Goal: Task Accomplishment & Management: Complete application form

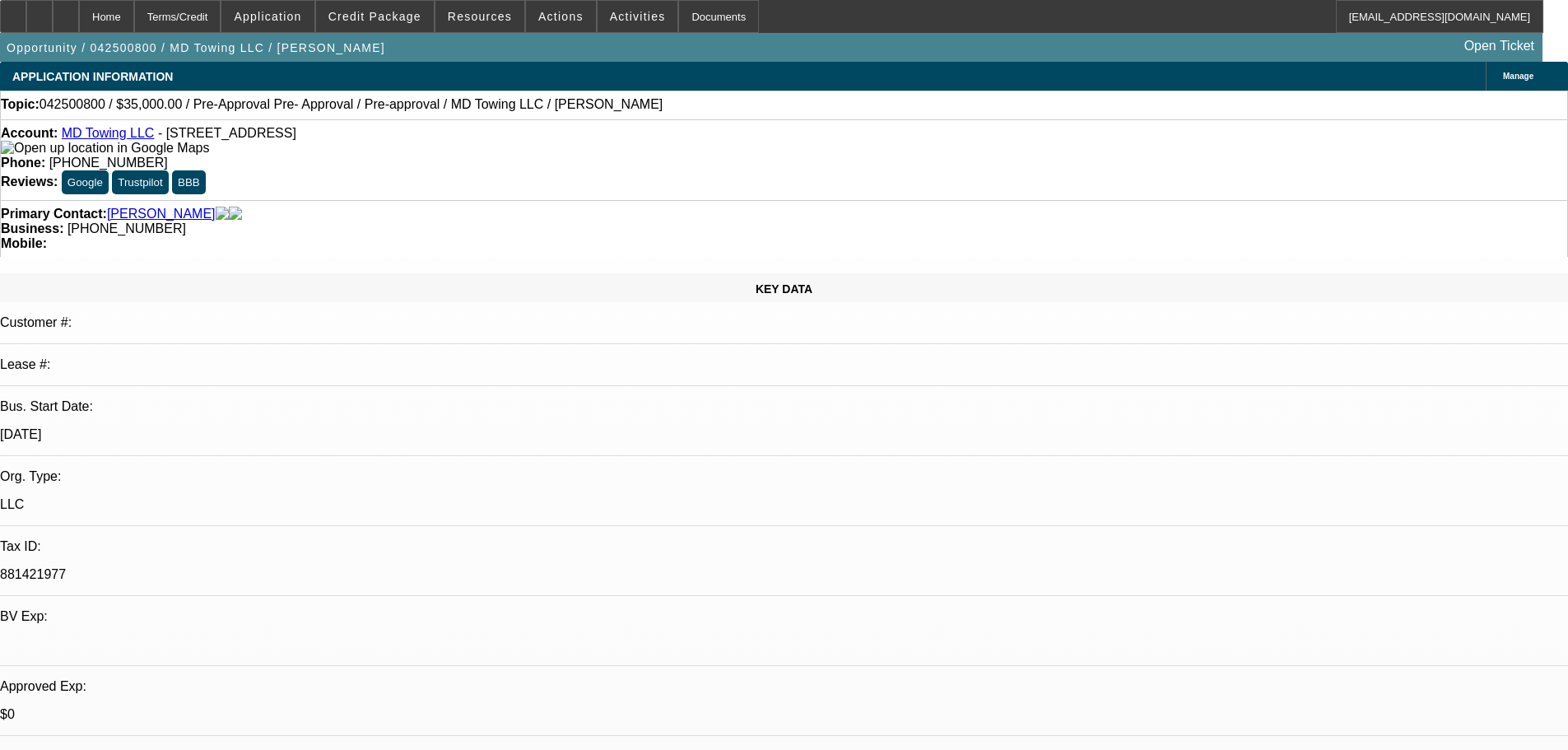
select select "0"
select select "2"
select select "0"
select select "6"
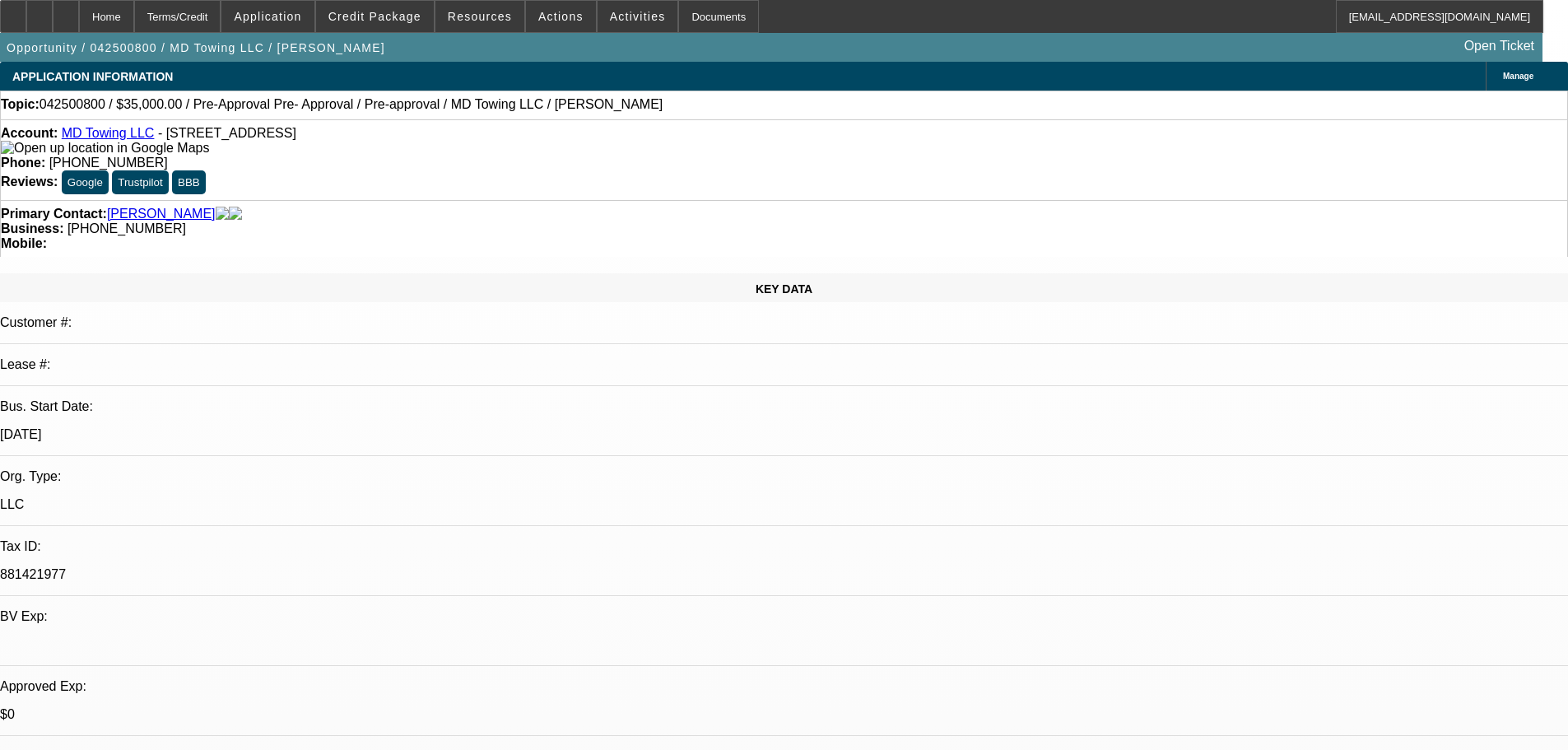
select select "0"
select select "2"
select select "0"
select select "6"
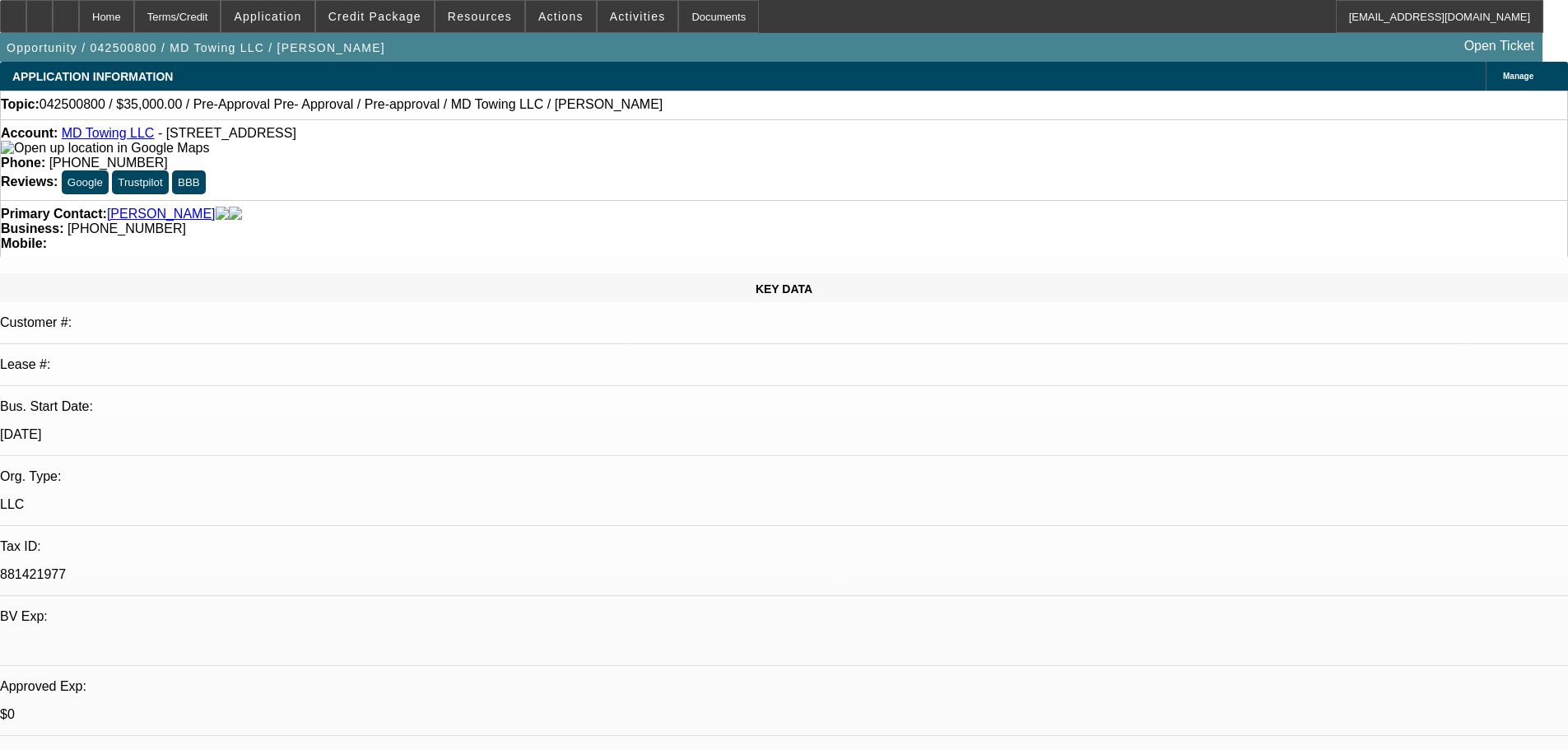
select select "0.1"
select select "2"
select select "0"
select select "6"
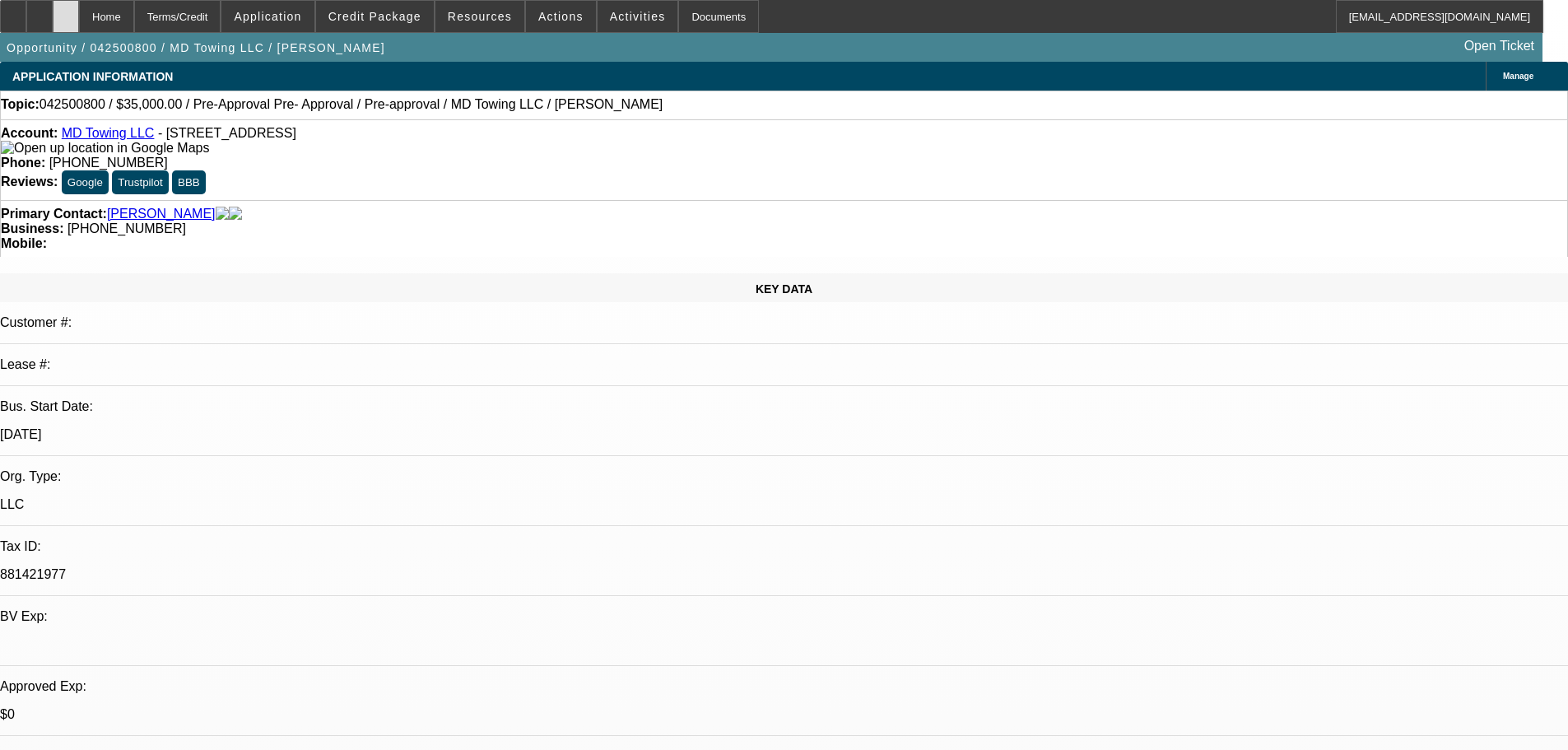
click at [79, 25] on div at bounding box center [65, 16] width 27 height 33
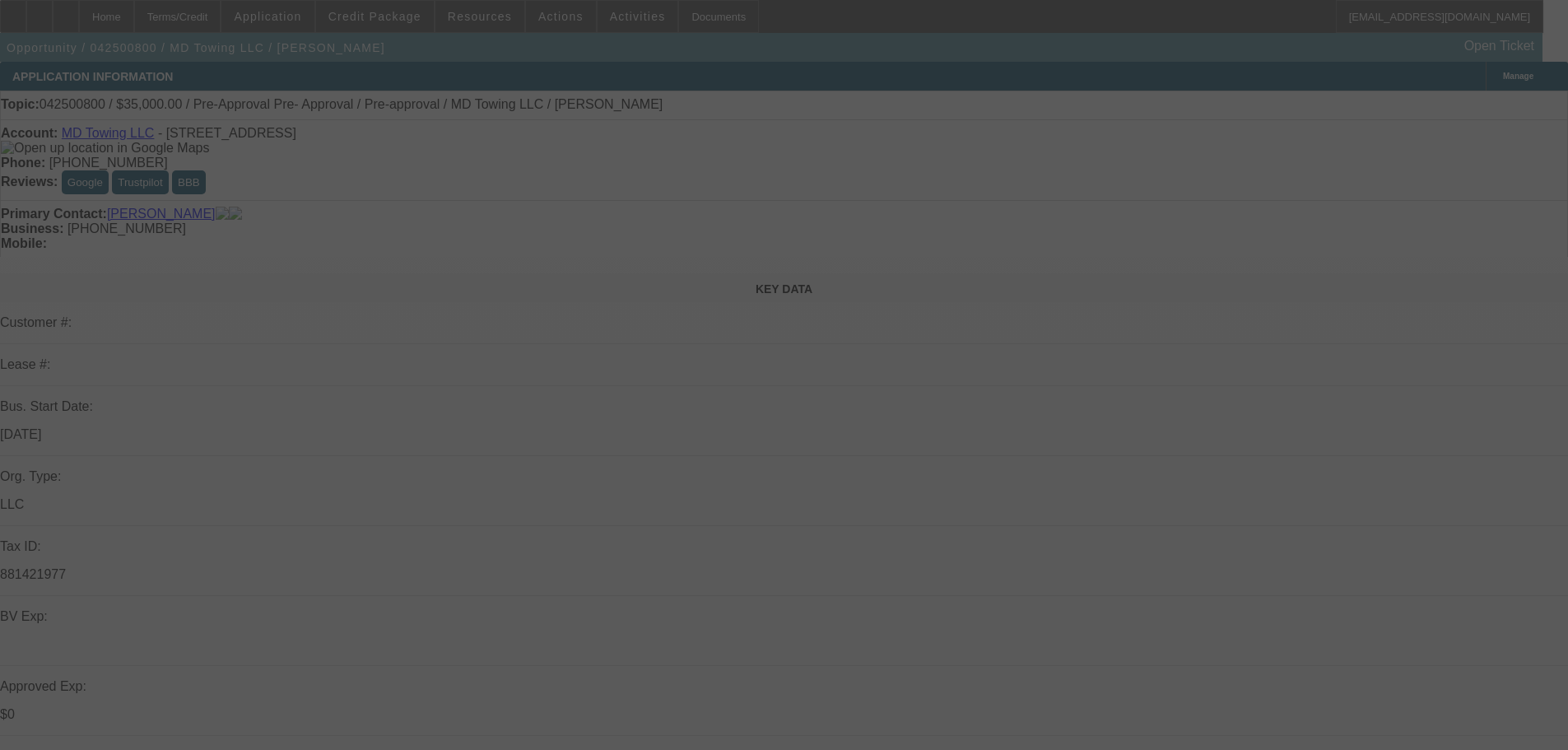
select select "0"
select select "2"
select select "0"
select select "6"
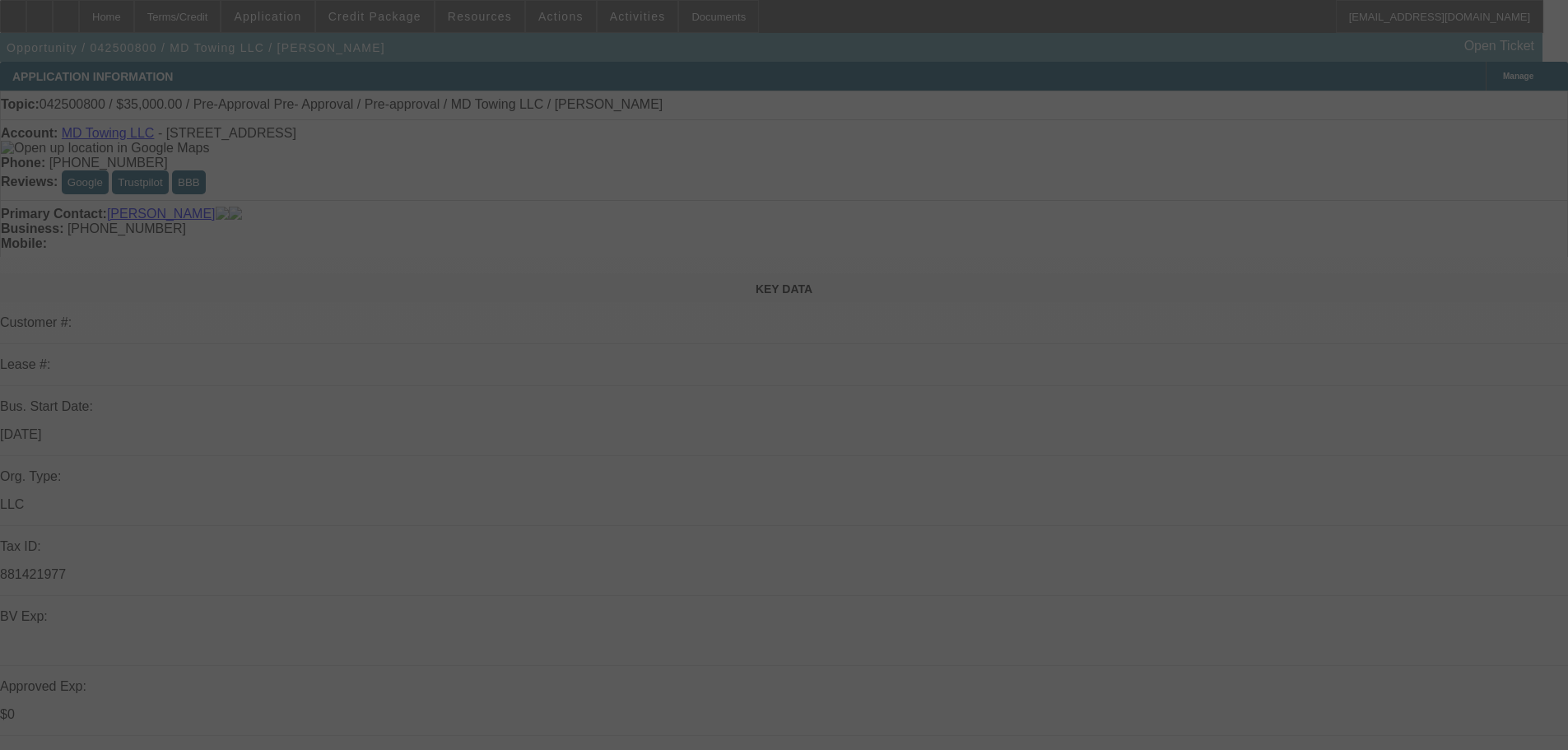
select select "0"
select select "2"
select select "0"
select select "6"
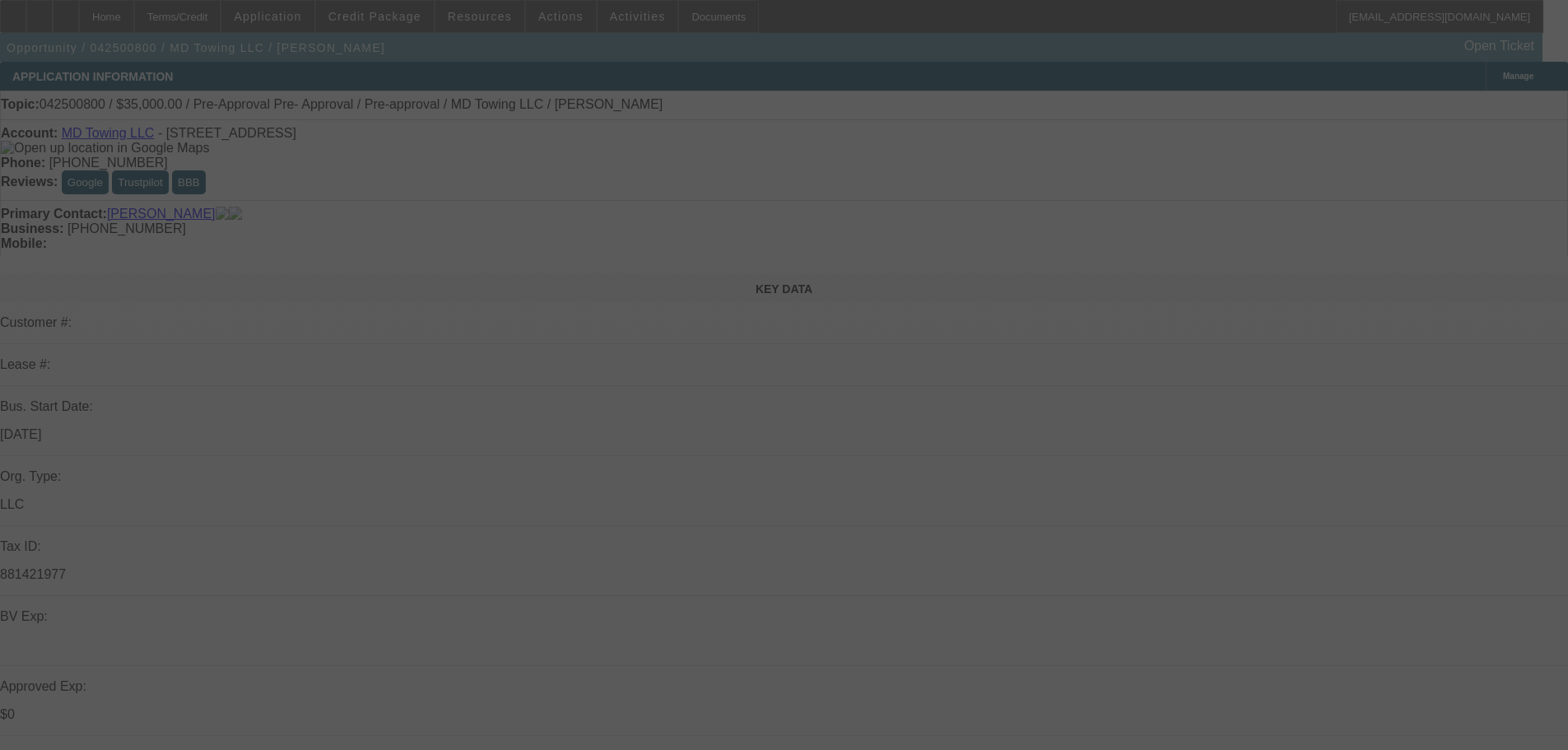
select select "0.1"
select select "2"
select select "0"
select select "6"
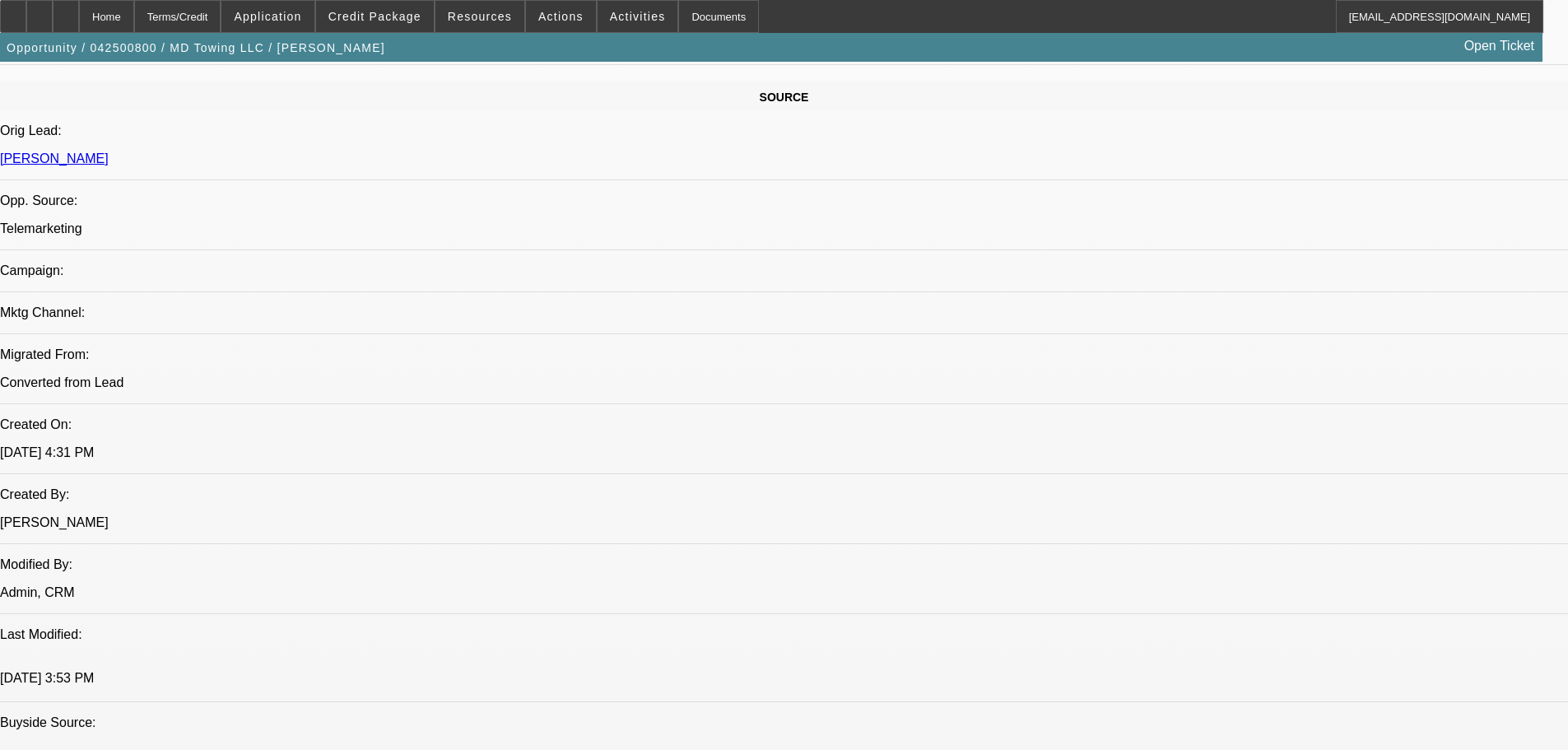
scroll to position [1152, 0]
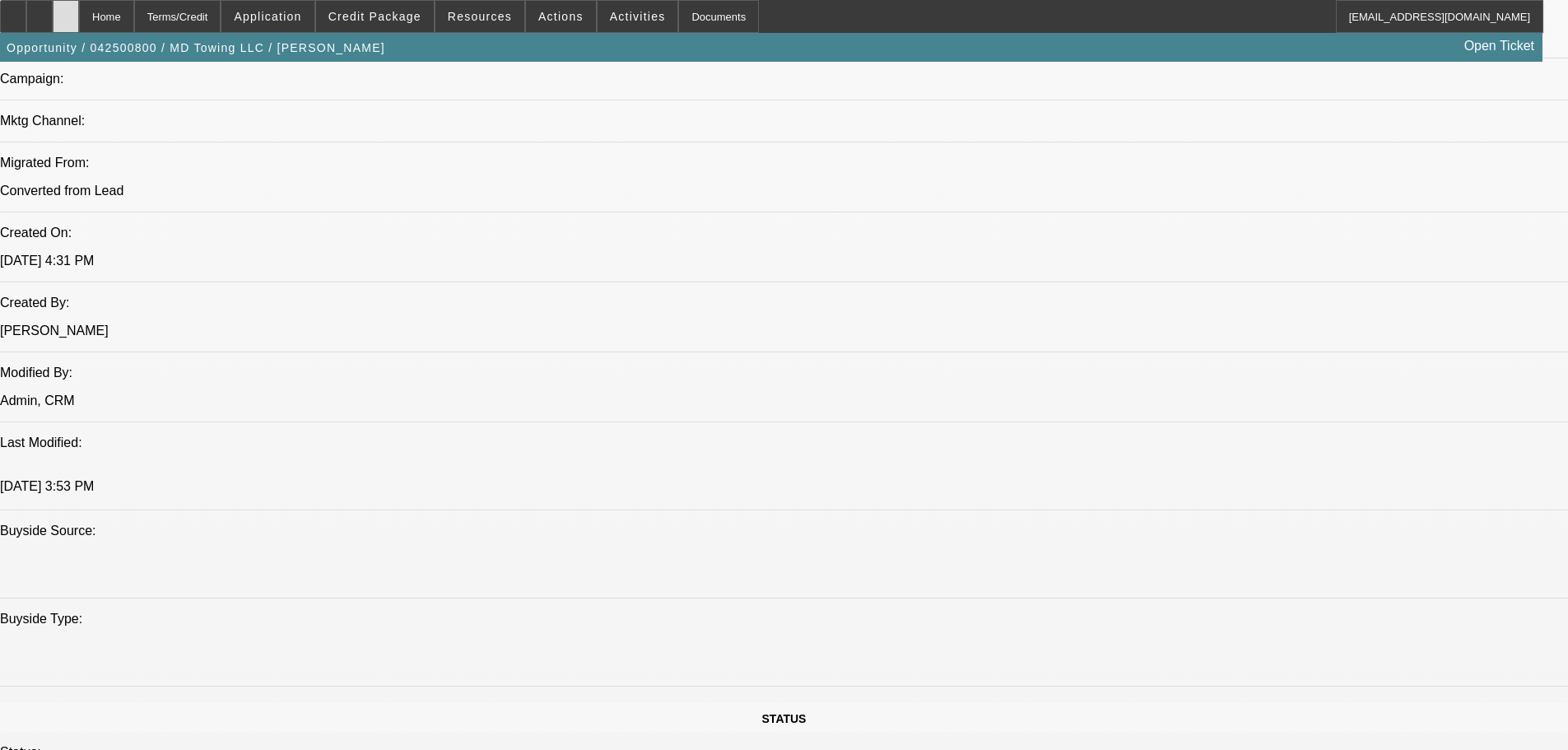
click at [79, 15] on div at bounding box center [65, 16] width 27 height 33
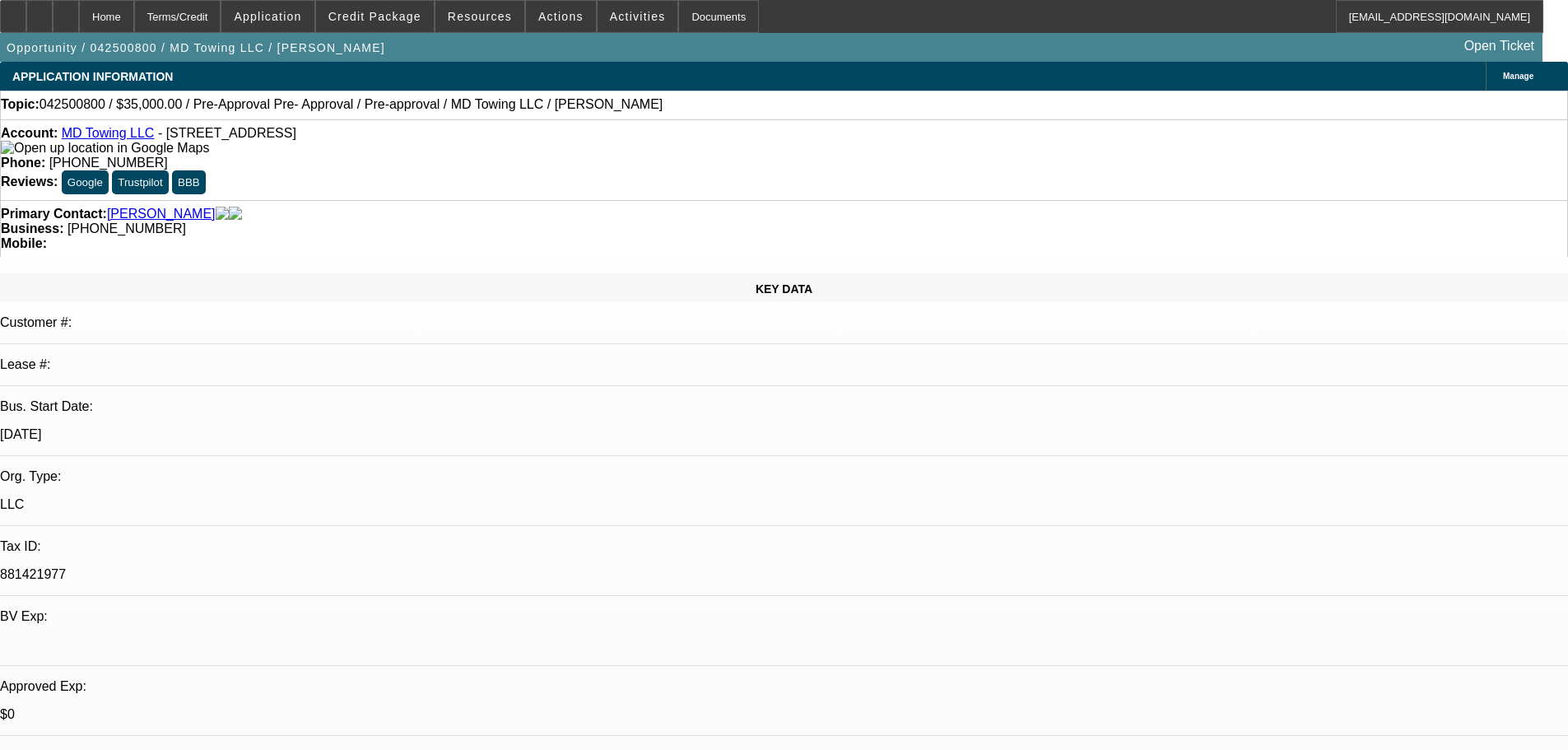
select select "0"
select select "2"
select select "0"
select select "6"
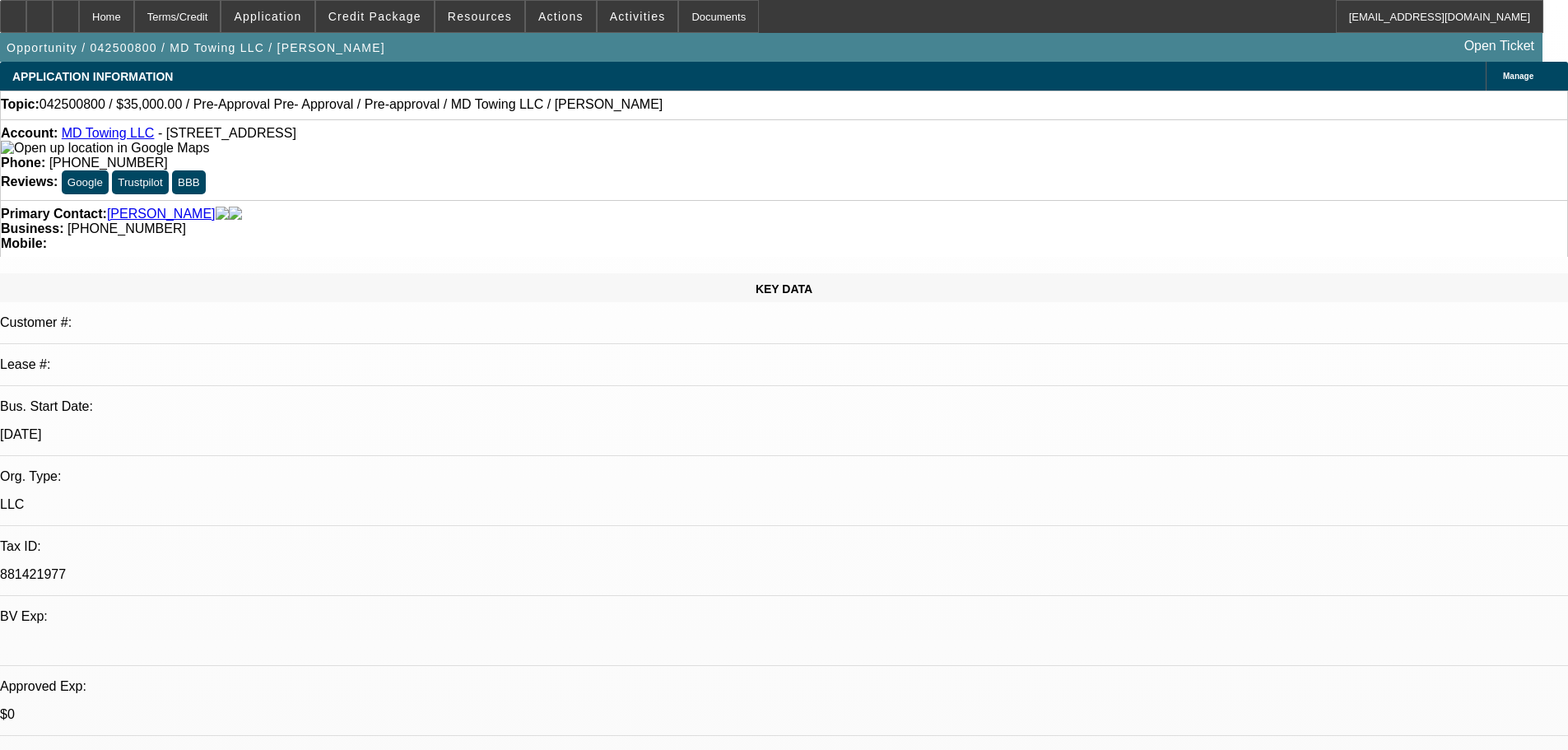
select select "0"
select select "2"
select select "0"
select select "6"
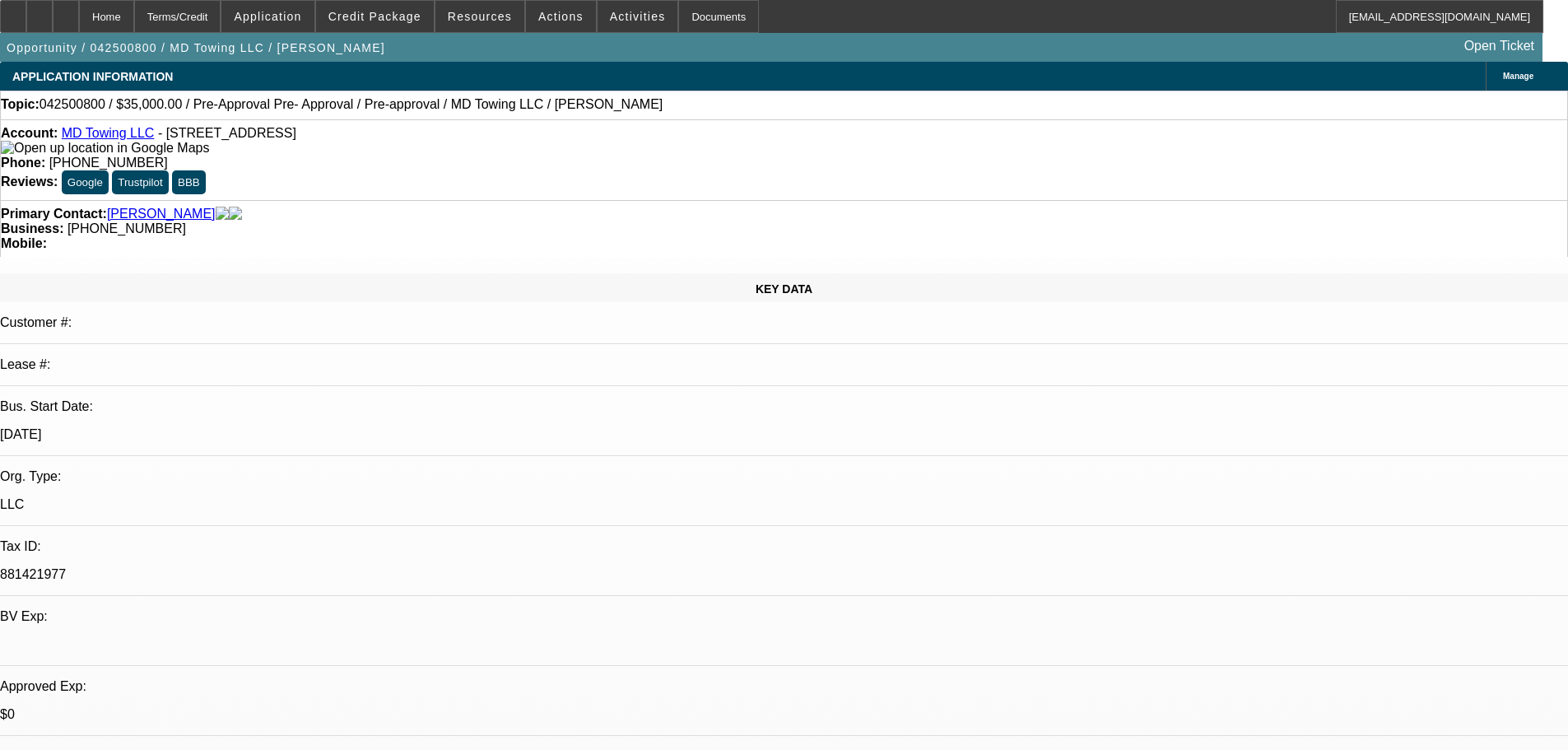
select select "0.1"
select select "0"
select select "2"
select select "0"
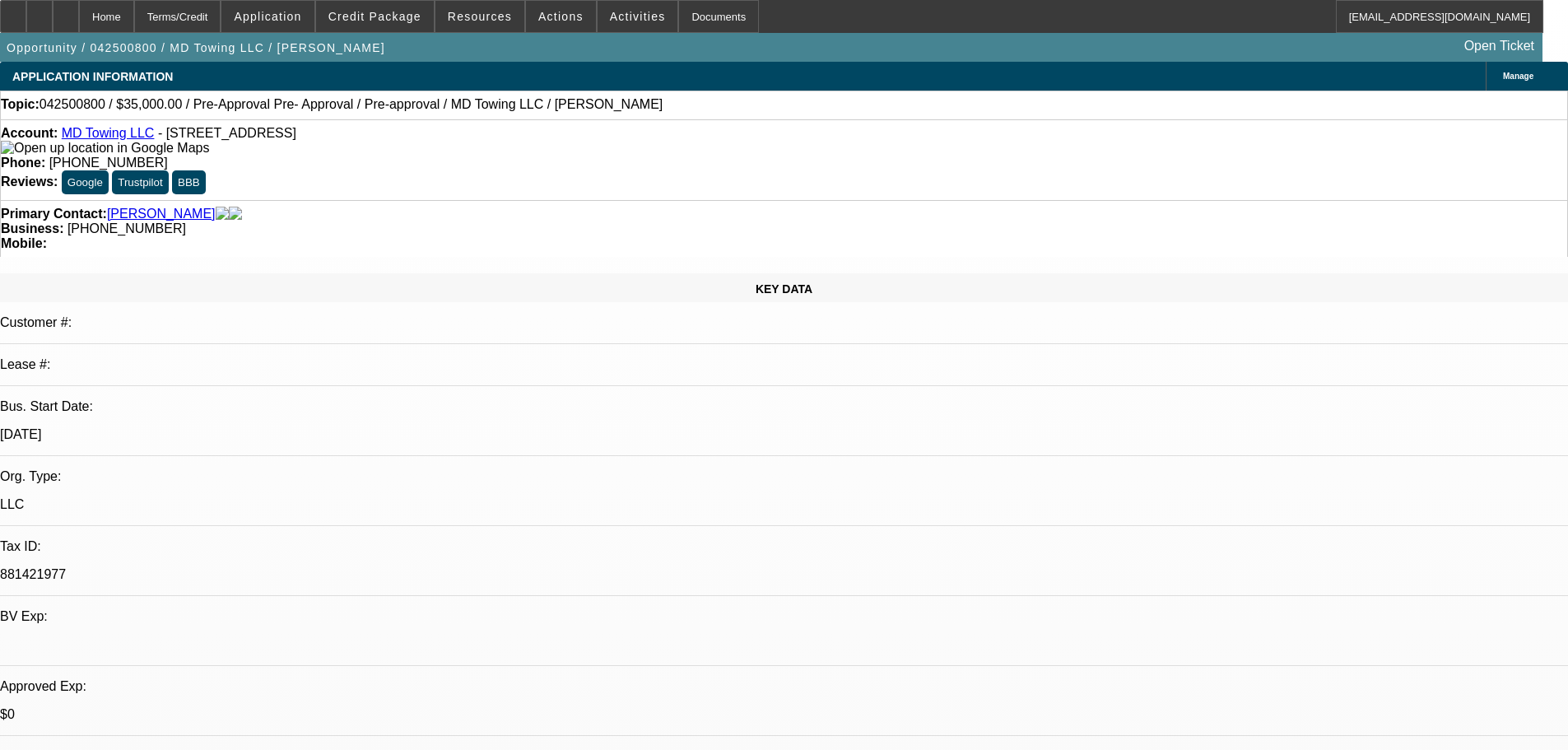
select select "6"
select select "0"
select select "2"
select select "0"
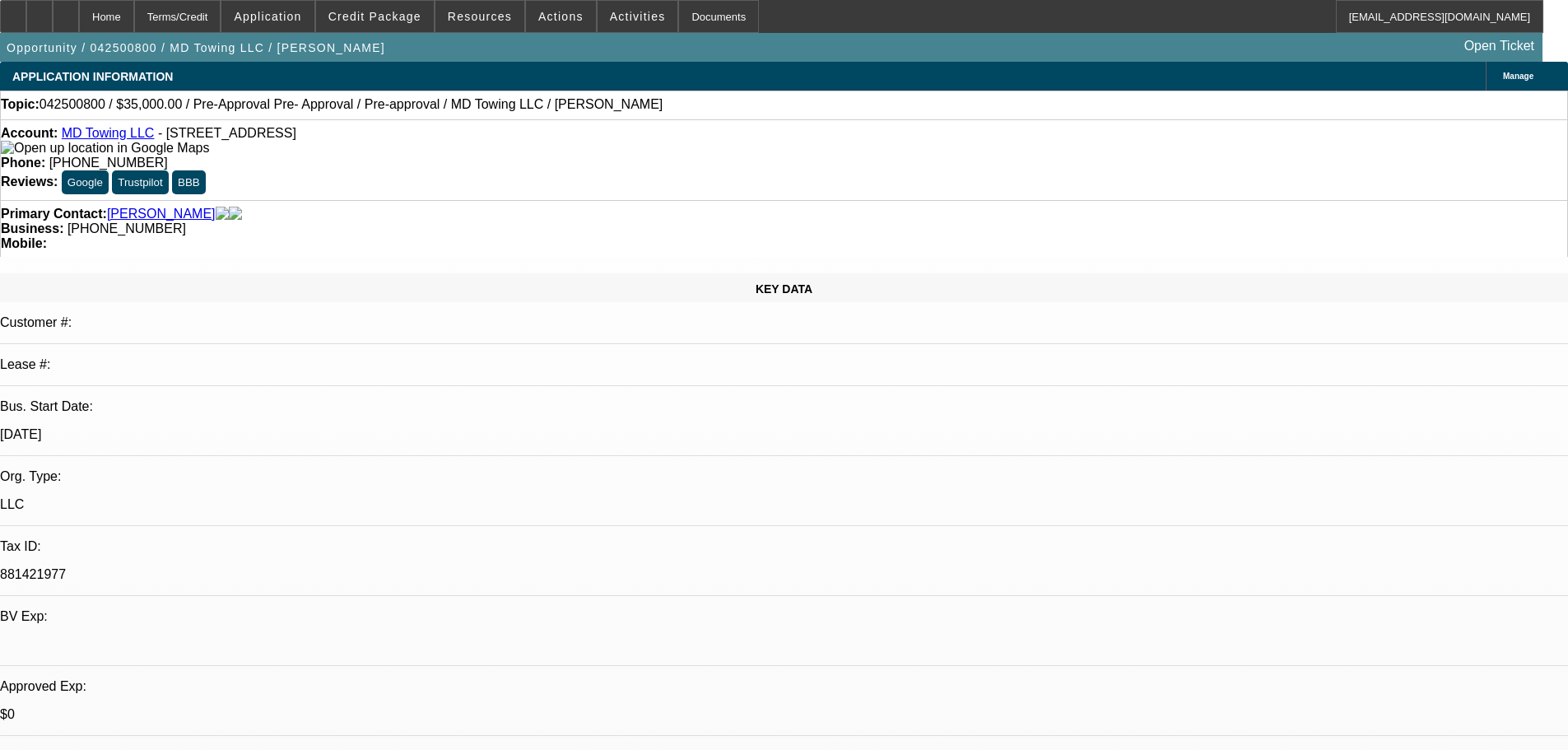
select select "6"
select select "0.1"
select select "2"
select select "0"
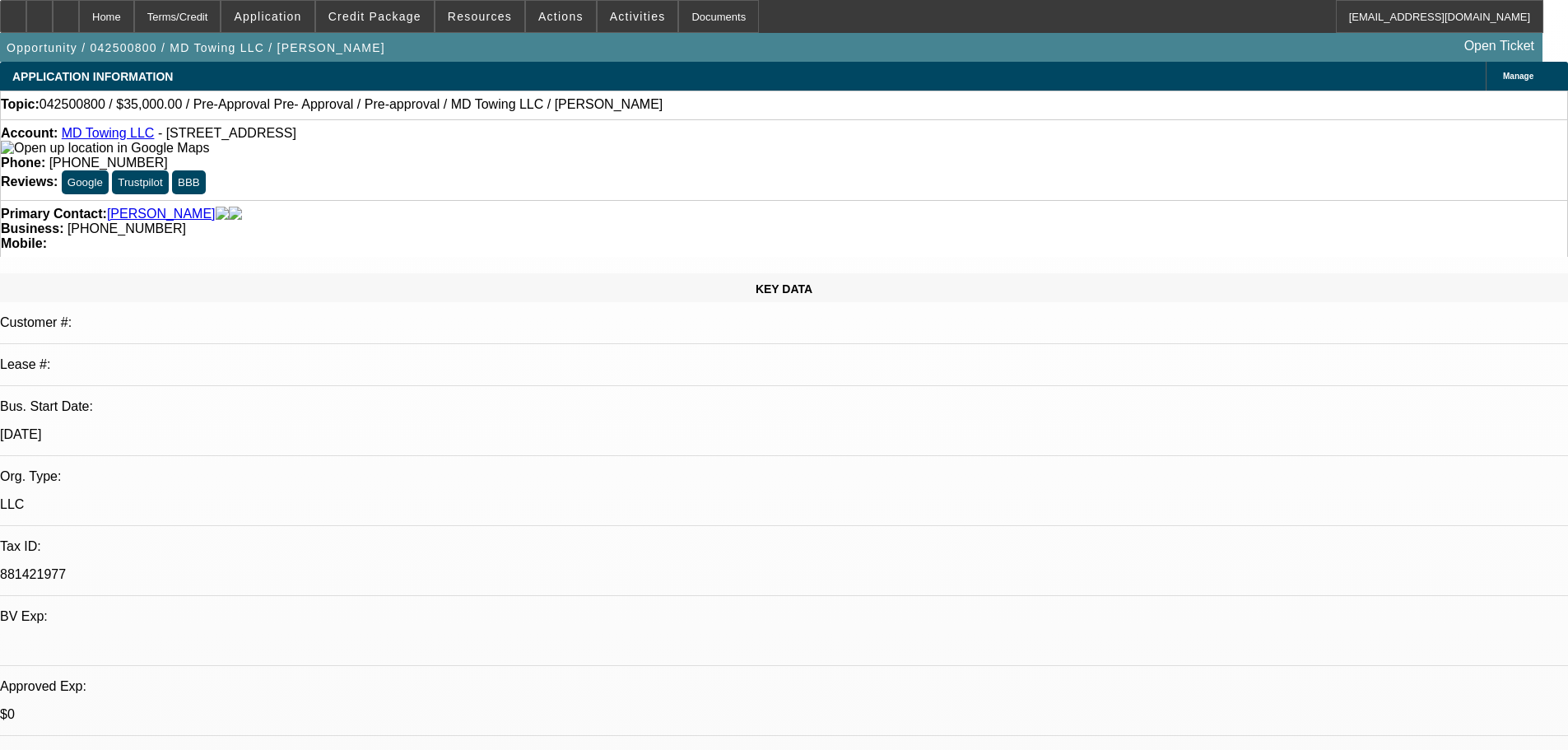
select select "6"
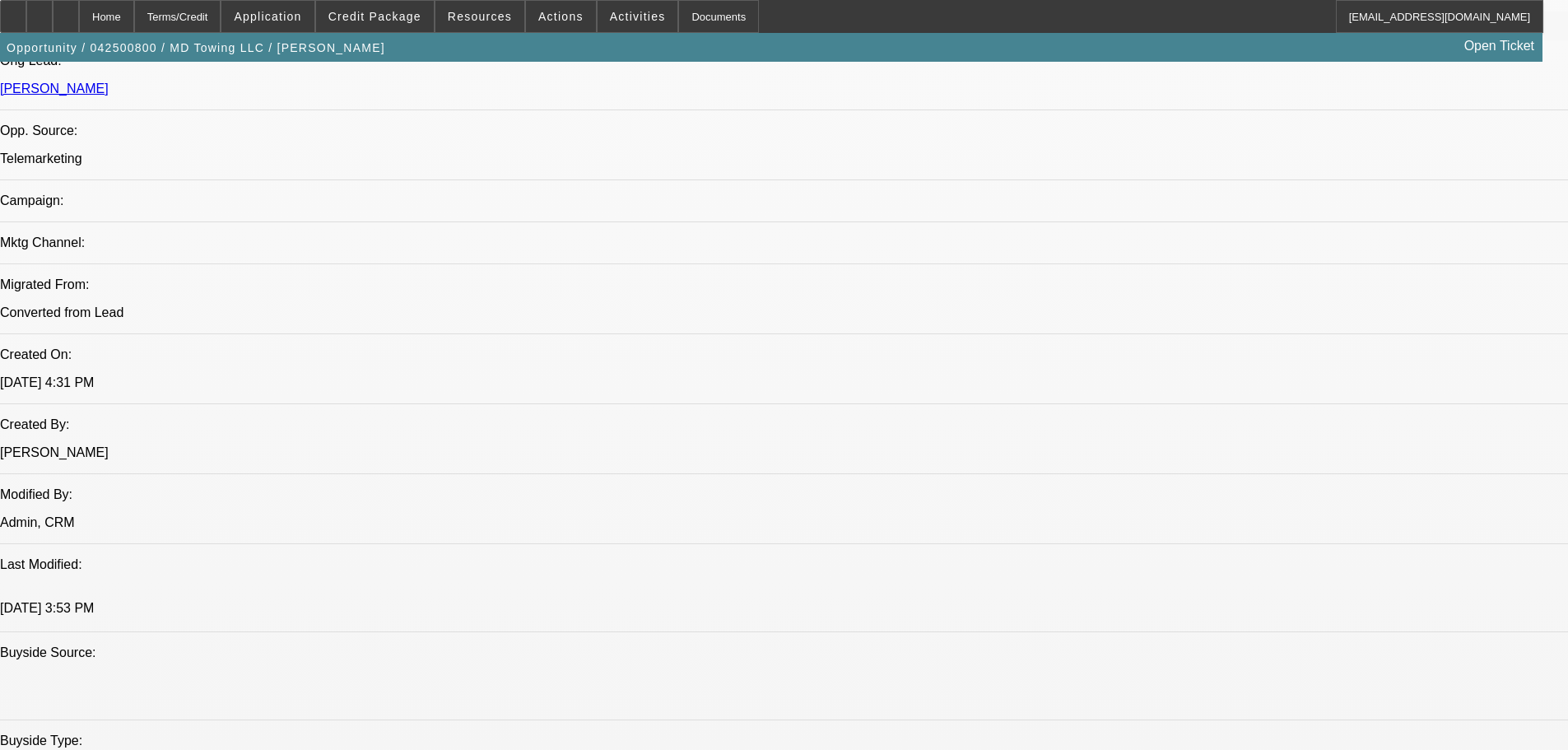
scroll to position [1317, 0]
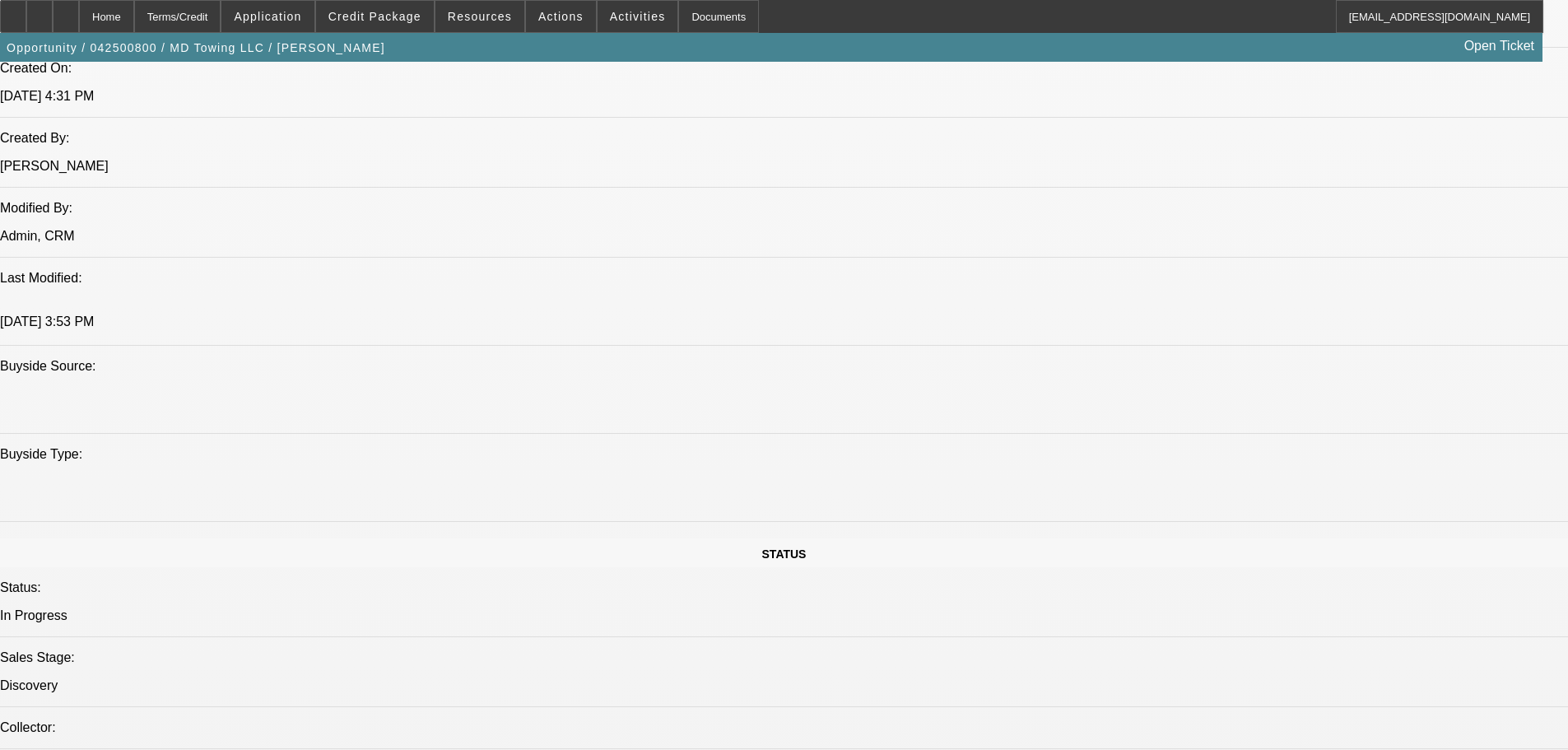
click at [79, 15] on div at bounding box center [65, 16] width 27 height 33
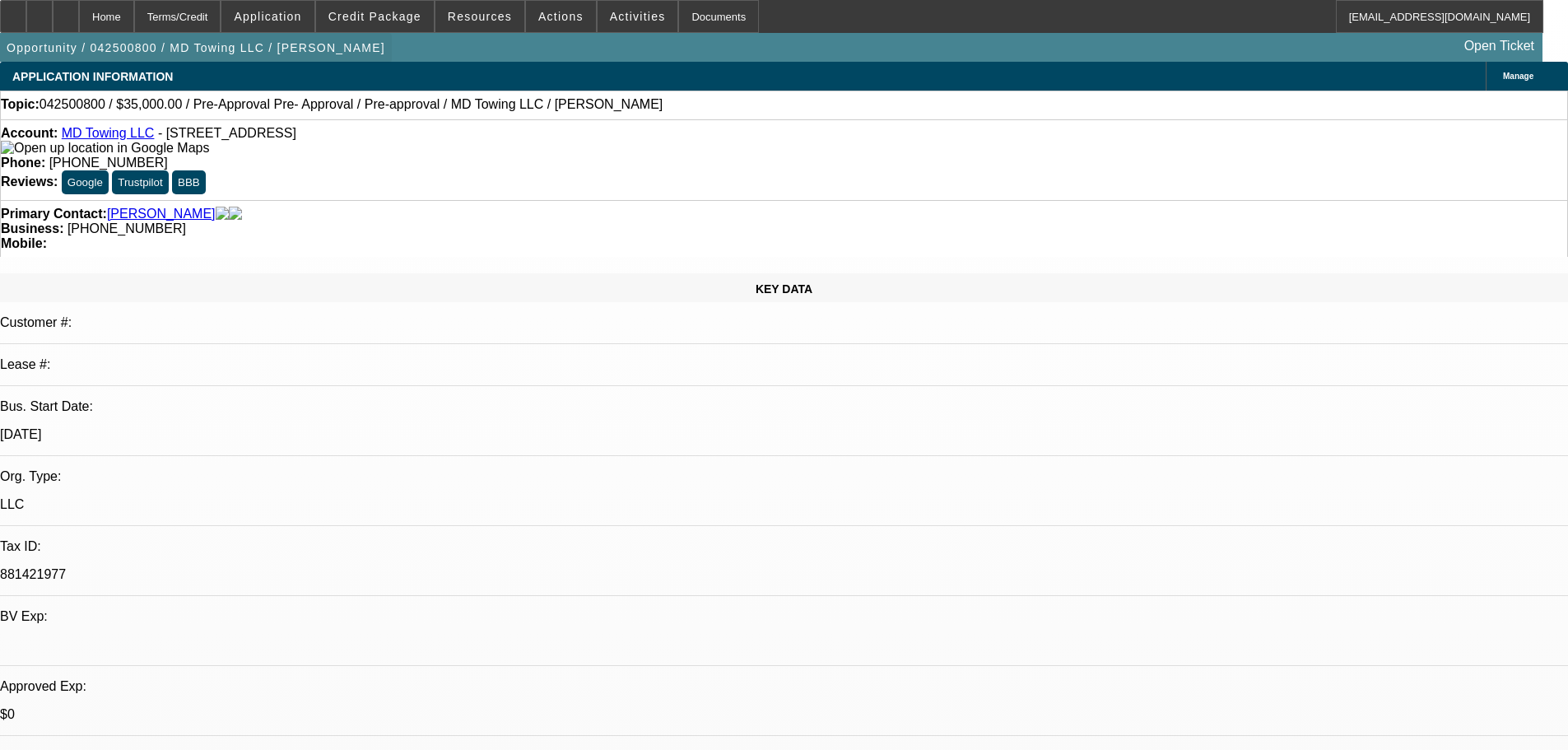
select select "0"
select select "2"
select select "0"
select select "6"
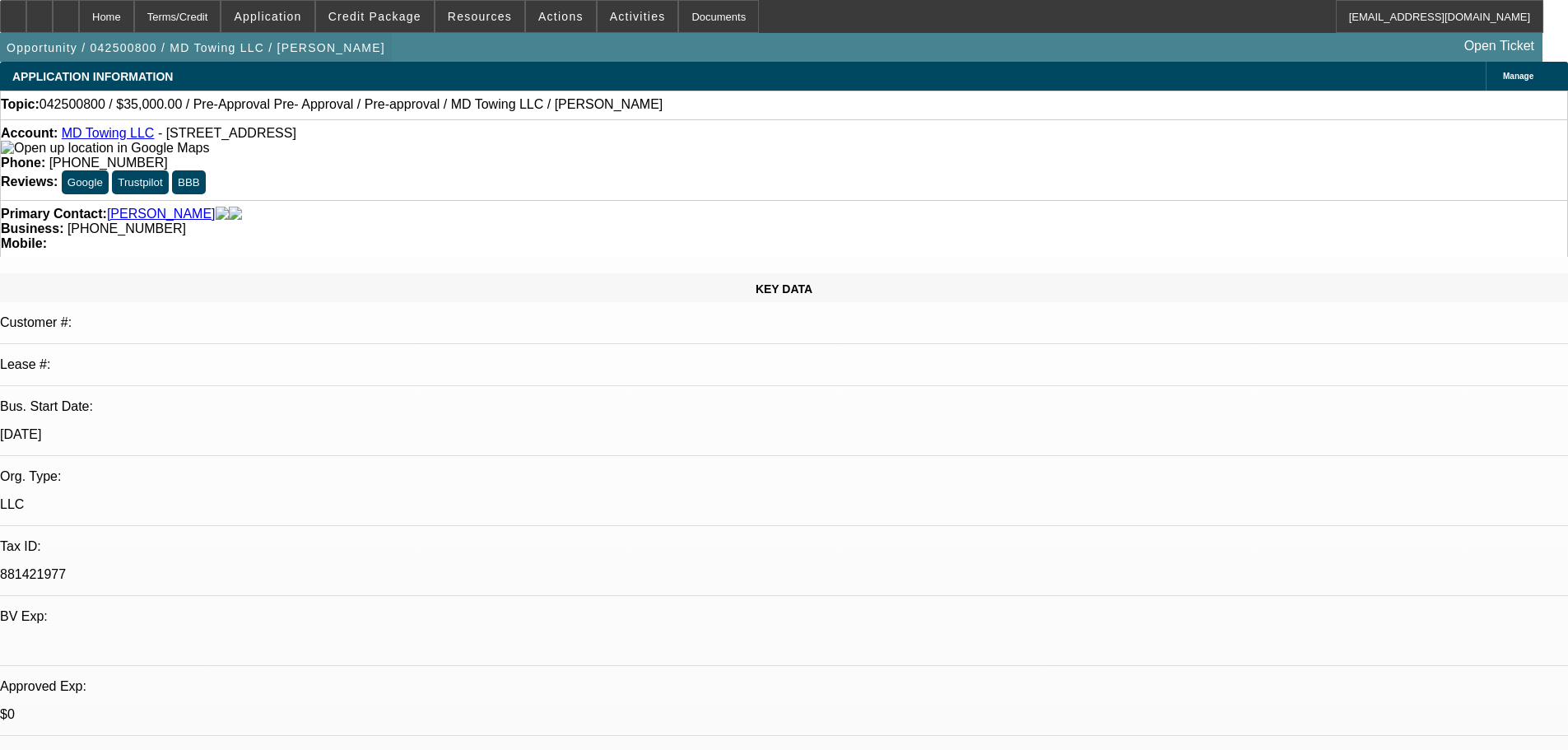
select select "0"
select select "2"
select select "0"
select select "6"
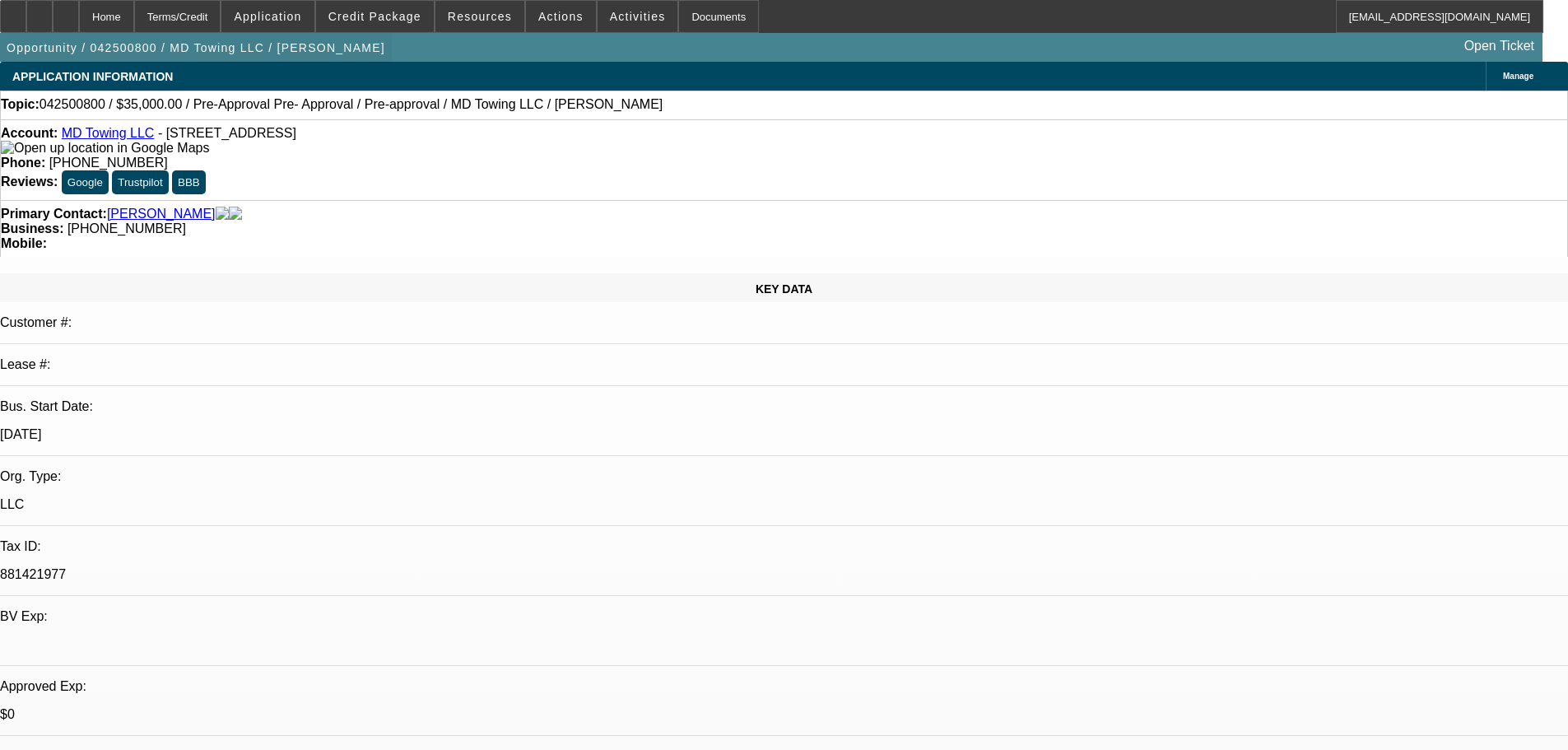
select select "0.1"
select select "2"
select select "0"
select select "6"
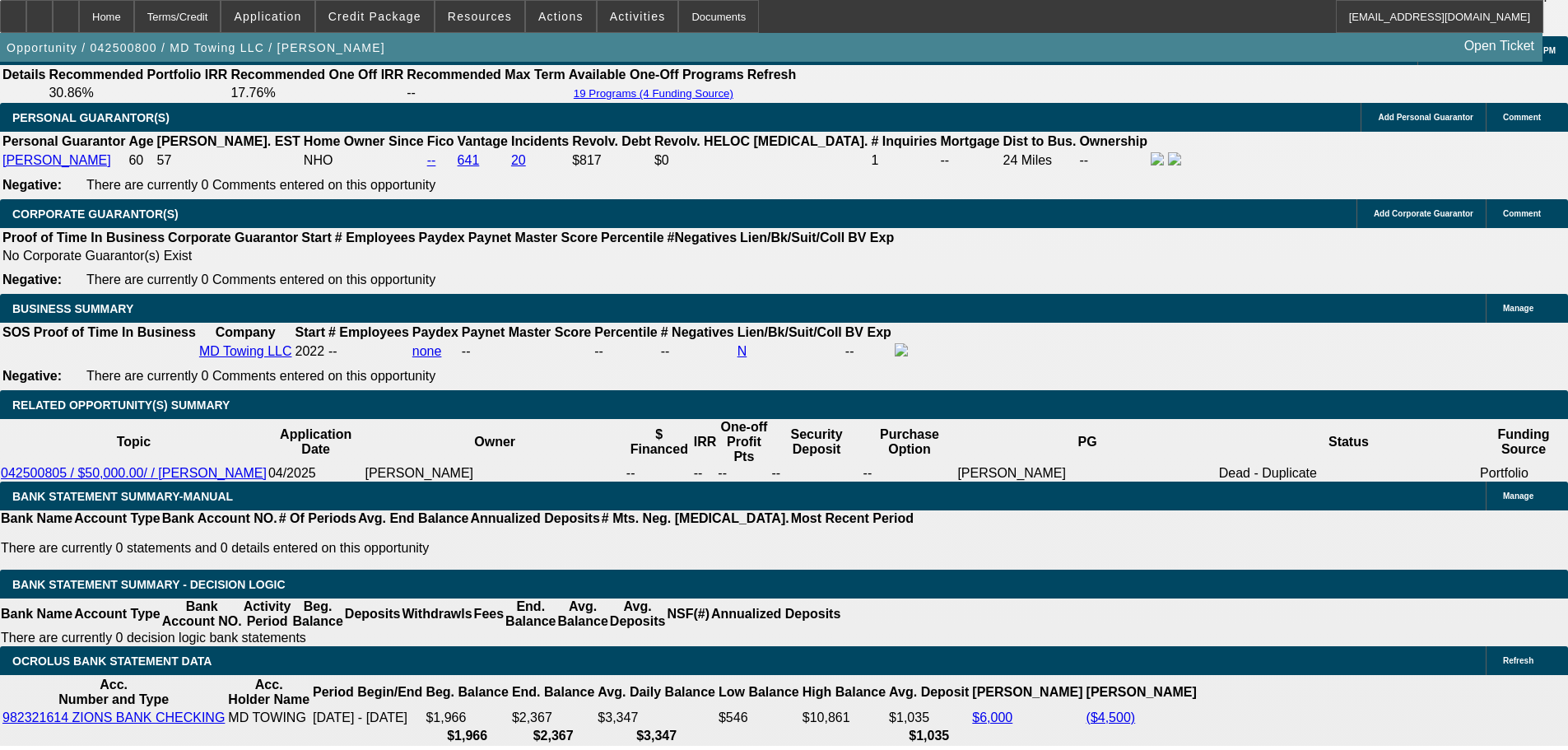
scroll to position [2469, 0]
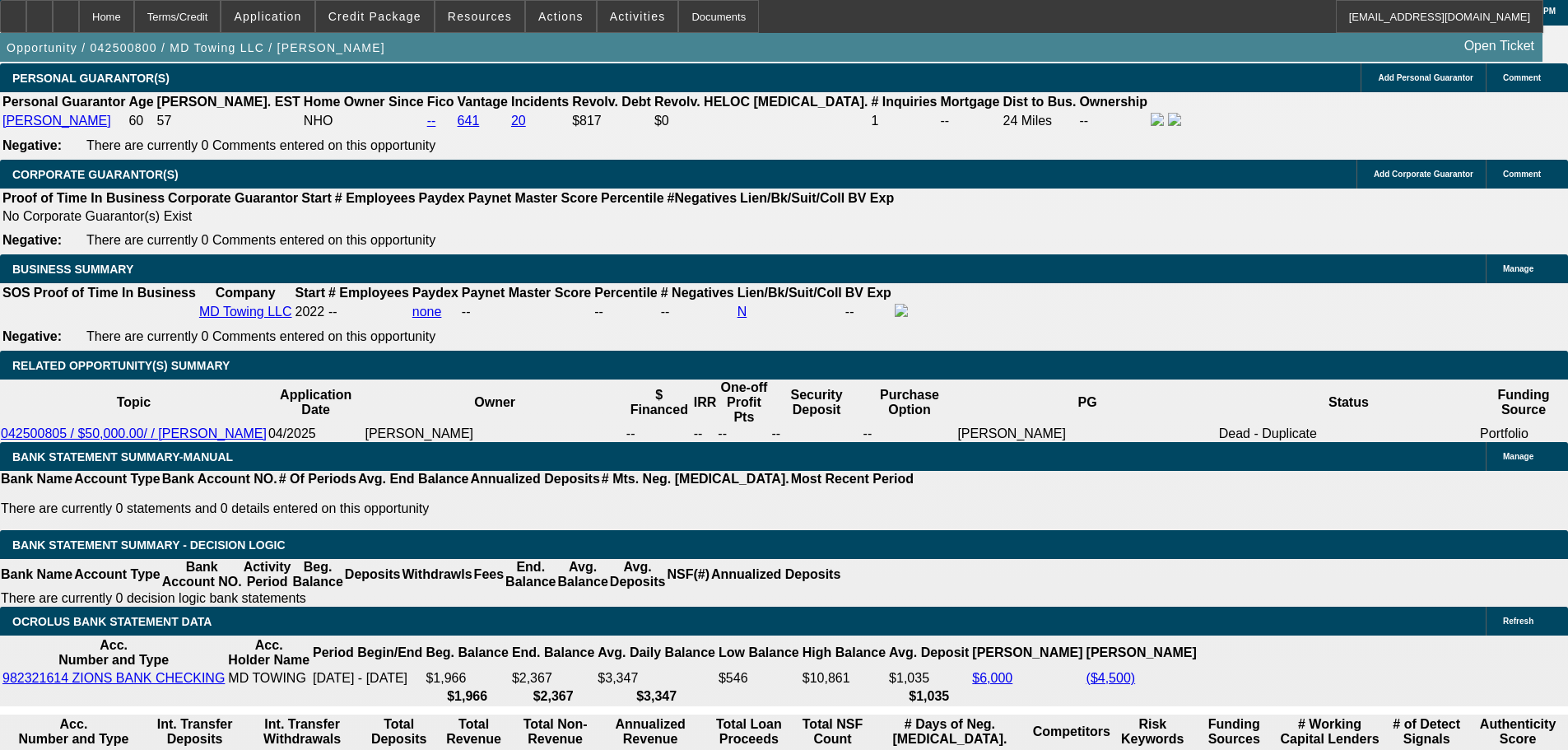
drag, startPoint x: 294, startPoint y: 258, endPoint x: 290, endPoint y: 266, distance: 8.9
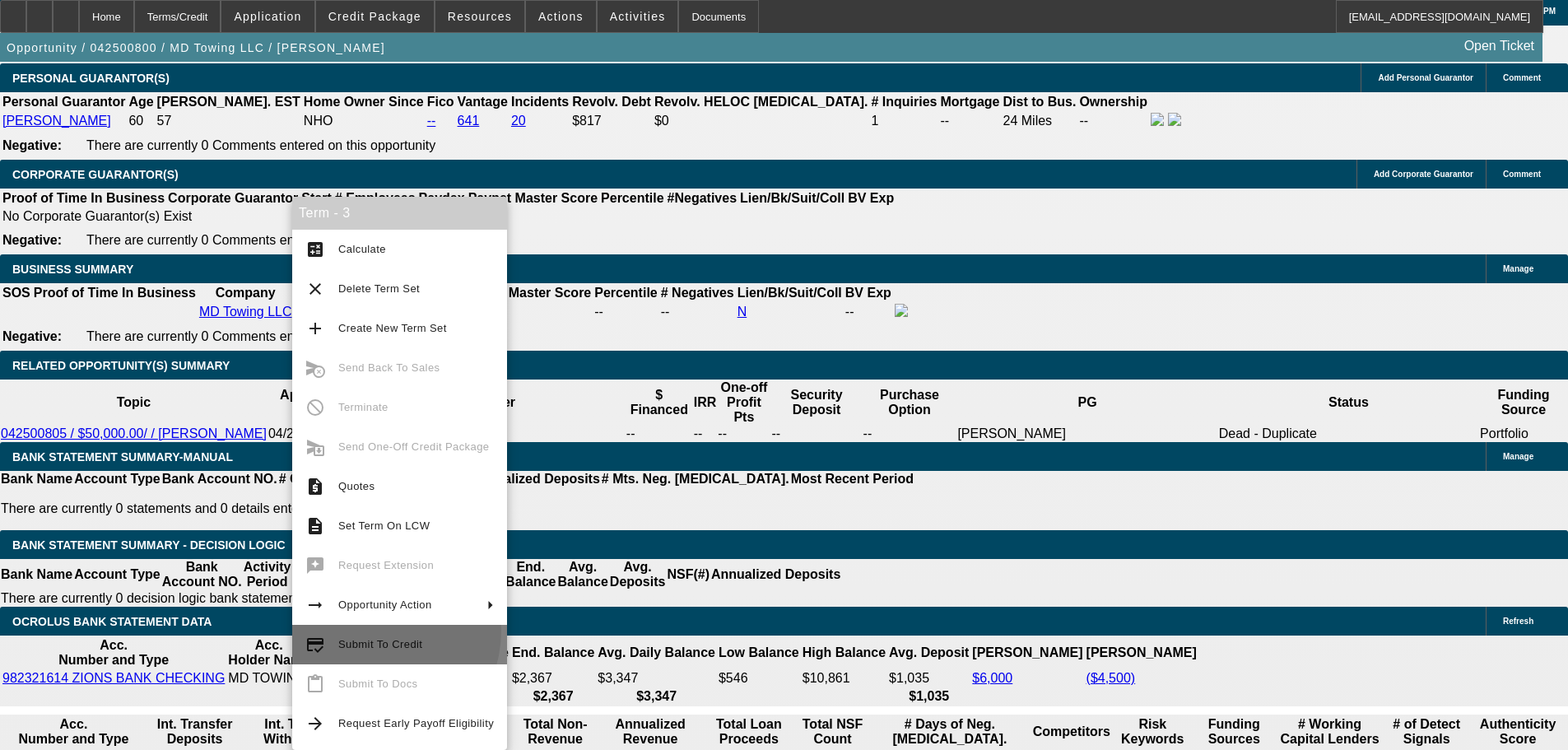
click at [375, 630] on button "credit_score Submit To Credit" at bounding box center [399, 644] width 214 height 40
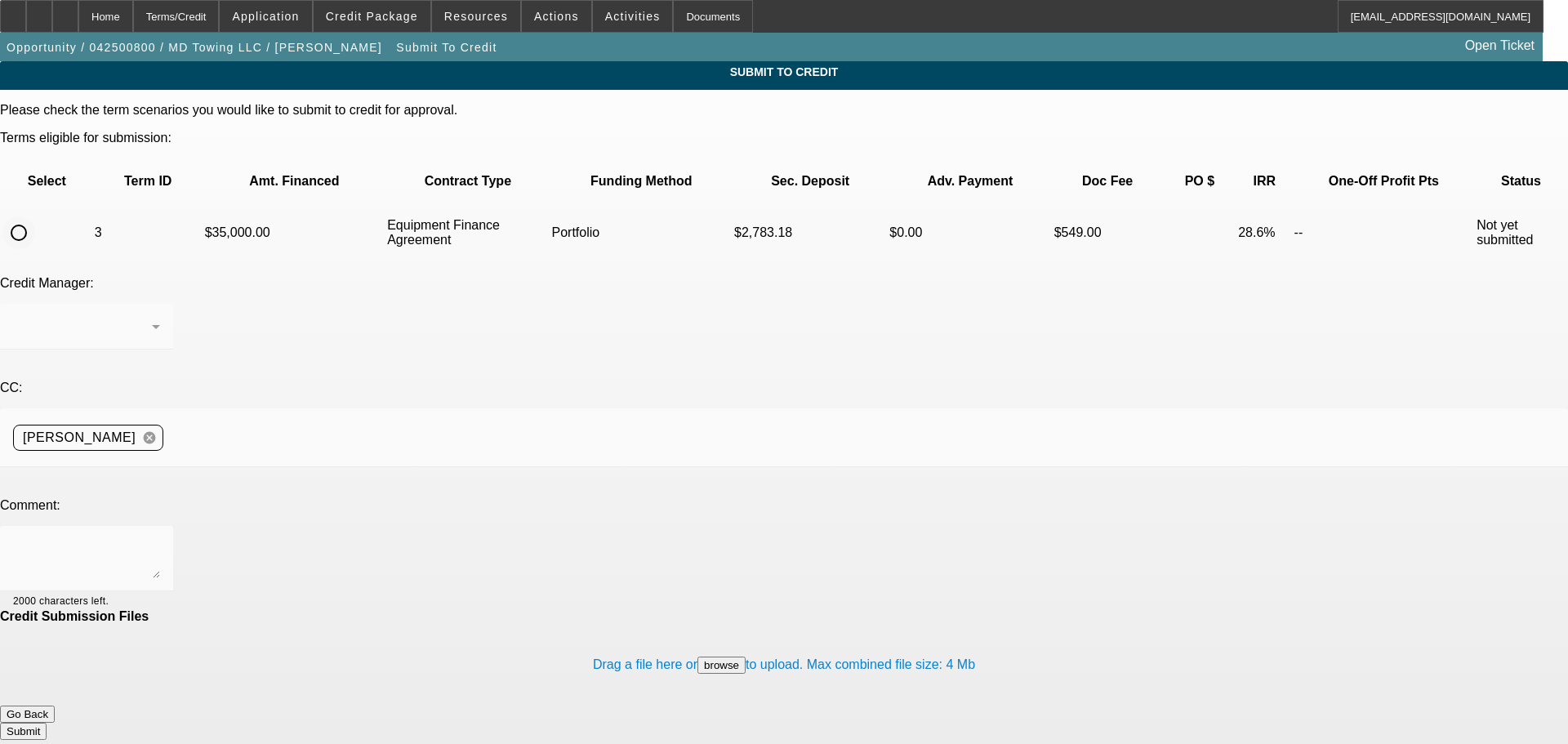
click at [35, 216] on input "radio" at bounding box center [19, 232] width 32 height 32
radio input "true"
click at [160, 304] on div "[PERSON_NAME]" at bounding box center [86, 327] width 147 height 46
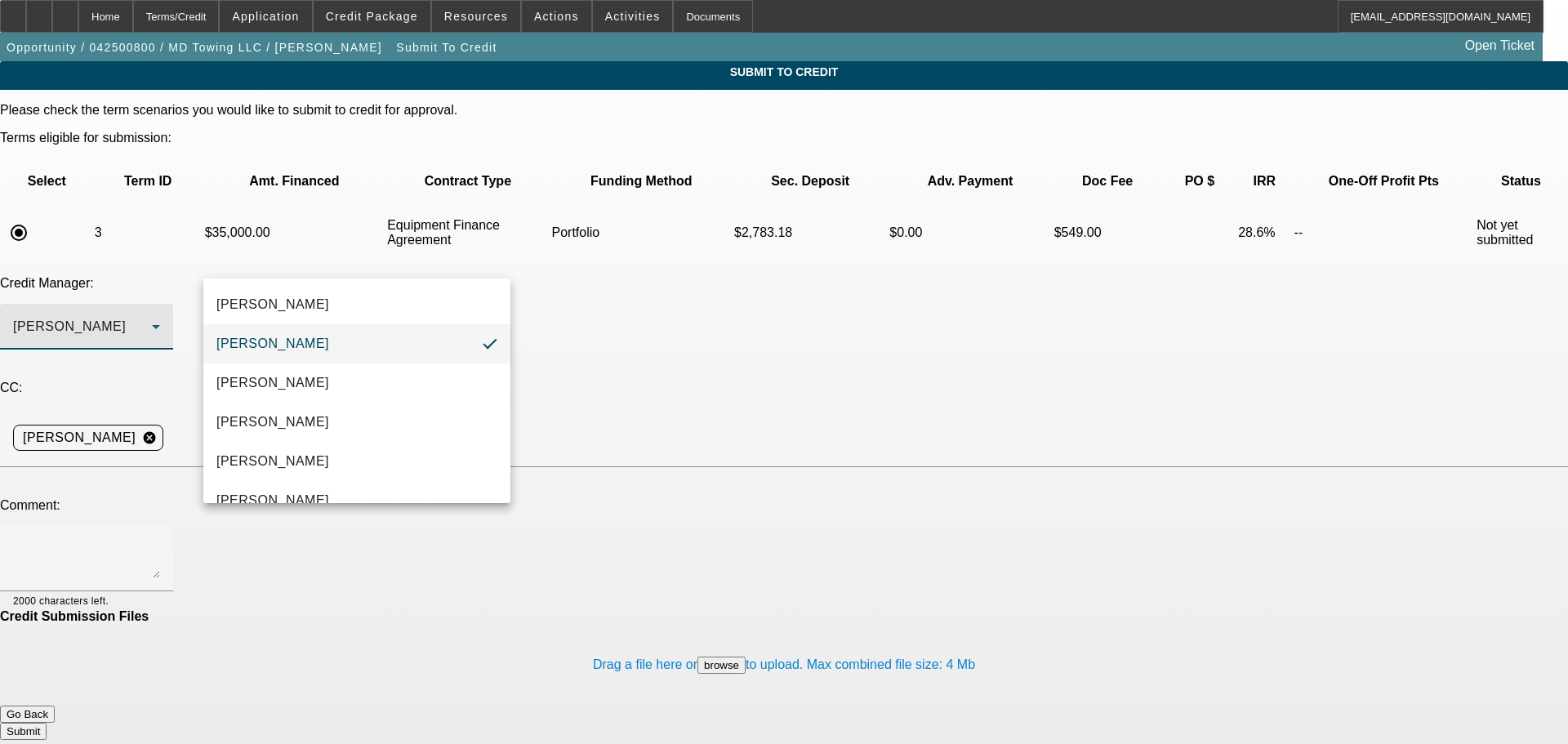
click at [312, 274] on div at bounding box center [784, 372] width 1568 height 744
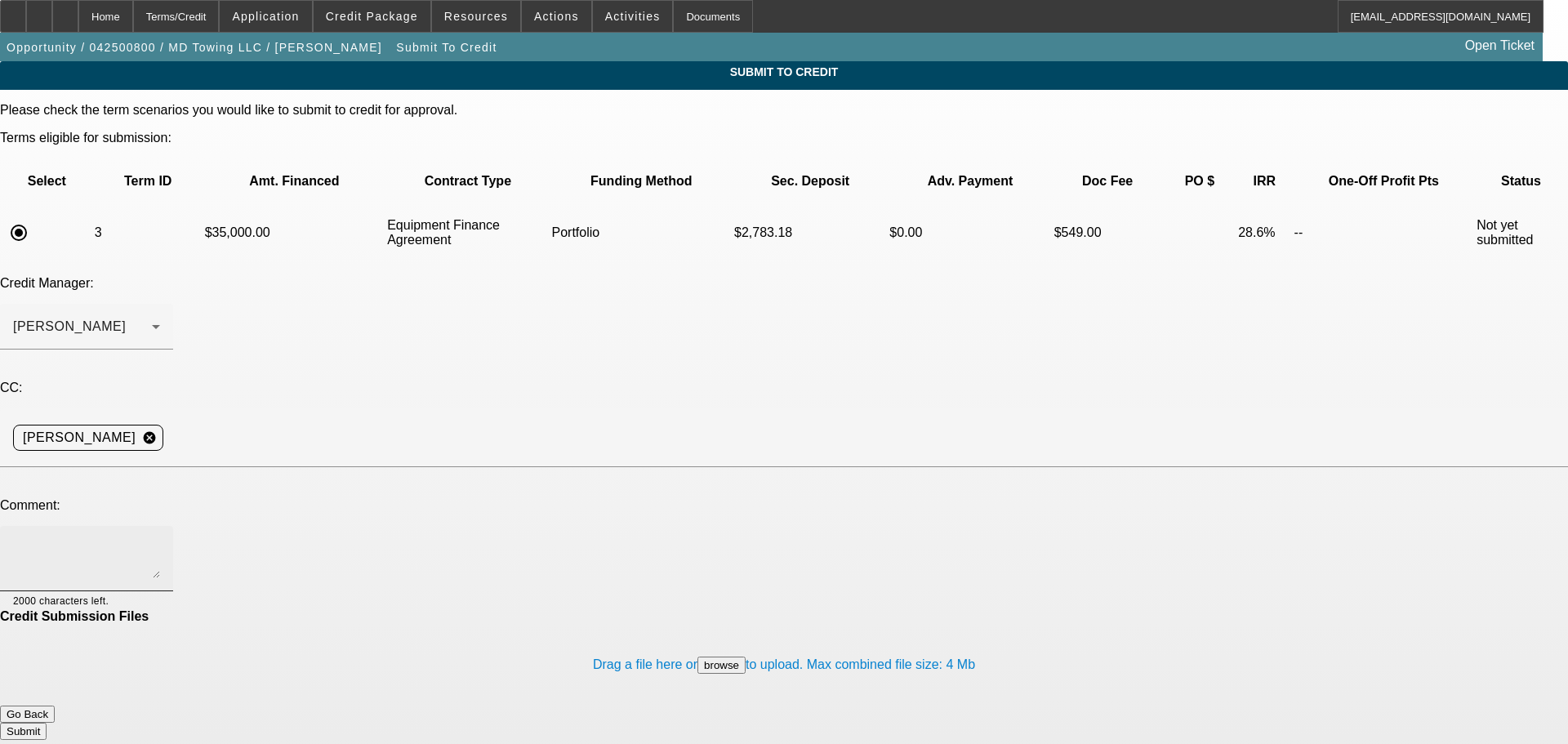
click at [160, 539] on textarea at bounding box center [86, 559] width 147 height 39
type textarea "G"
click at [160, 539] on textarea "PDF's in file as requested. Not sure why its showing 55 as the authenticity sco…" at bounding box center [86, 559] width 147 height 39
paste textarea "OCROLUS"
click at [160, 539] on textarea "PDF's in file as requested. Not sure why its showing 55 as the authenticity sco…" at bounding box center [86, 559] width 147 height 39
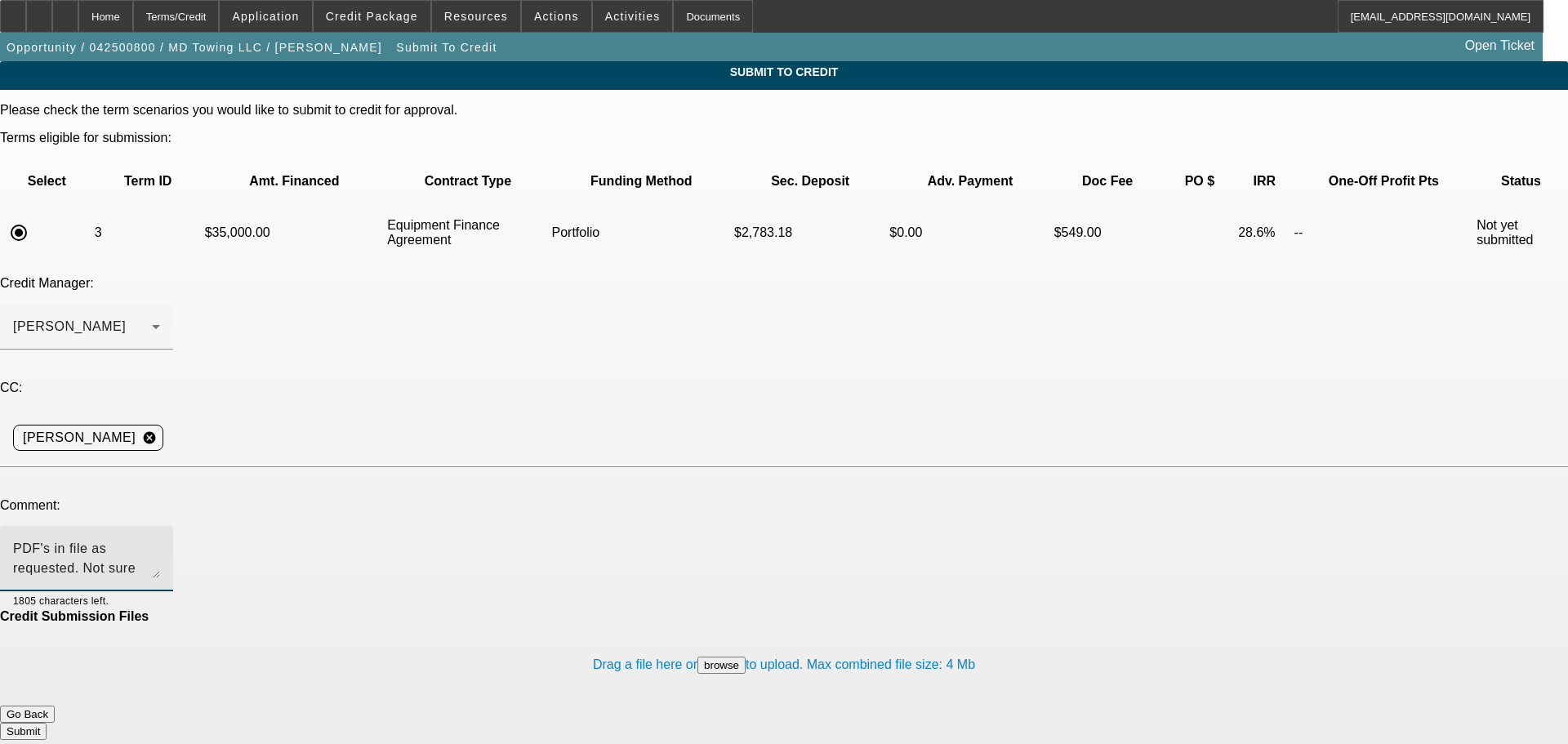
type textarea "PDF's in file as requested. Not sure why its showing 55 as the authenticity sco…"
click at [46, 723] on button "Submit" at bounding box center [23, 731] width 46 height 17
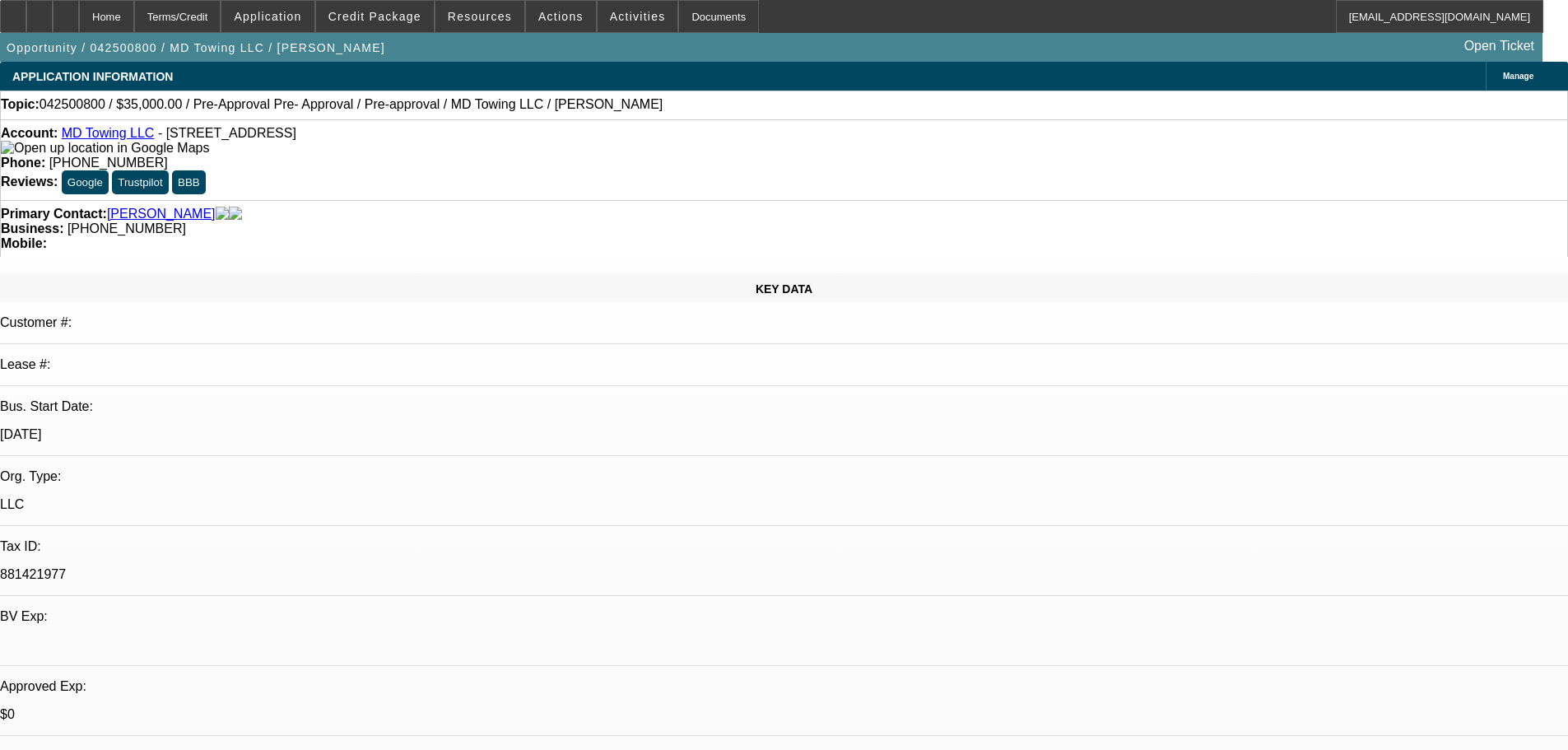
select select "0"
select select "2"
select select "0"
select select "6"
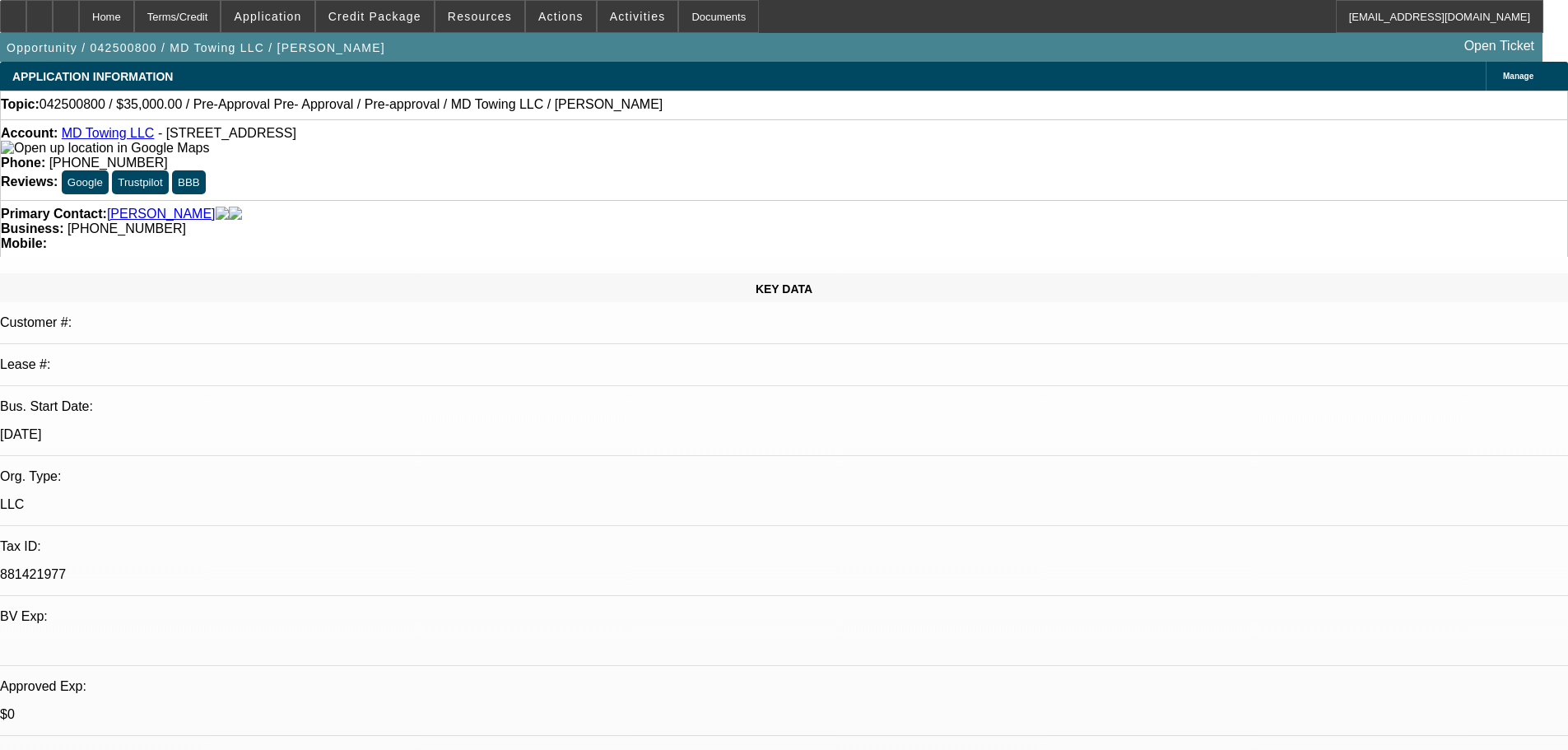
select select "0"
select select "2"
select select "0"
select select "6"
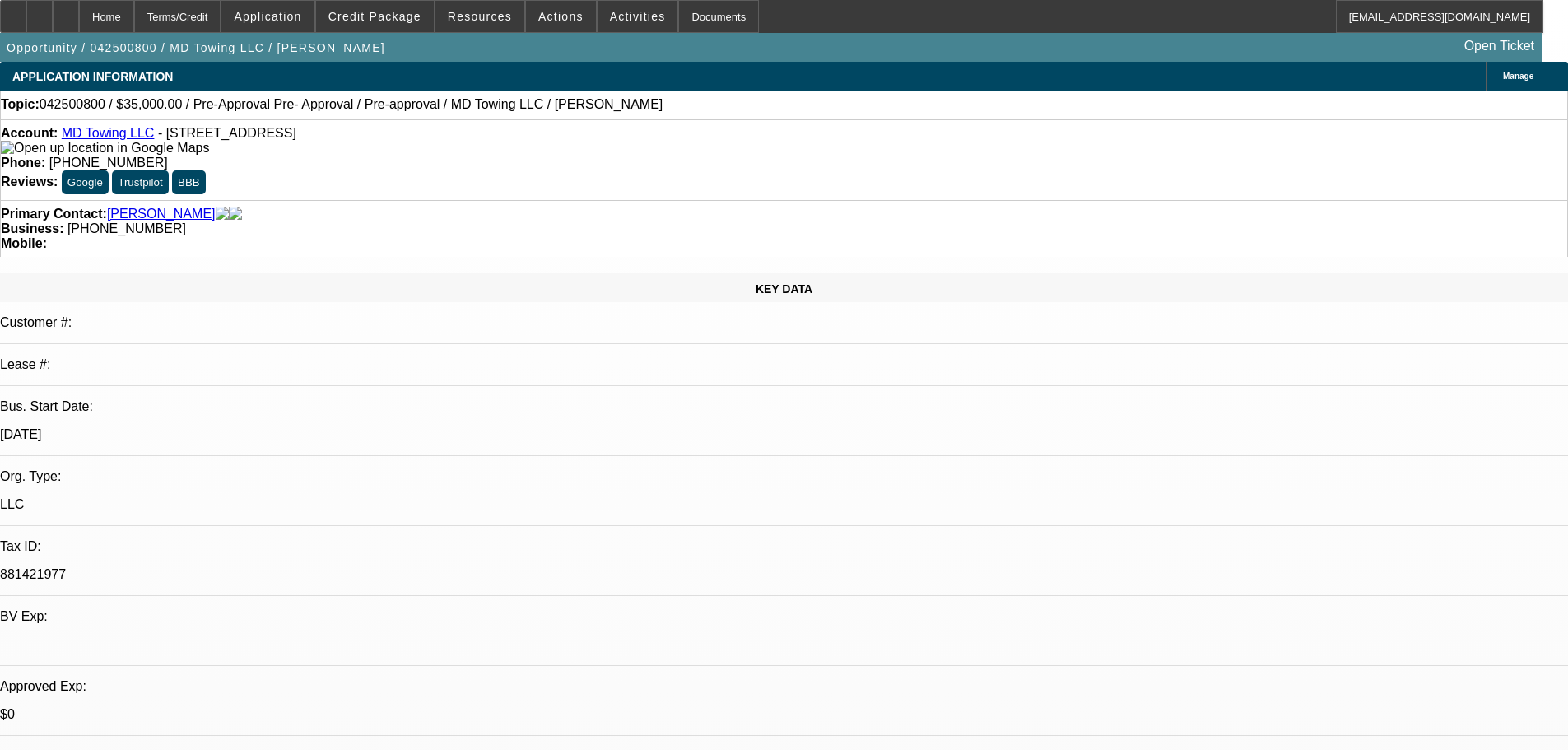
select select "0.1"
select select "2"
select select "0"
select select "6"
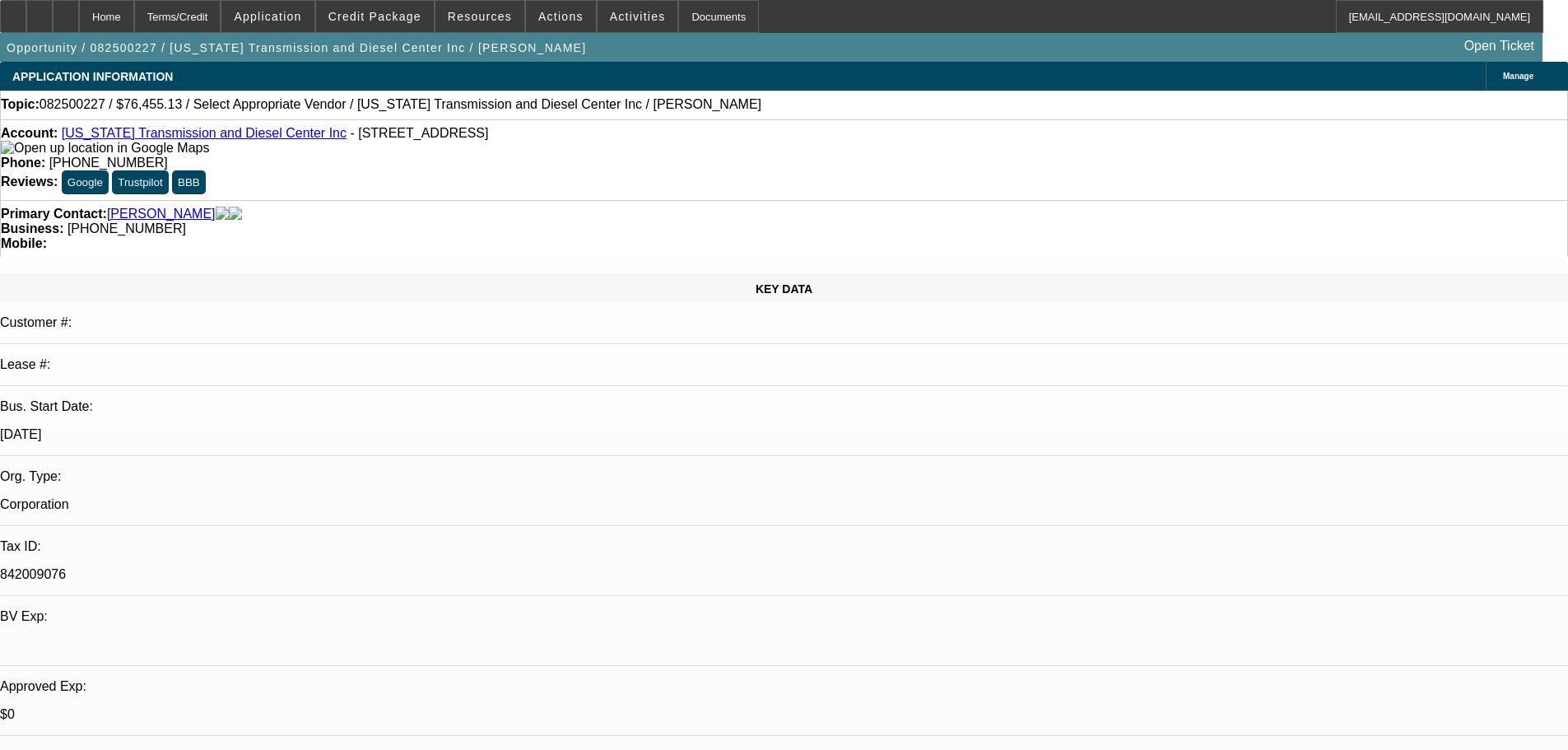
select select "0"
select select "2"
select select "0.1"
select select "4"
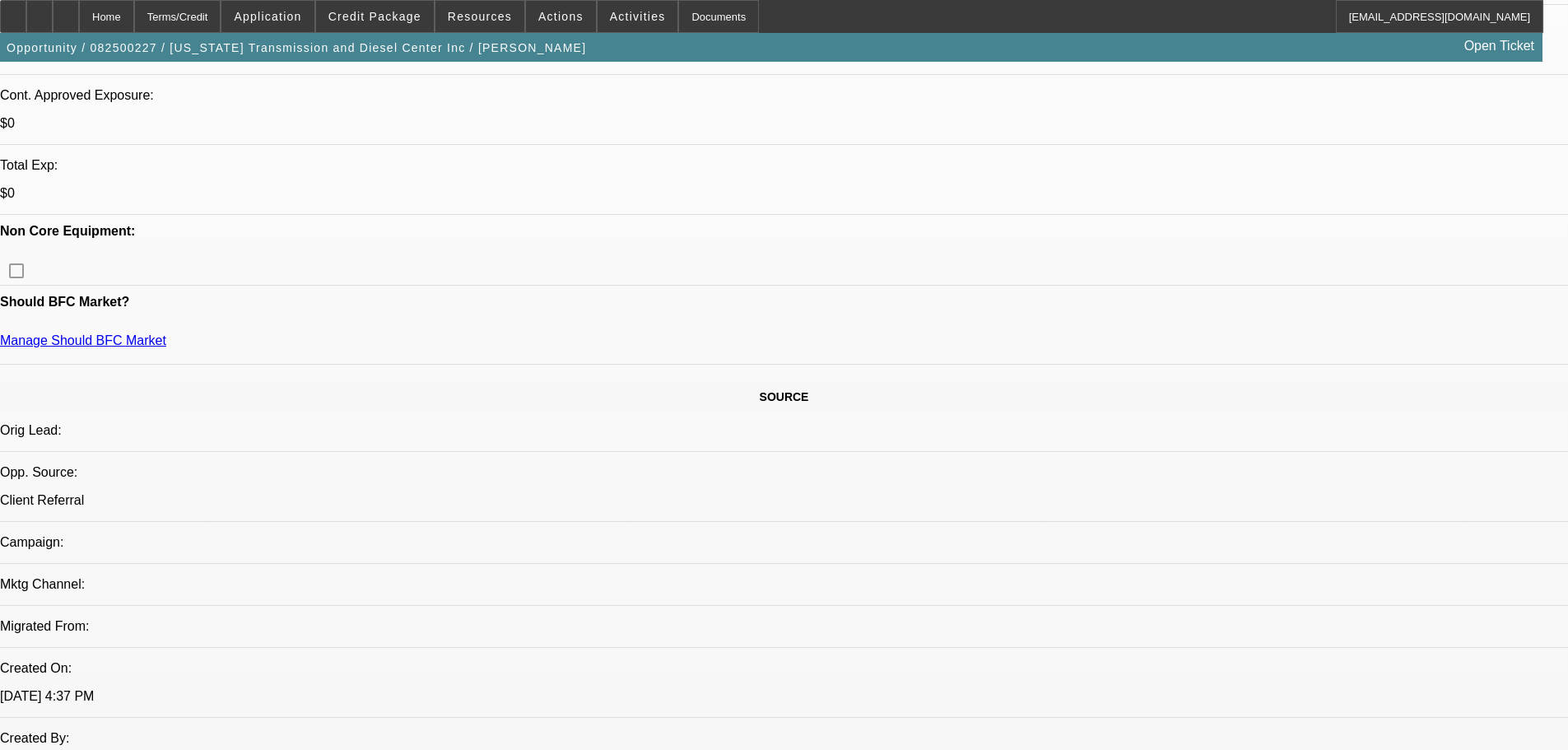
scroll to position [988, 0]
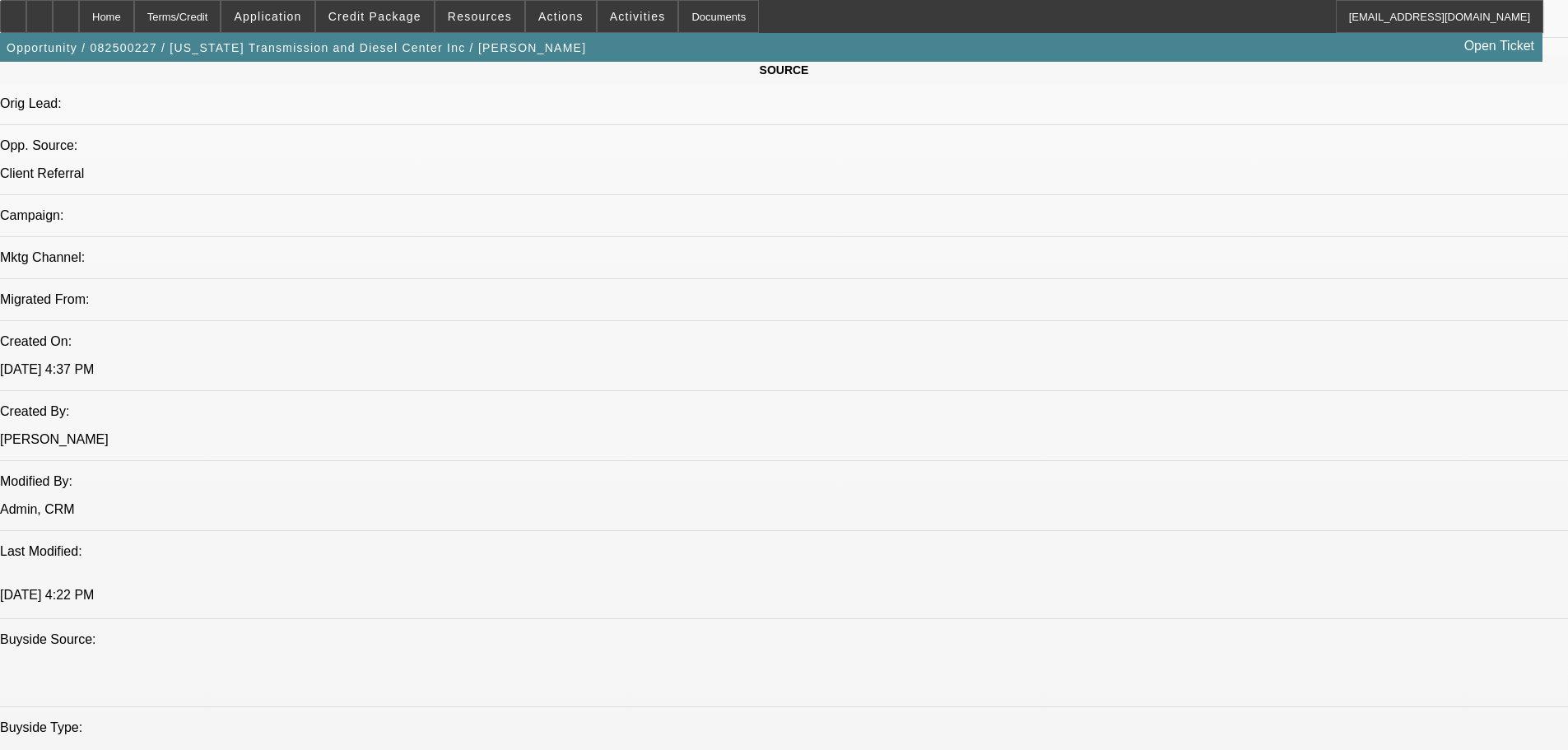
drag, startPoint x: 77, startPoint y: 449, endPoint x: 14, endPoint y: 447, distance: 63.0
copy span "OCROLUS"
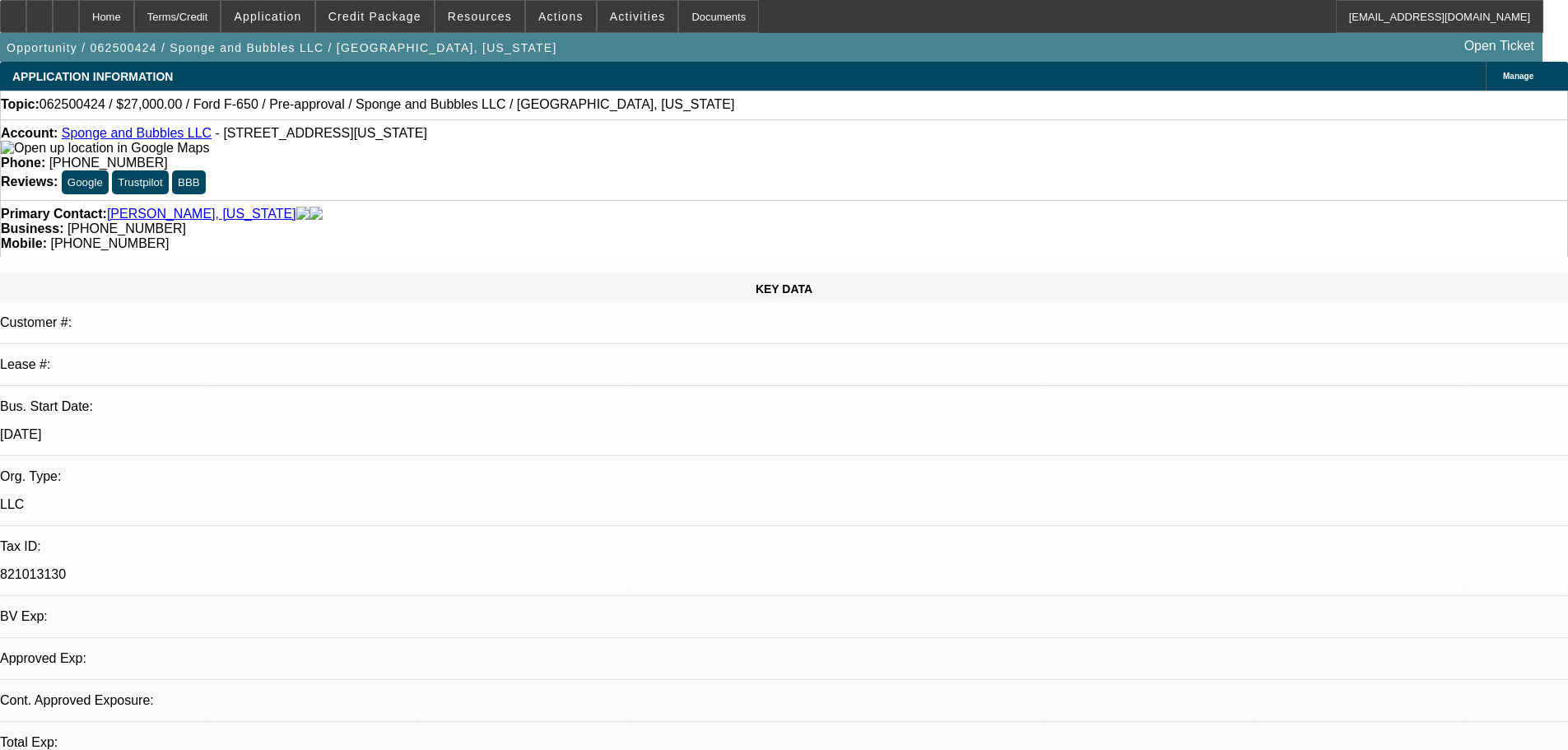
select select "0"
select select "6"
select select "0"
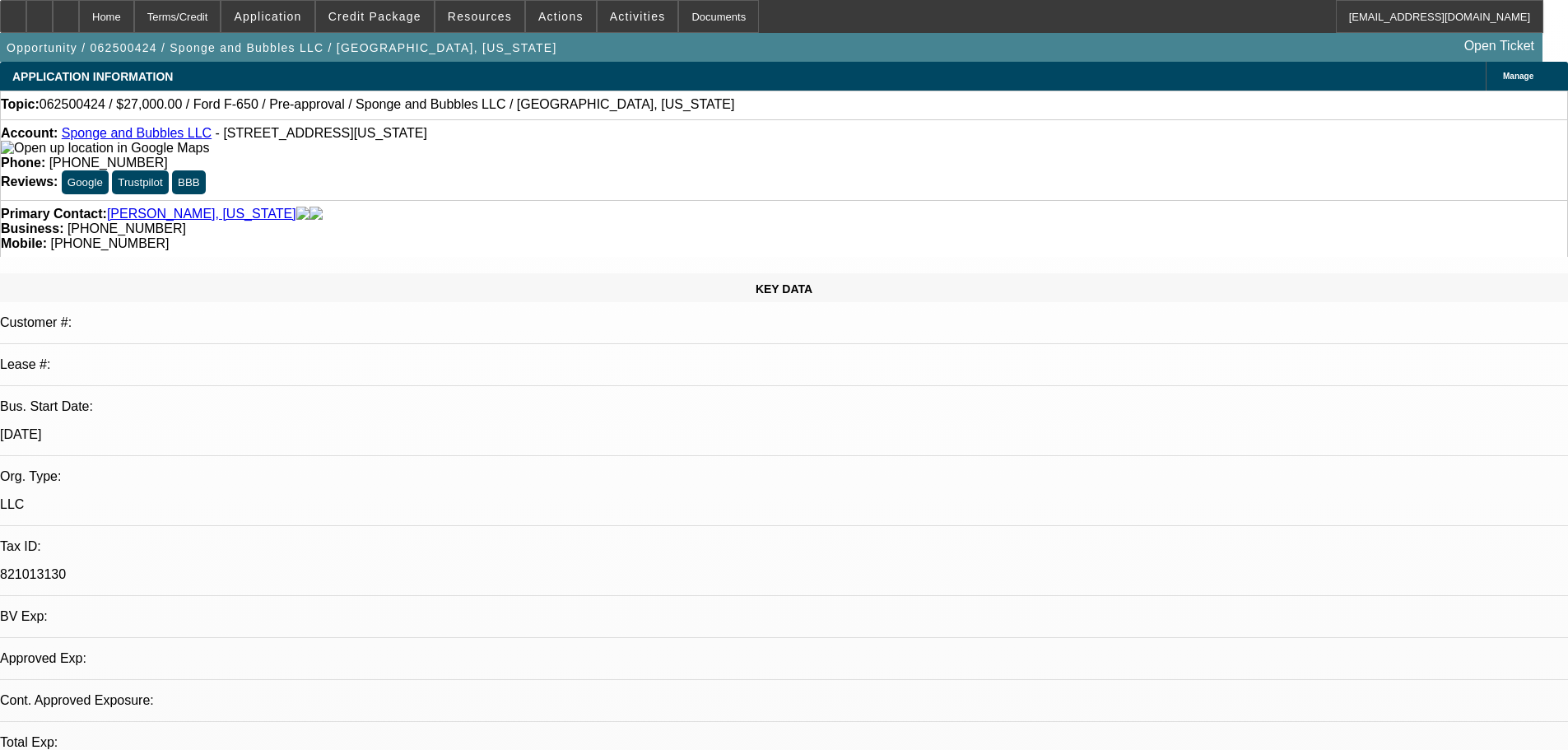
select select "0"
select select "6"
select select "0"
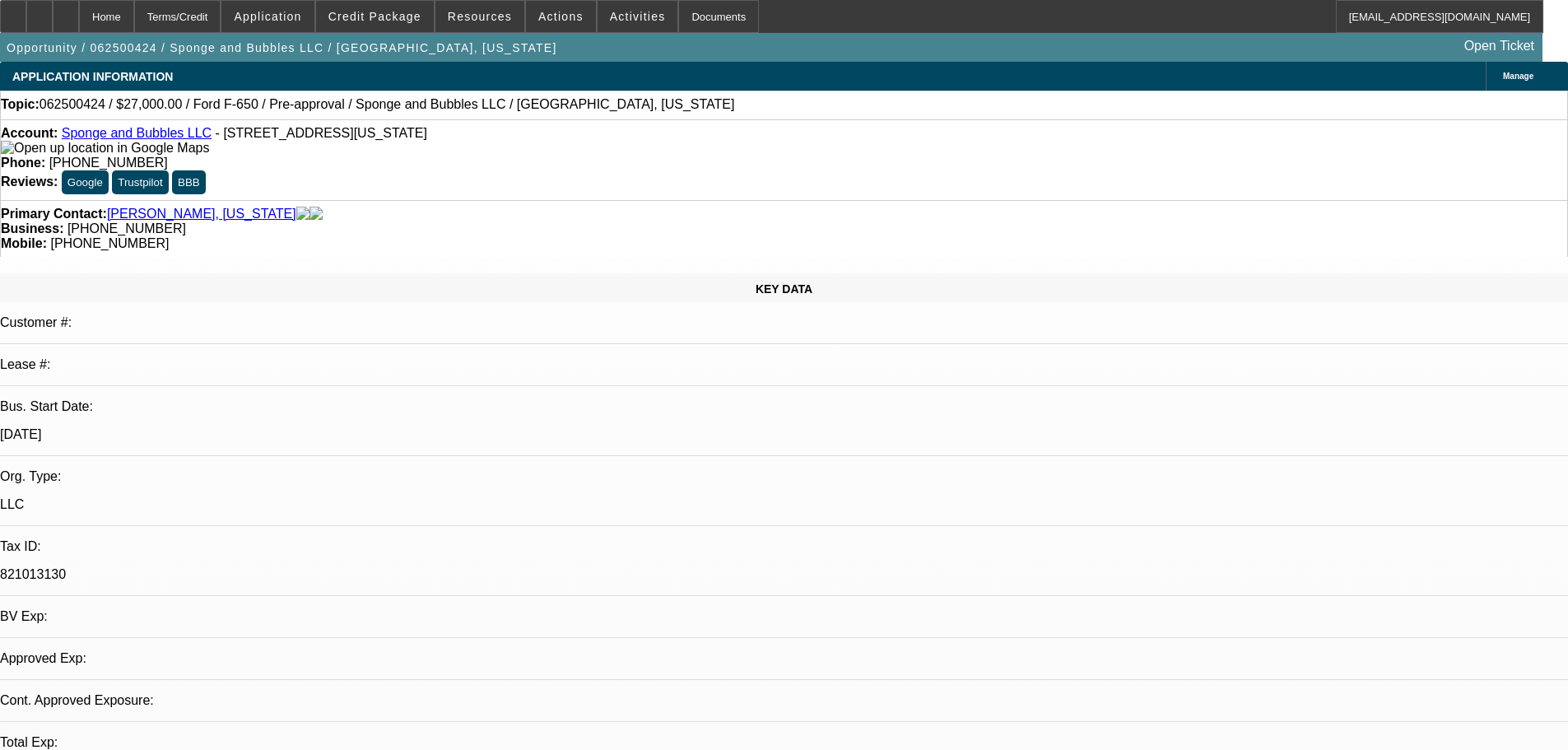
select select "0"
select select "6"
select select "0"
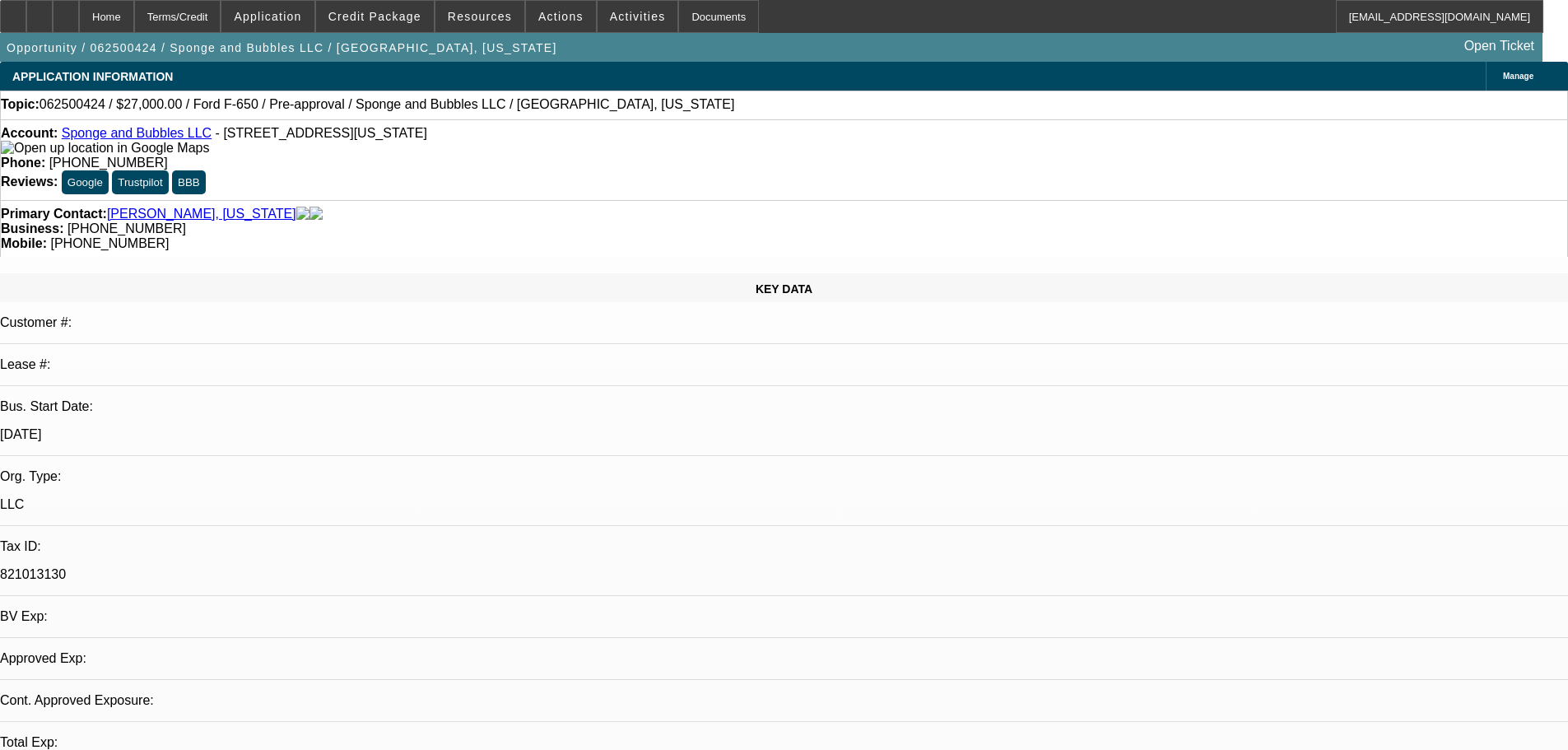
select select "6"
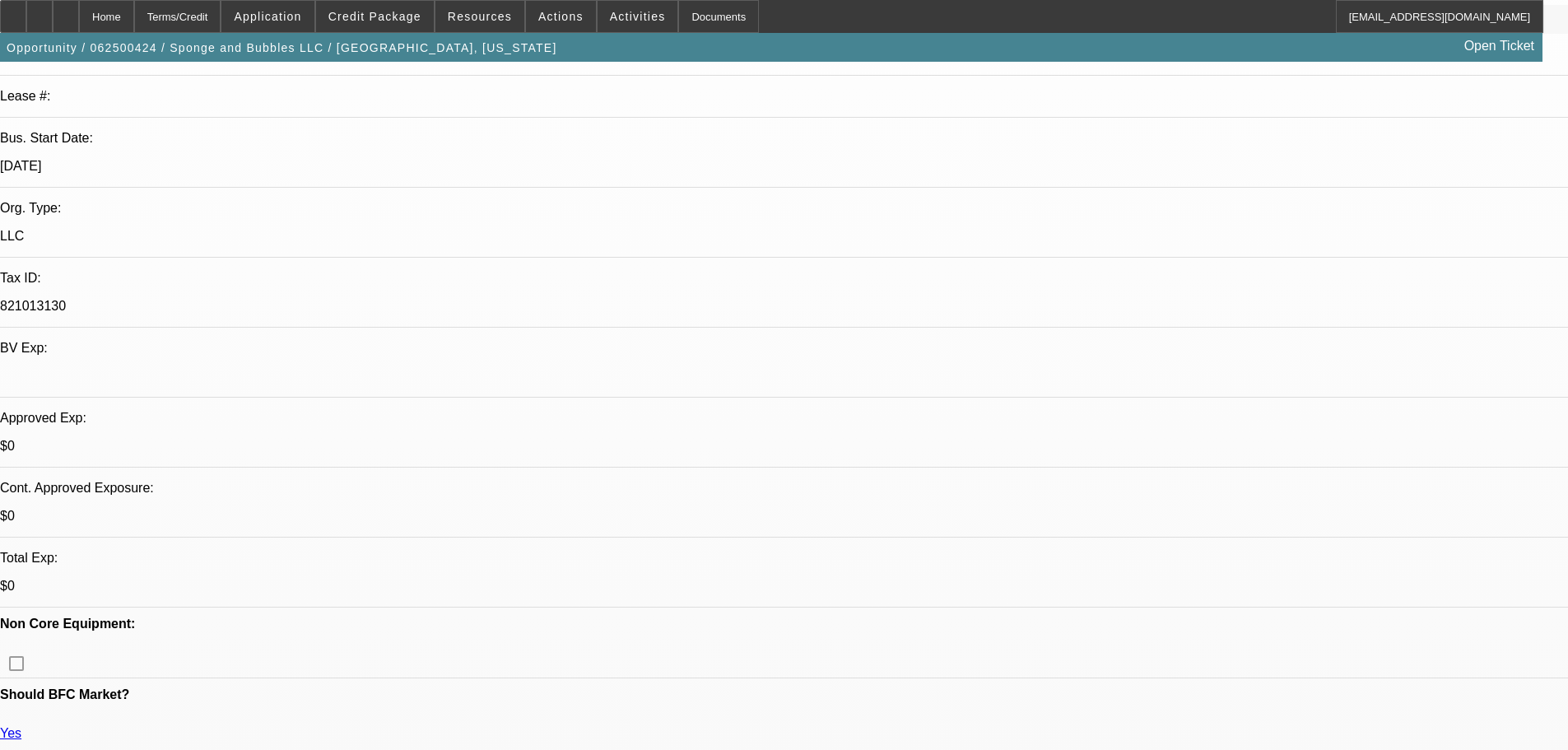
scroll to position [329, 0]
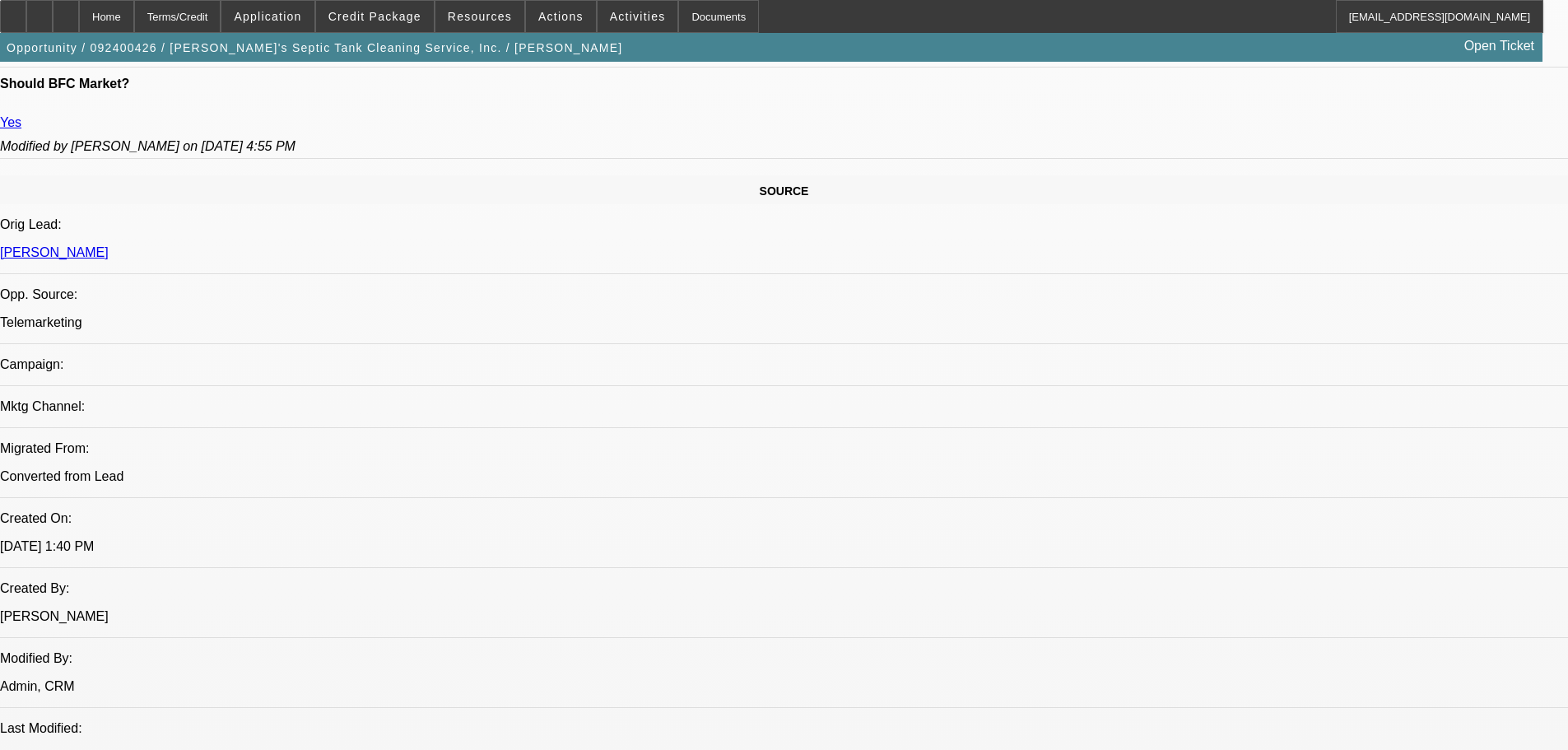
select select "0"
select select "6"
select select "0"
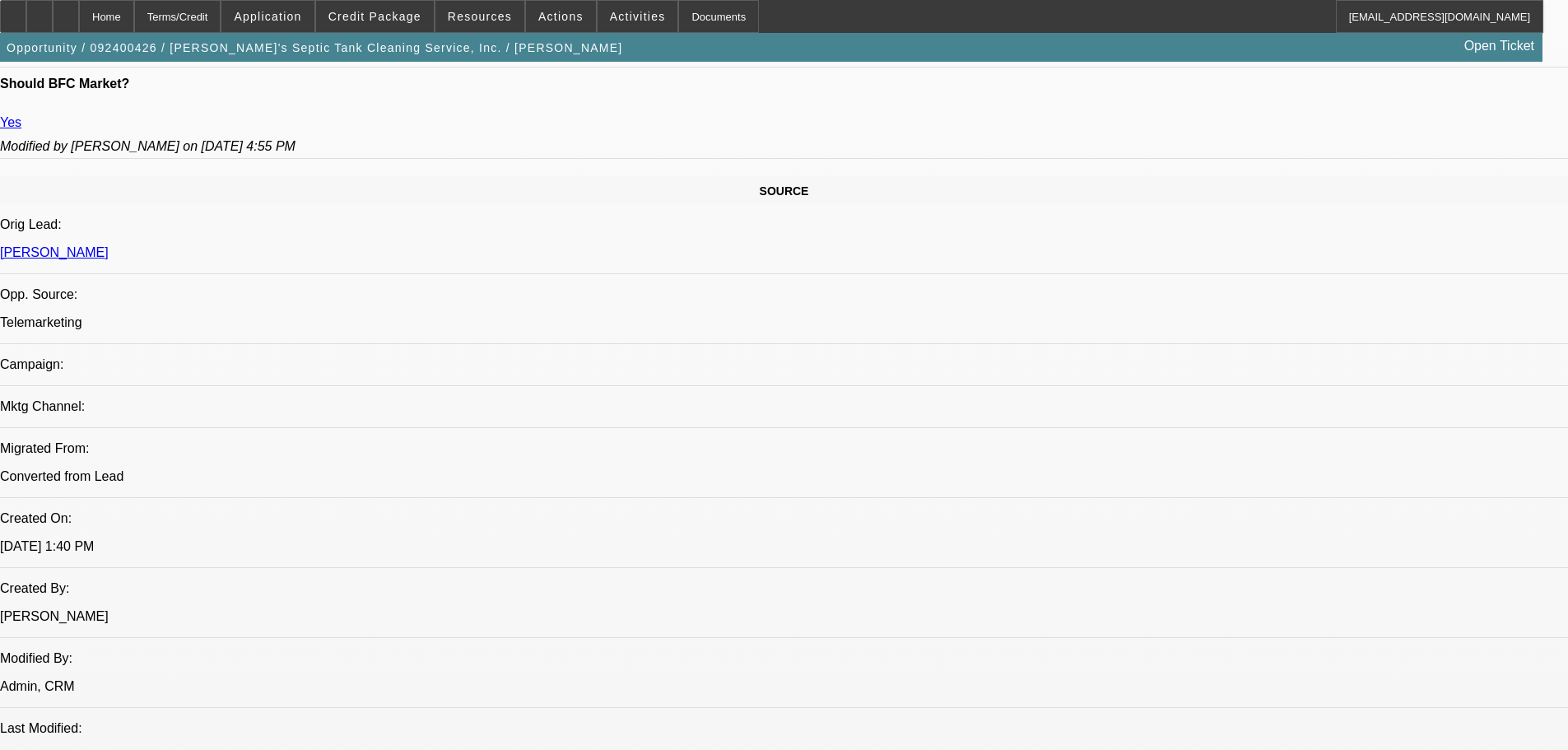
select select "0"
select select "6"
select select "0"
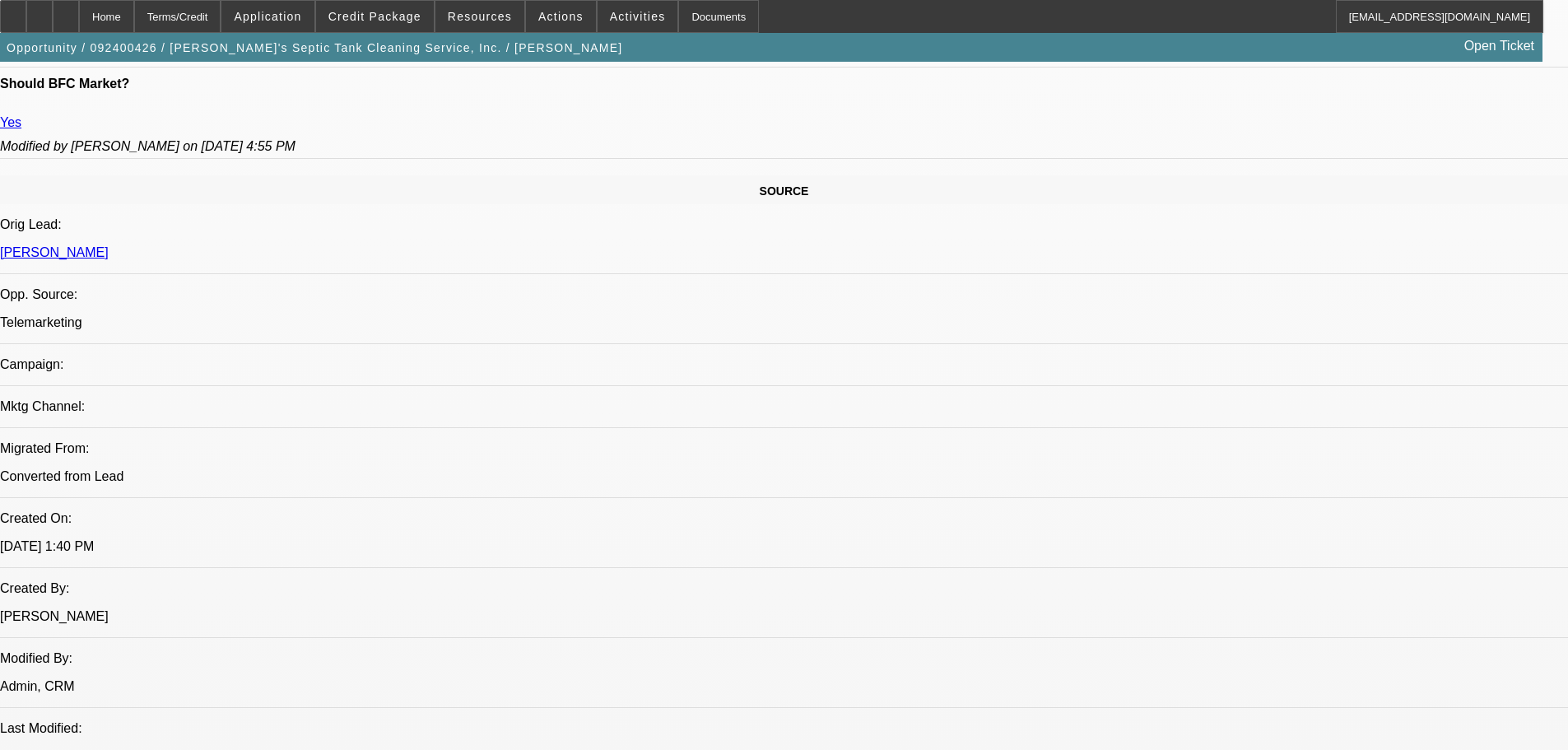
select select "0"
select select "6"
select select "0"
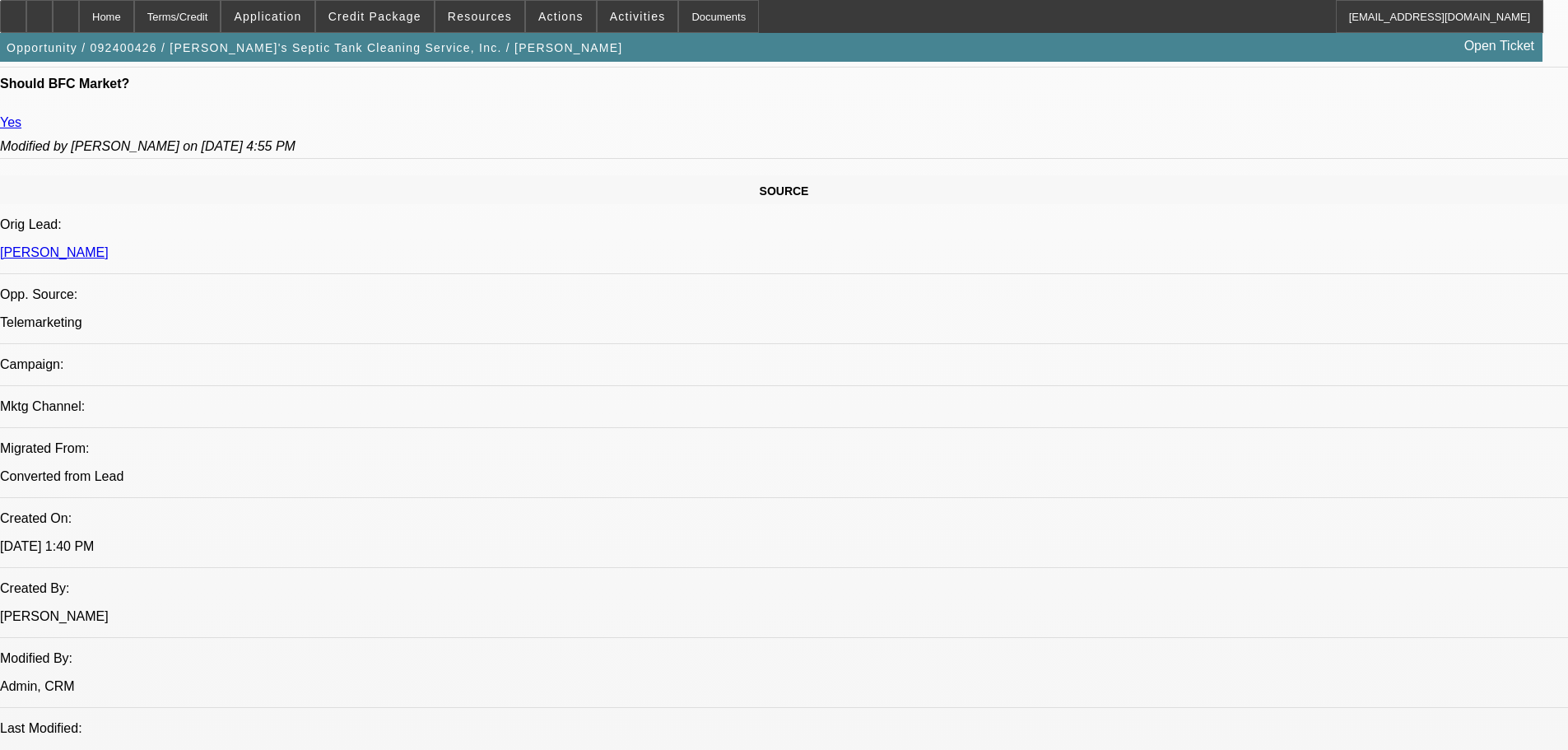
select select "6"
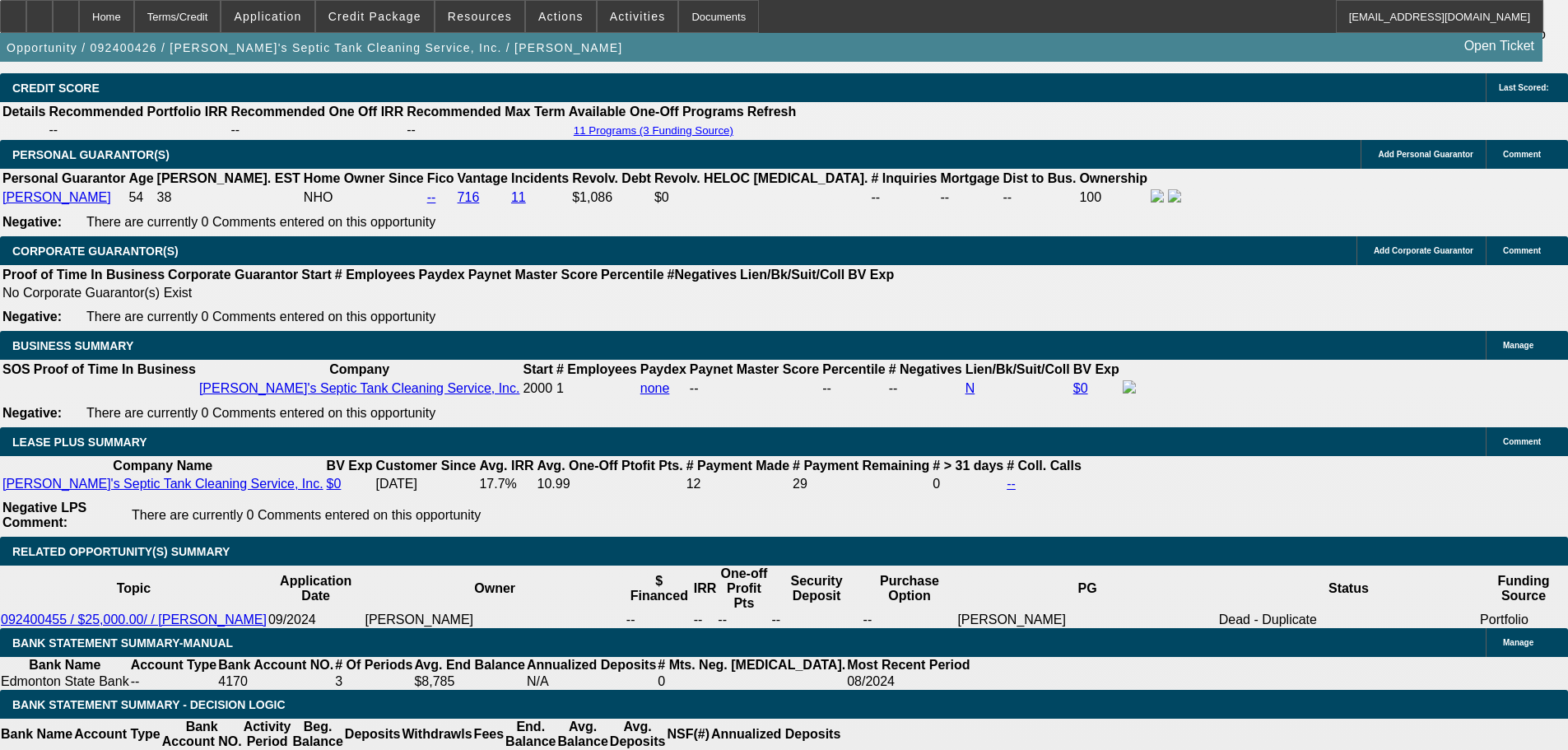
scroll to position [2719, 0]
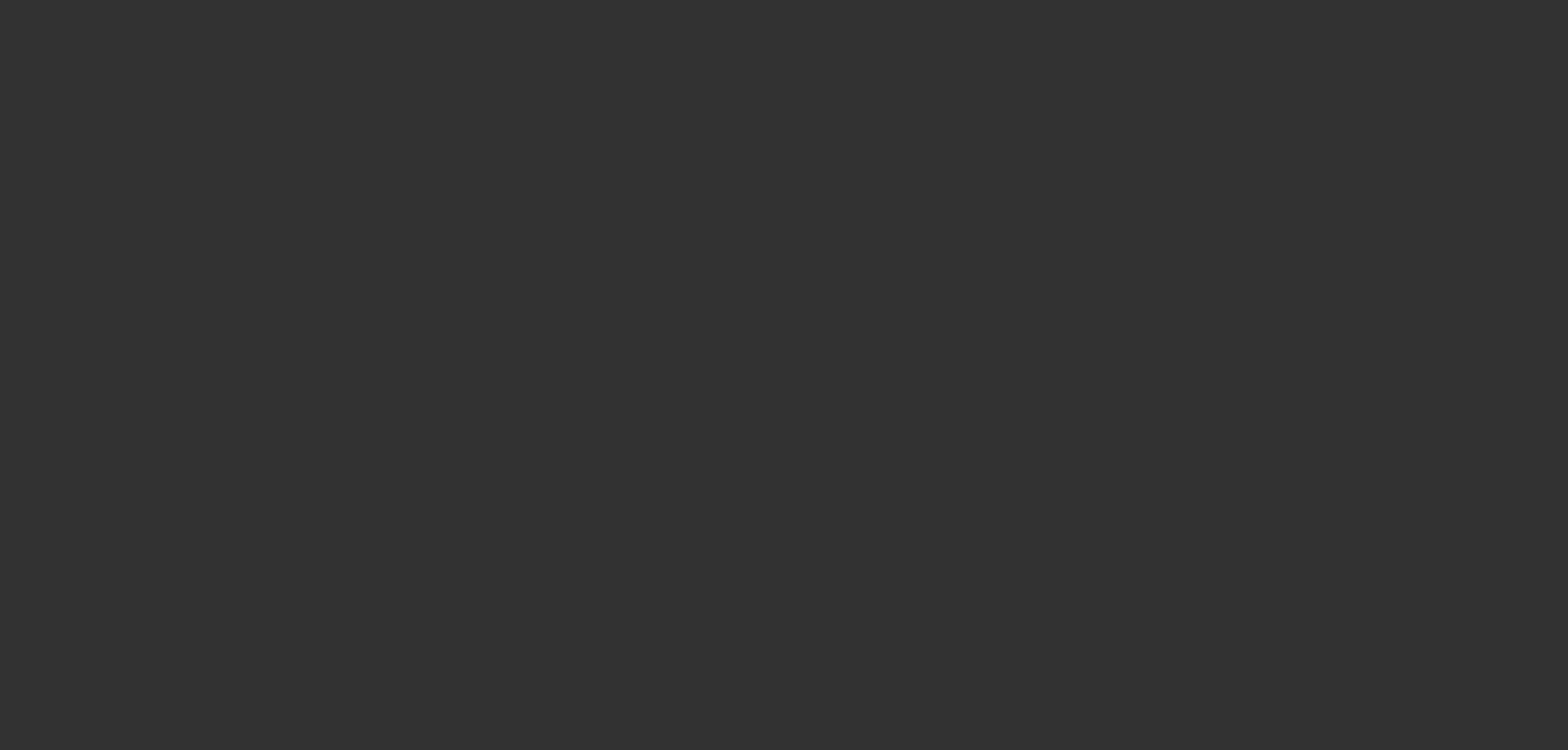
select select "0"
select select "2"
select select "0"
select select "6"
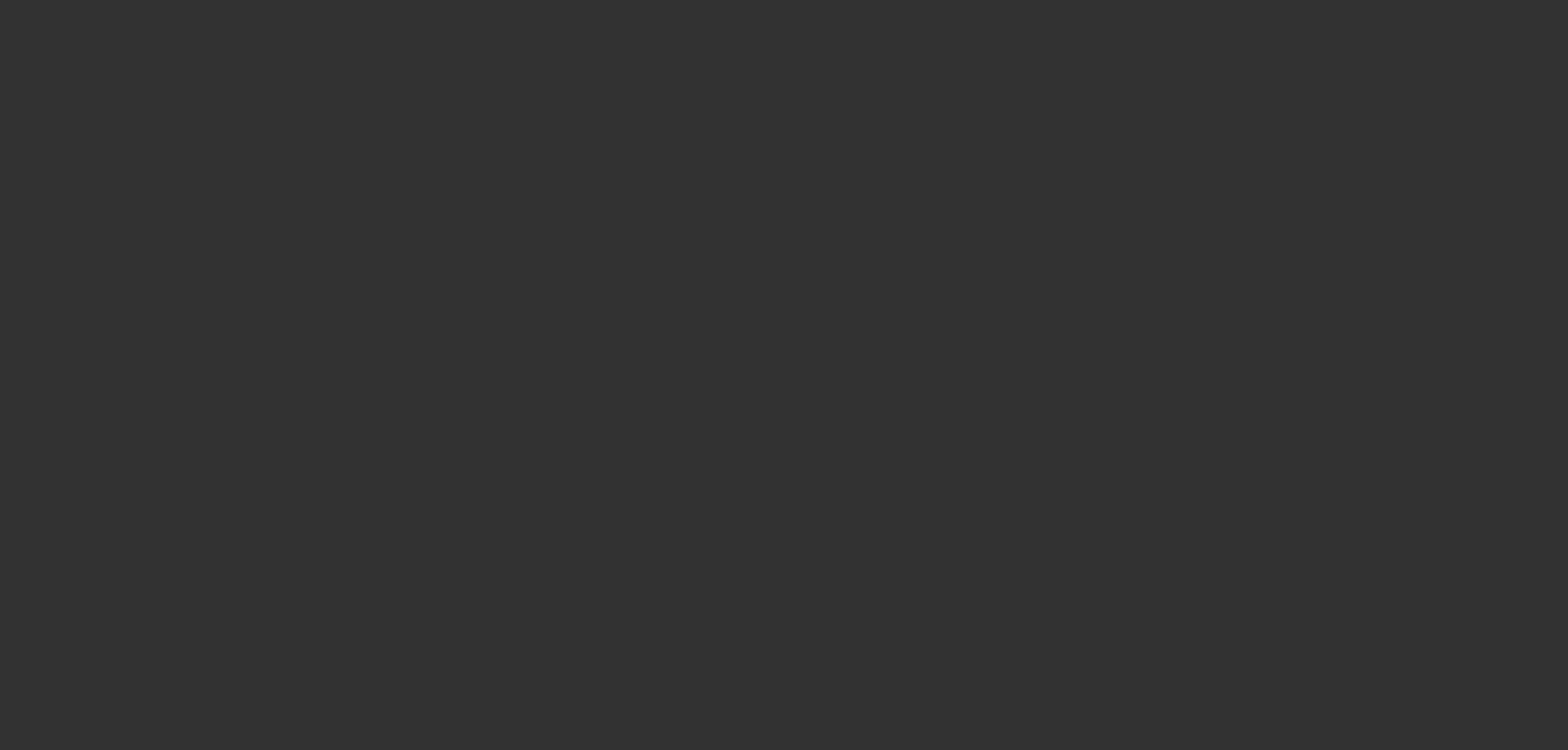
select select "0"
select select "2"
select select "0"
select select "6"
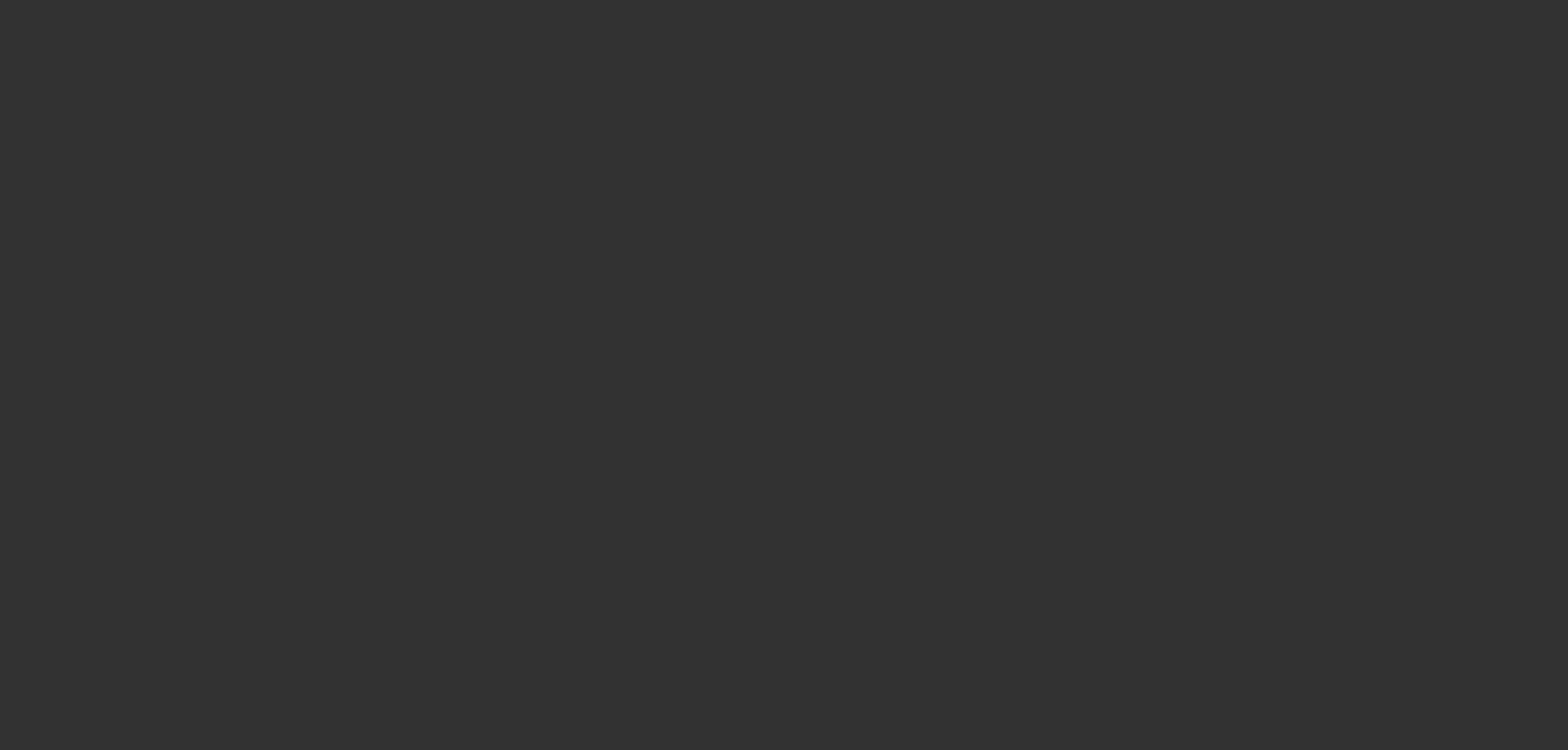
select select "0"
select select "2"
select select "0"
select select "6"
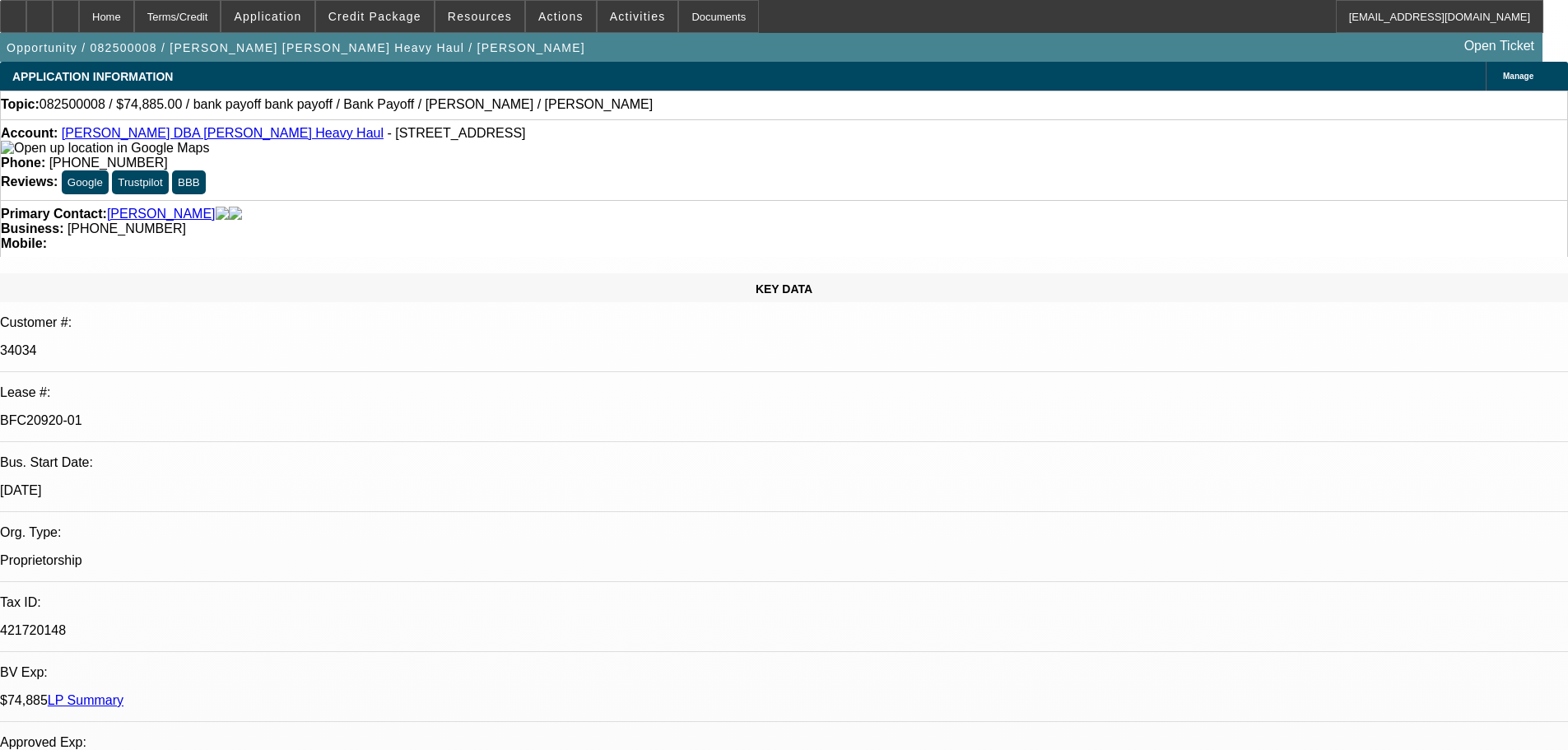
select select "0"
select select "2"
select select "0"
select select "6"
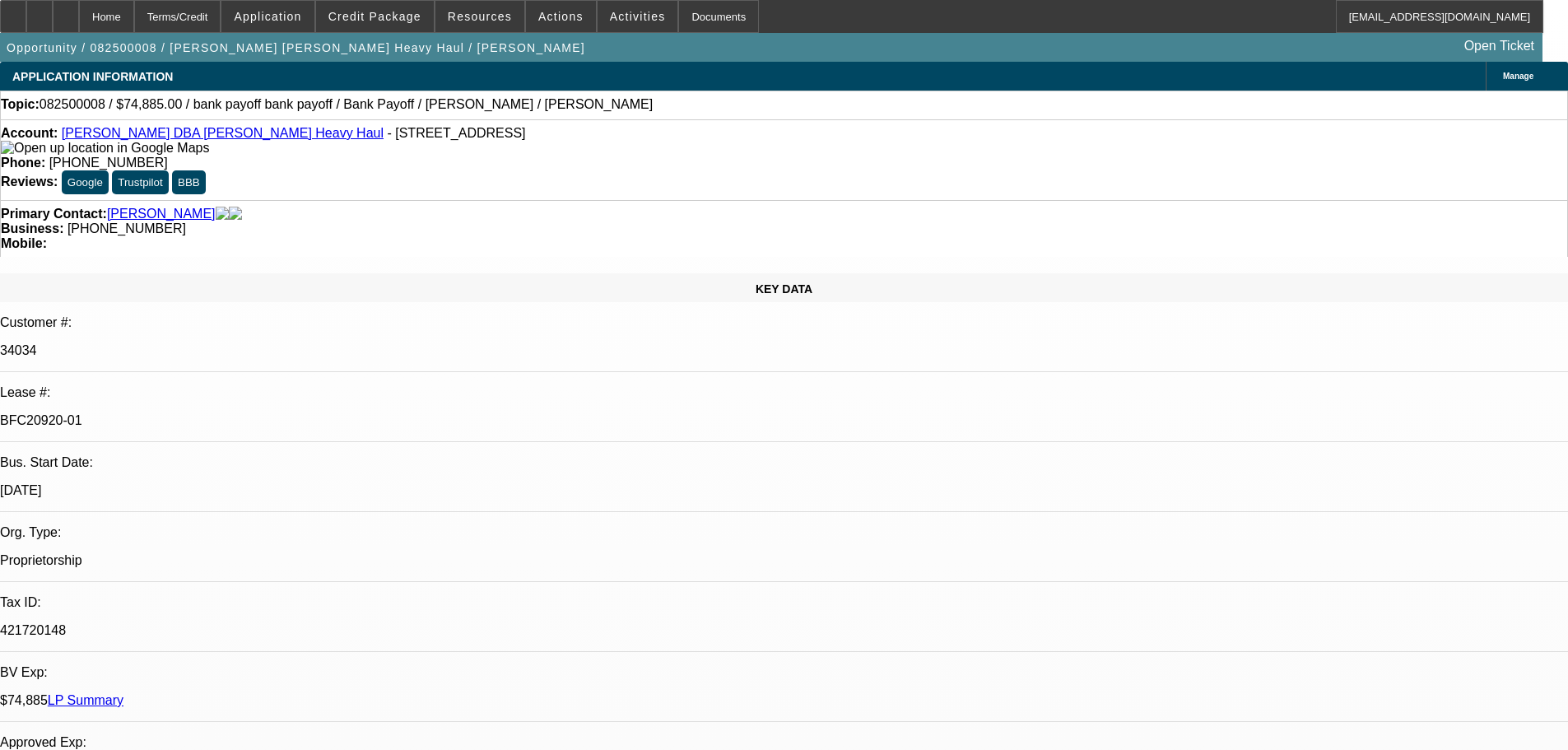
select select "0"
select select "2"
select select "0"
select select "6"
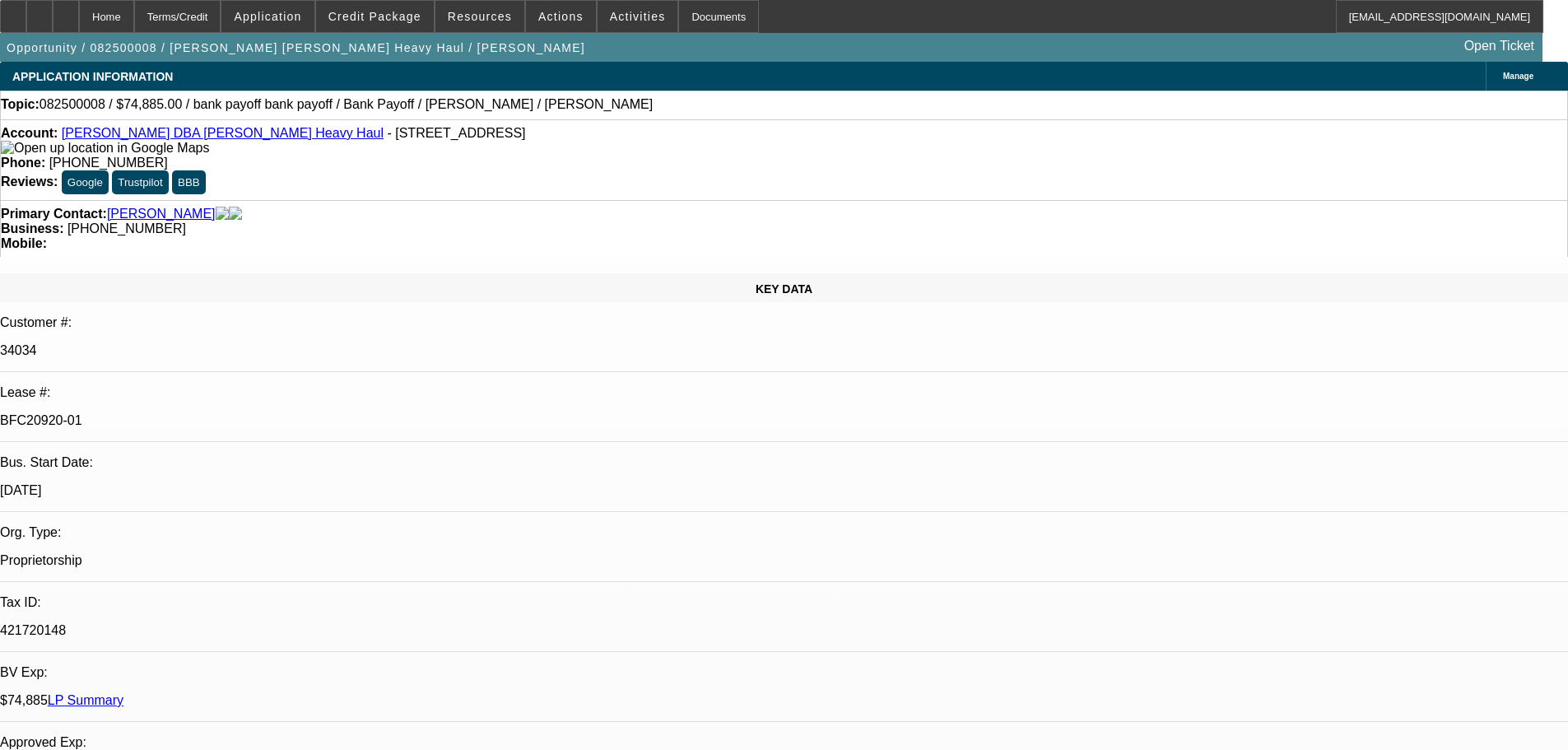
select select "0"
select select "2"
select select "0"
select select "6"
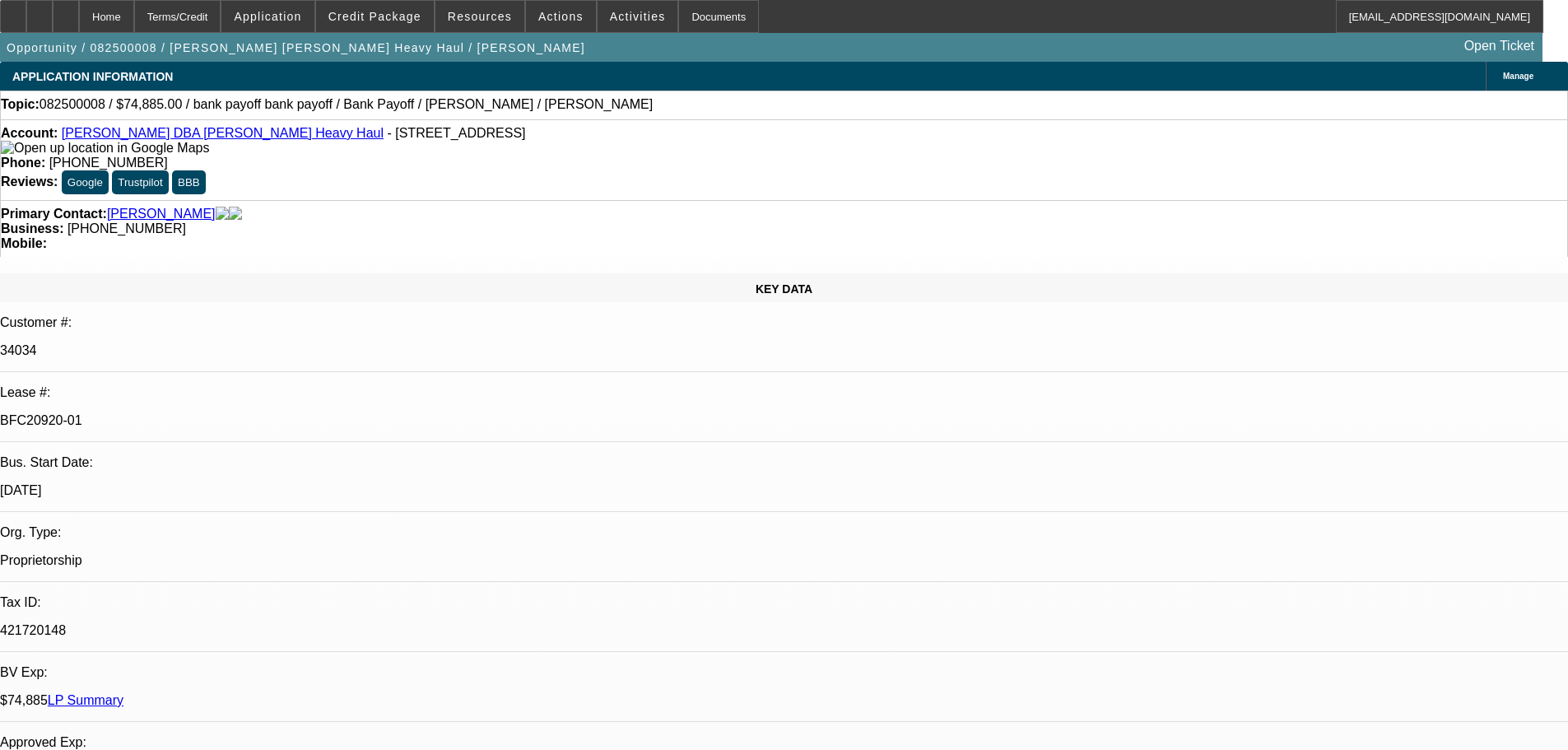
select select "0"
select select "2"
select select "0"
select select "6"
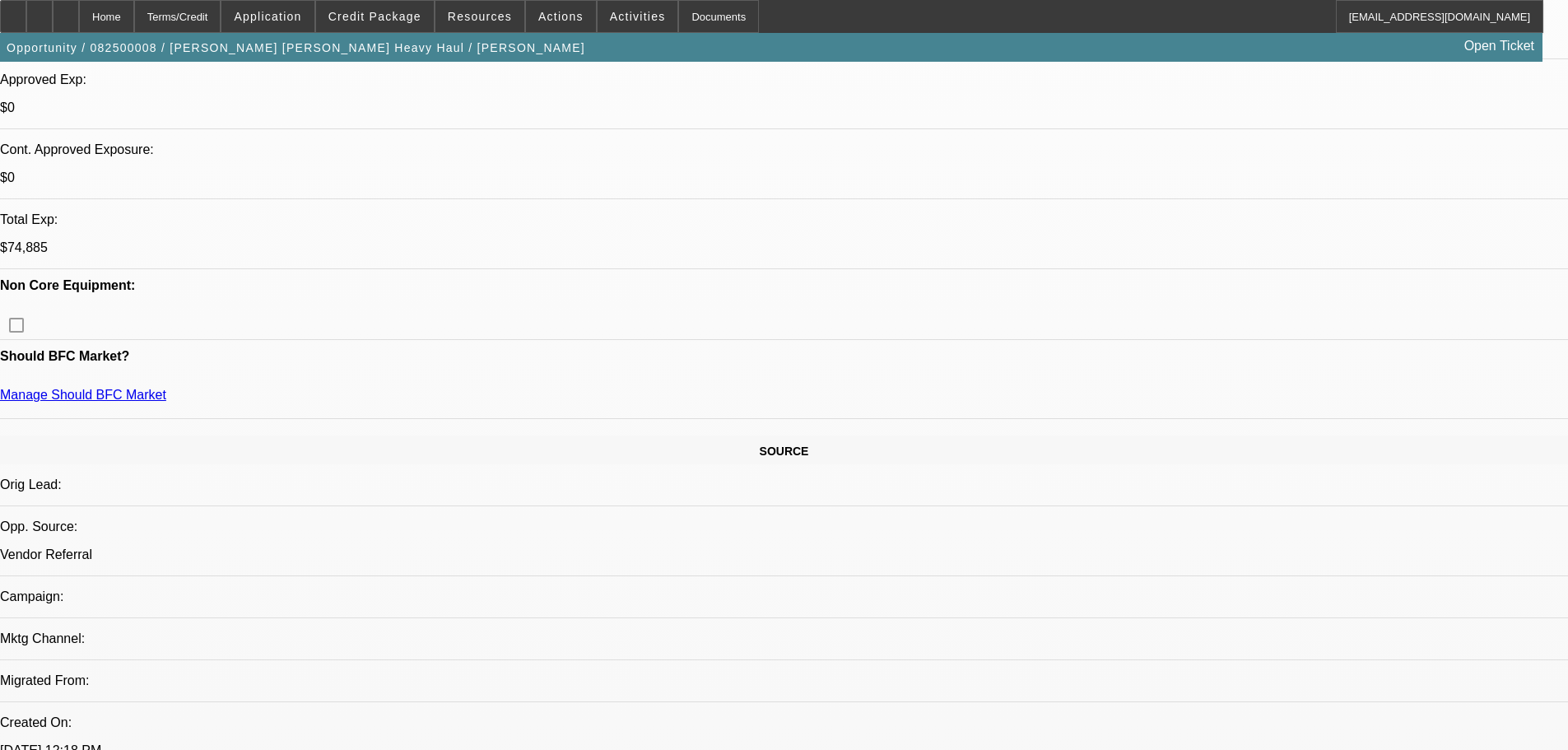
scroll to position [659, 0]
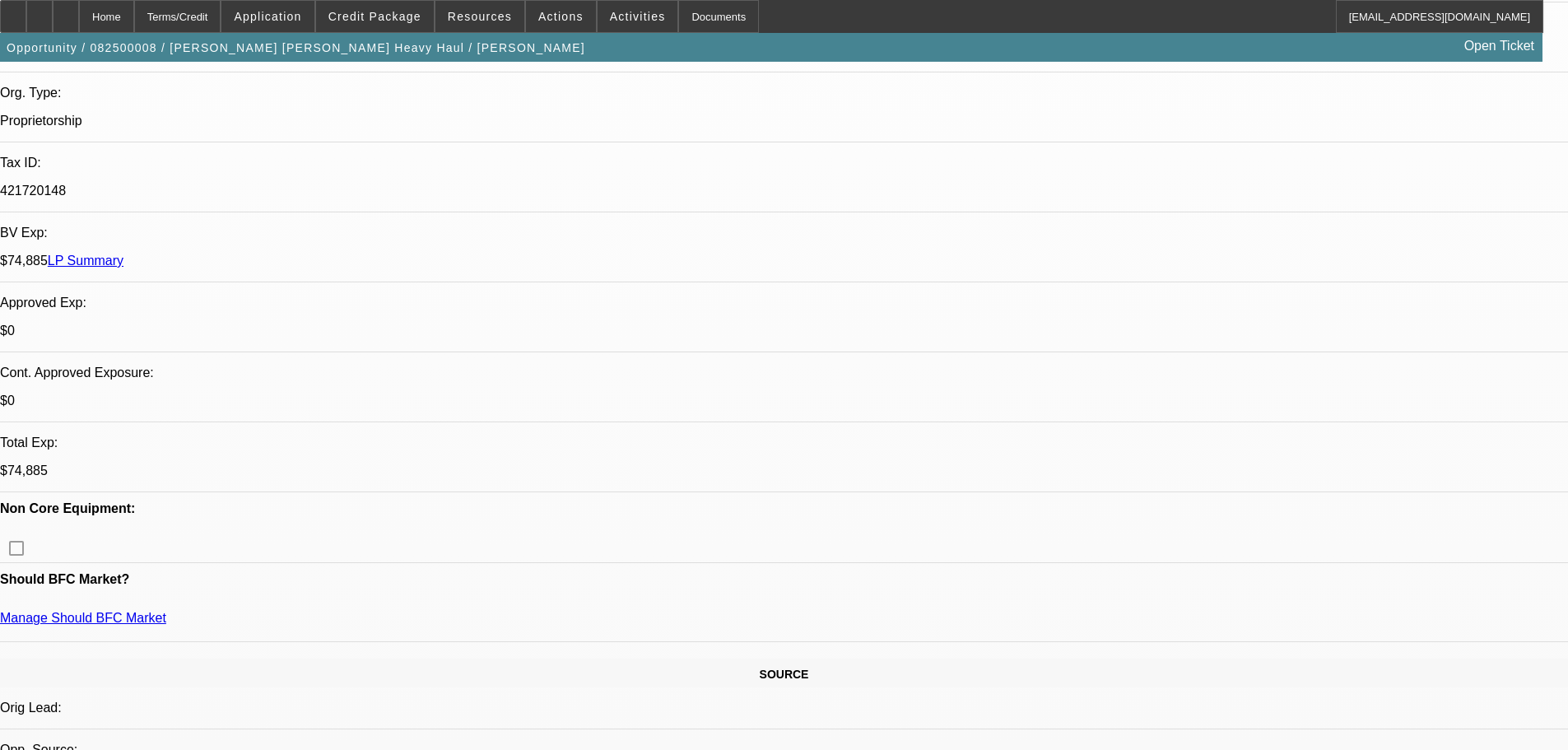
scroll to position [493, 0]
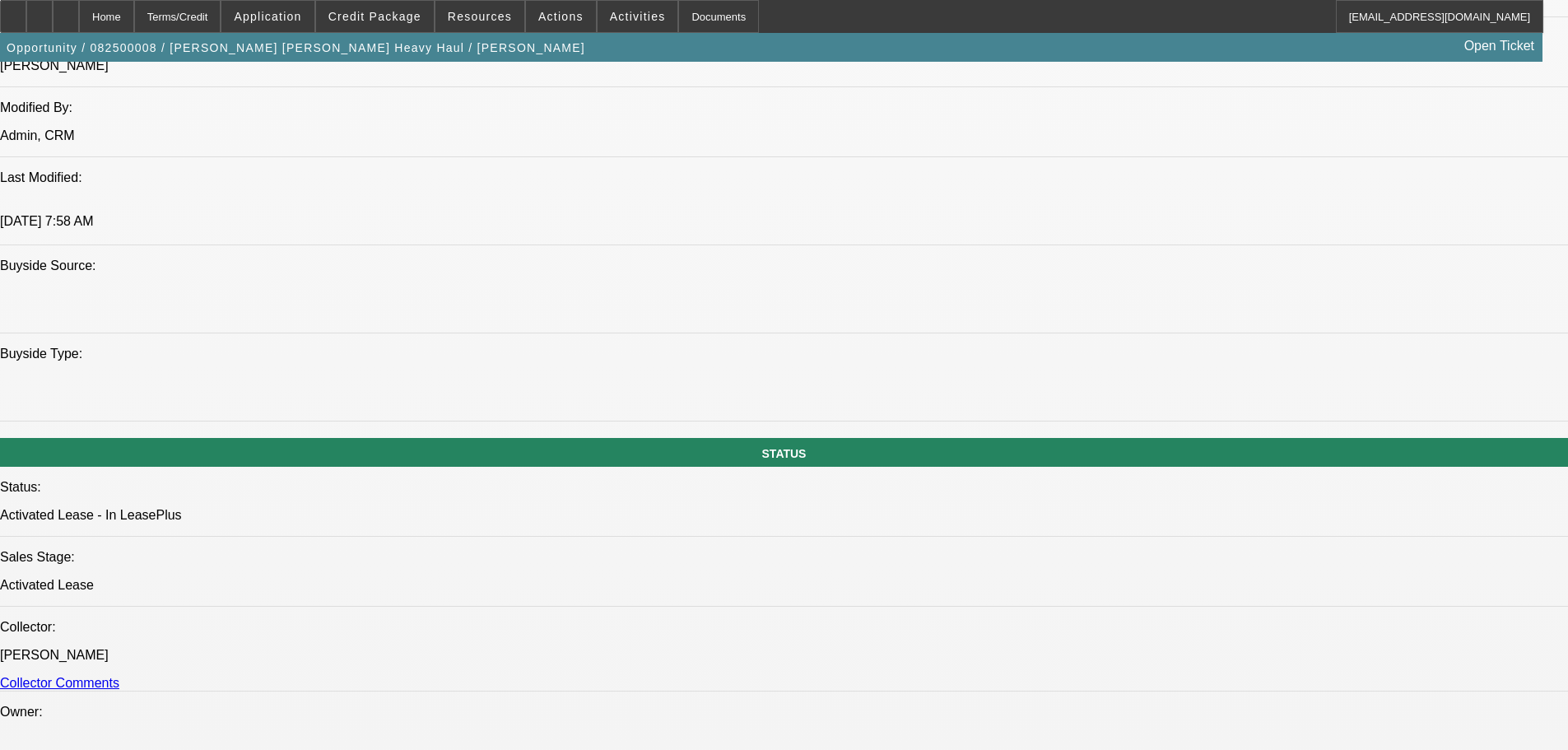
scroll to position [1481, 0]
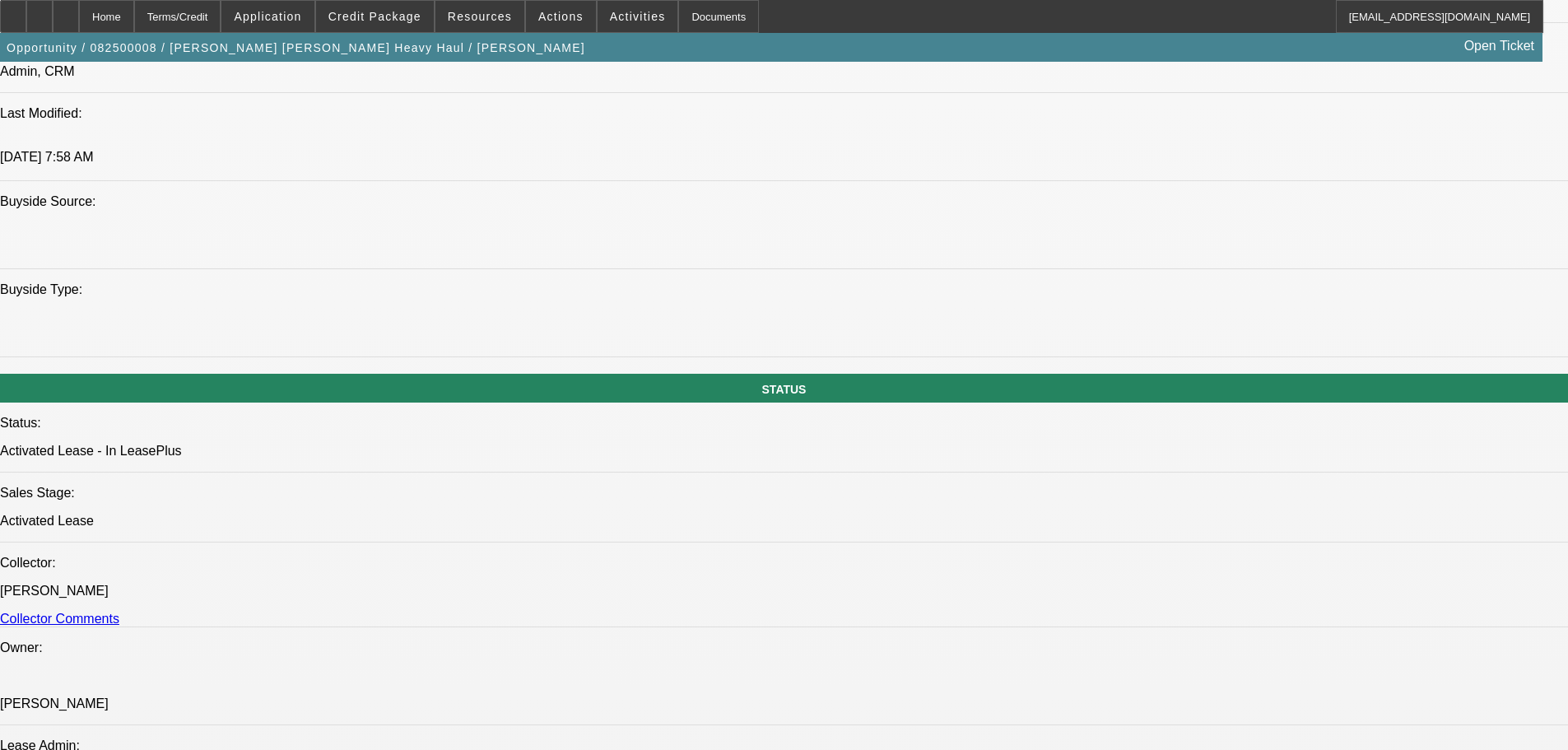
drag, startPoint x: 371, startPoint y: 290, endPoint x: 429, endPoint y: 289, distance: 58.0
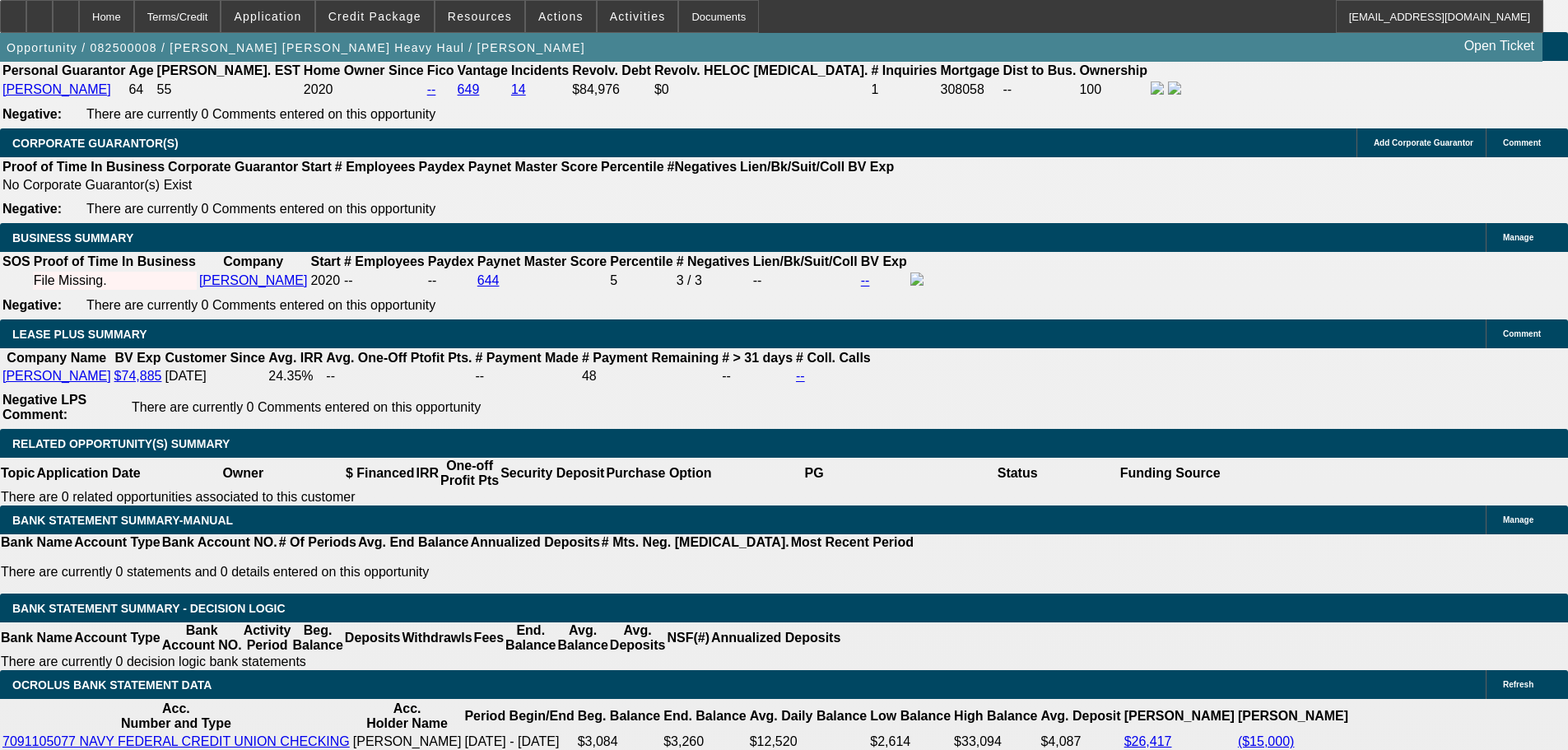
scroll to position [2633, 0]
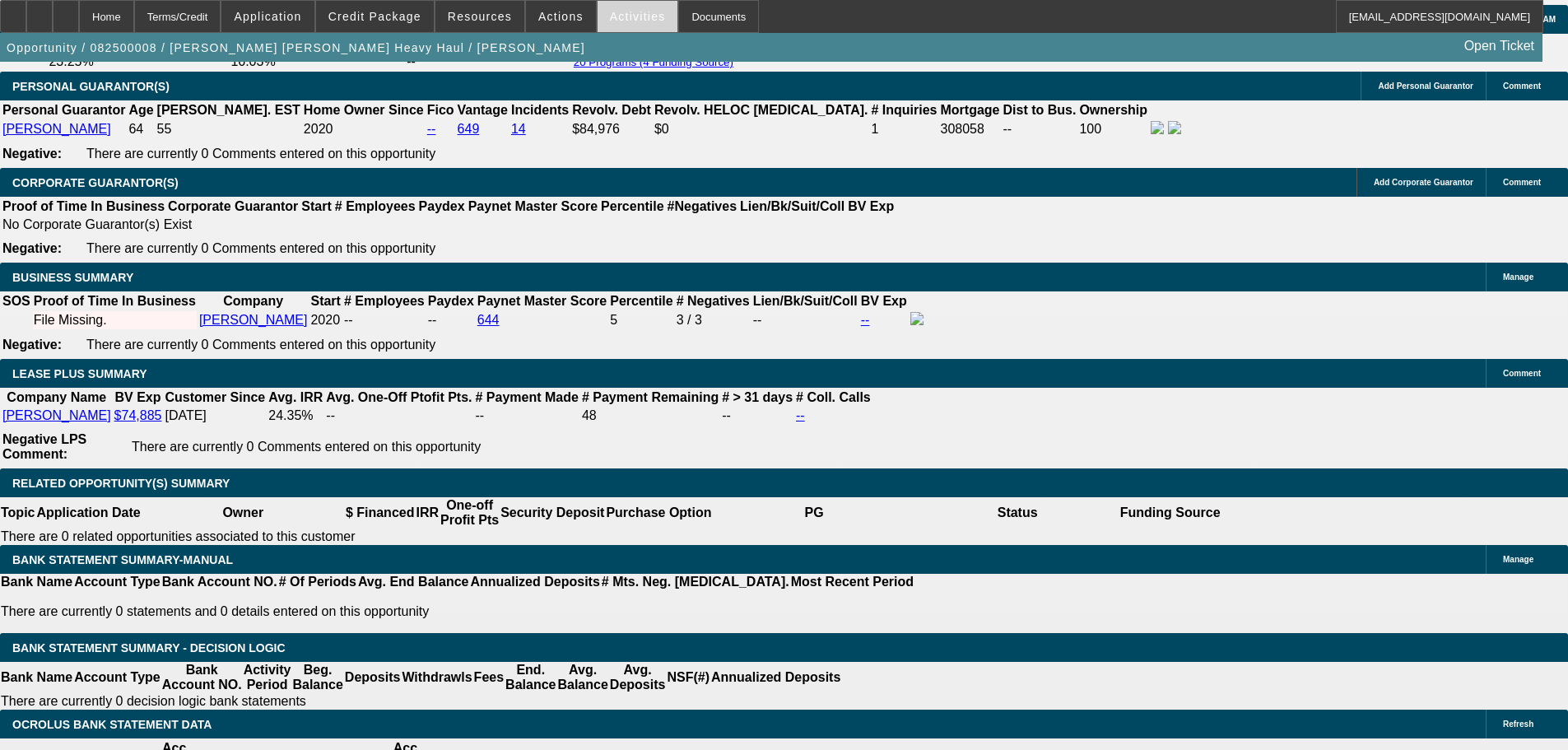
click at [610, 19] on span "Activities" at bounding box center [637, 15] width 56 height 13
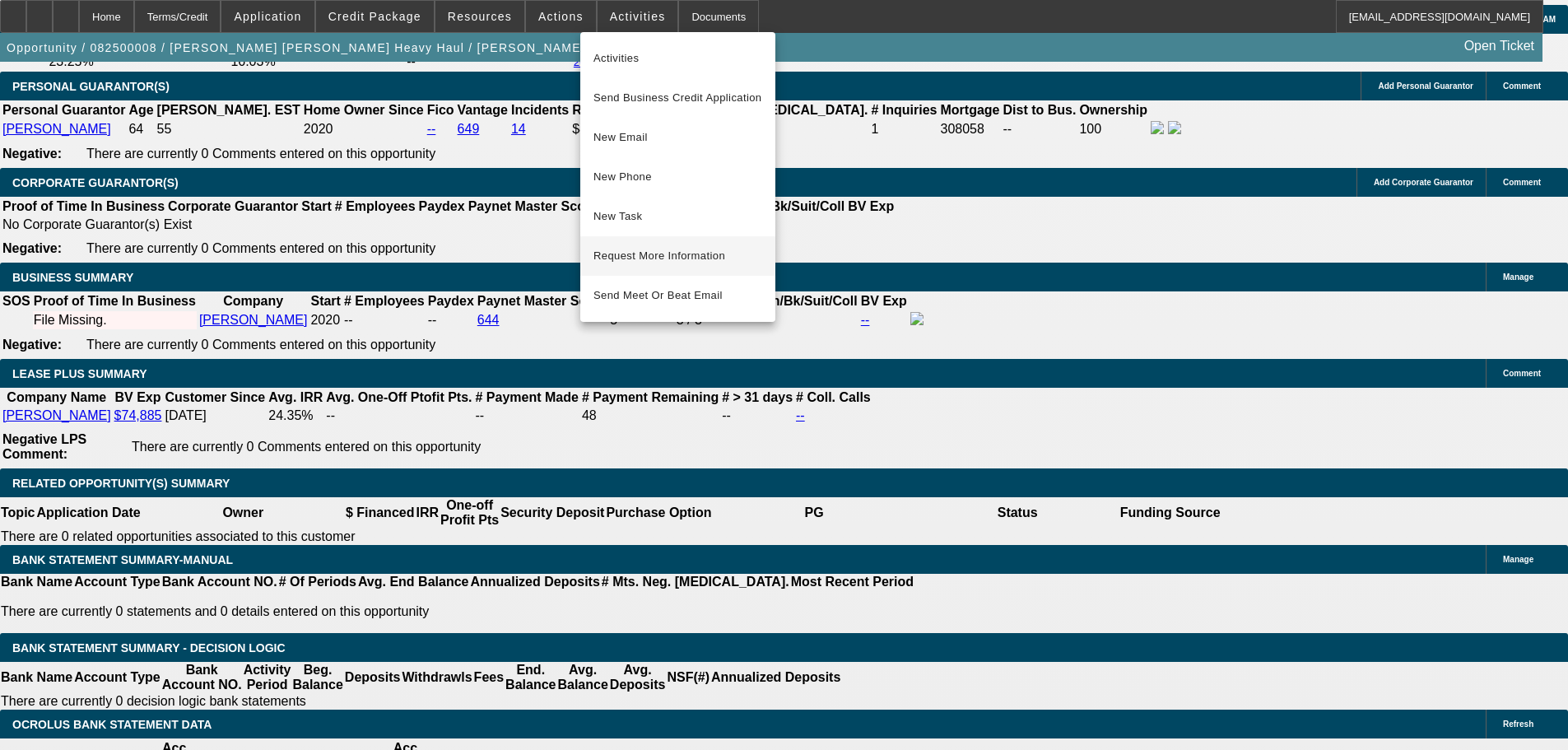
click at [648, 251] on span "Request More Information" at bounding box center [678, 256] width 169 height 20
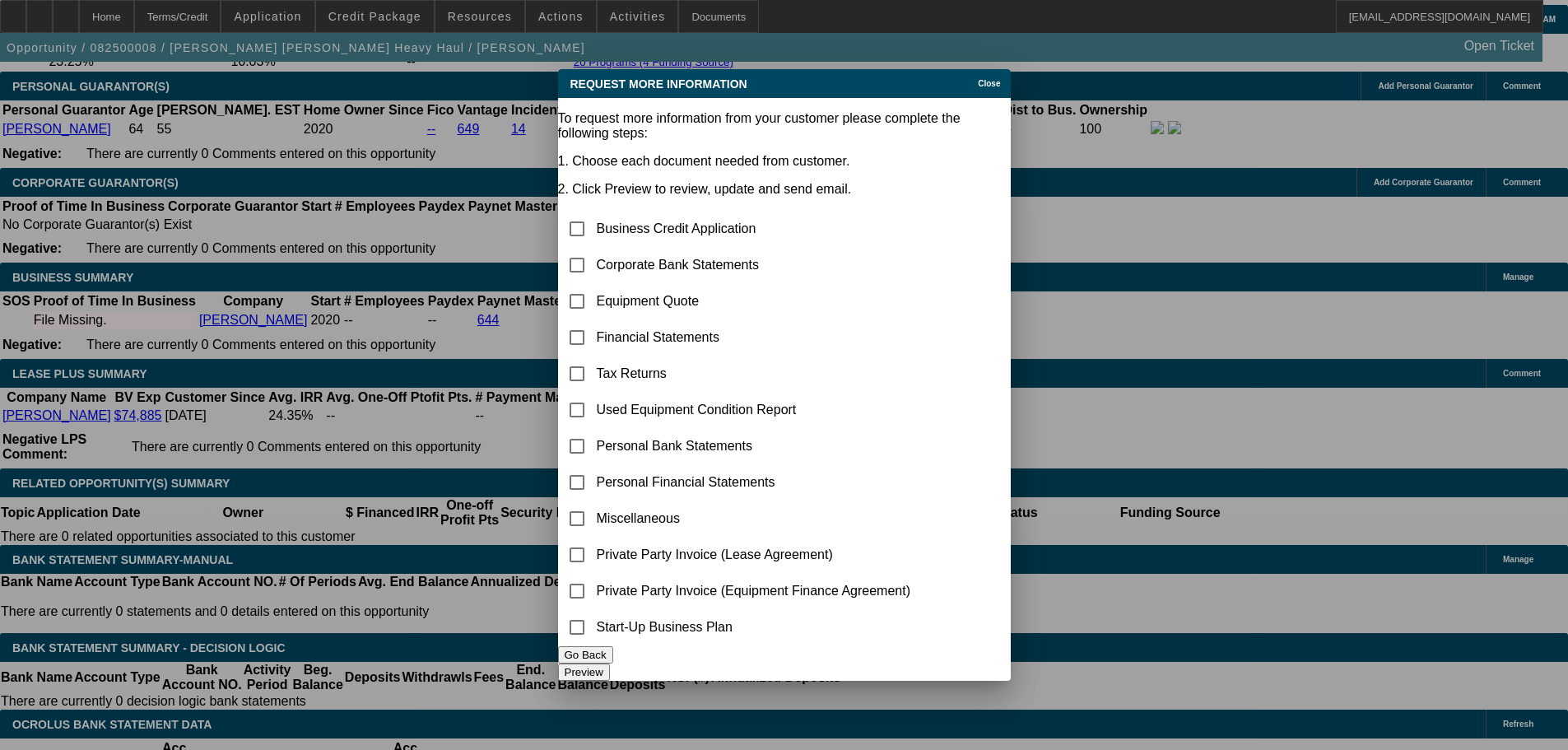
scroll to position [0, 0]
click at [593, 249] on input "checkbox" at bounding box center [577, 265] width 33 height 33
checkbox input "true"
click at [593, 285] on input "checkbox" at bounding box center [577, 301] width 33 height 33
checkbox input "true"
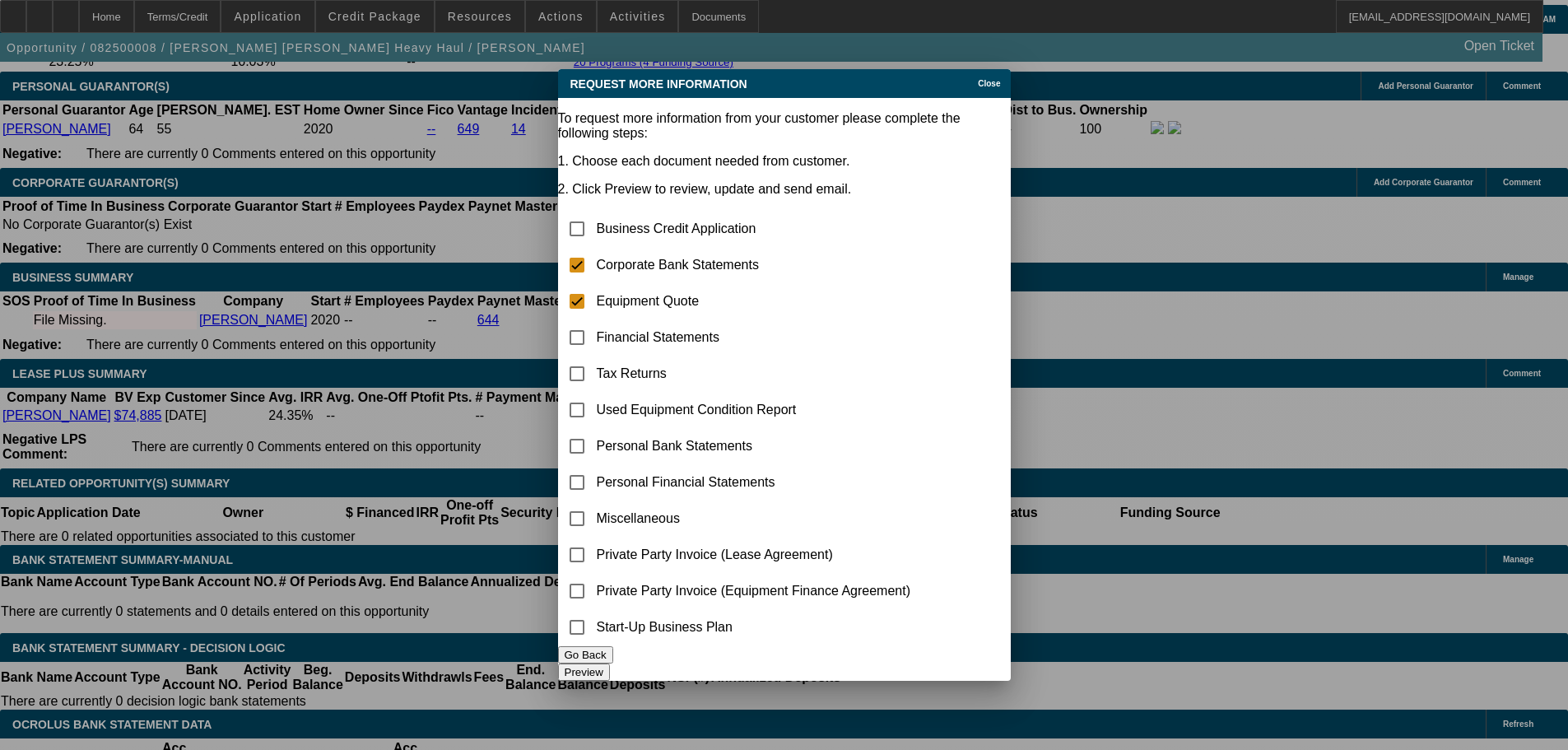
click at [610, 663] on button "Preview" at bounding box center [584, 672] width 52 height 17
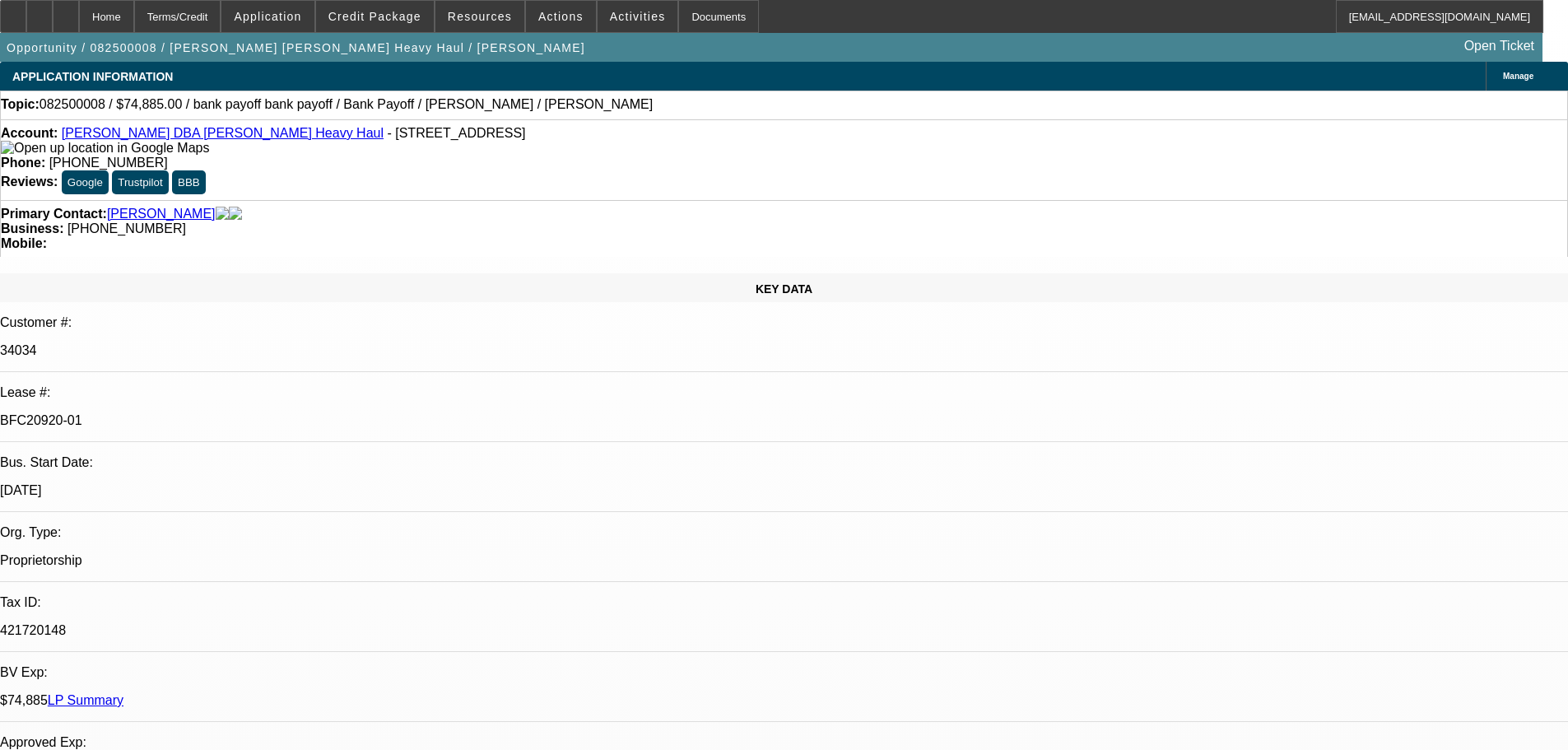
click at [103, 133] on link "[PERSON_NAME] DBA [PERSON_NAME] Heavy Haul" at bounding box center [223, 133] width 322 height 14
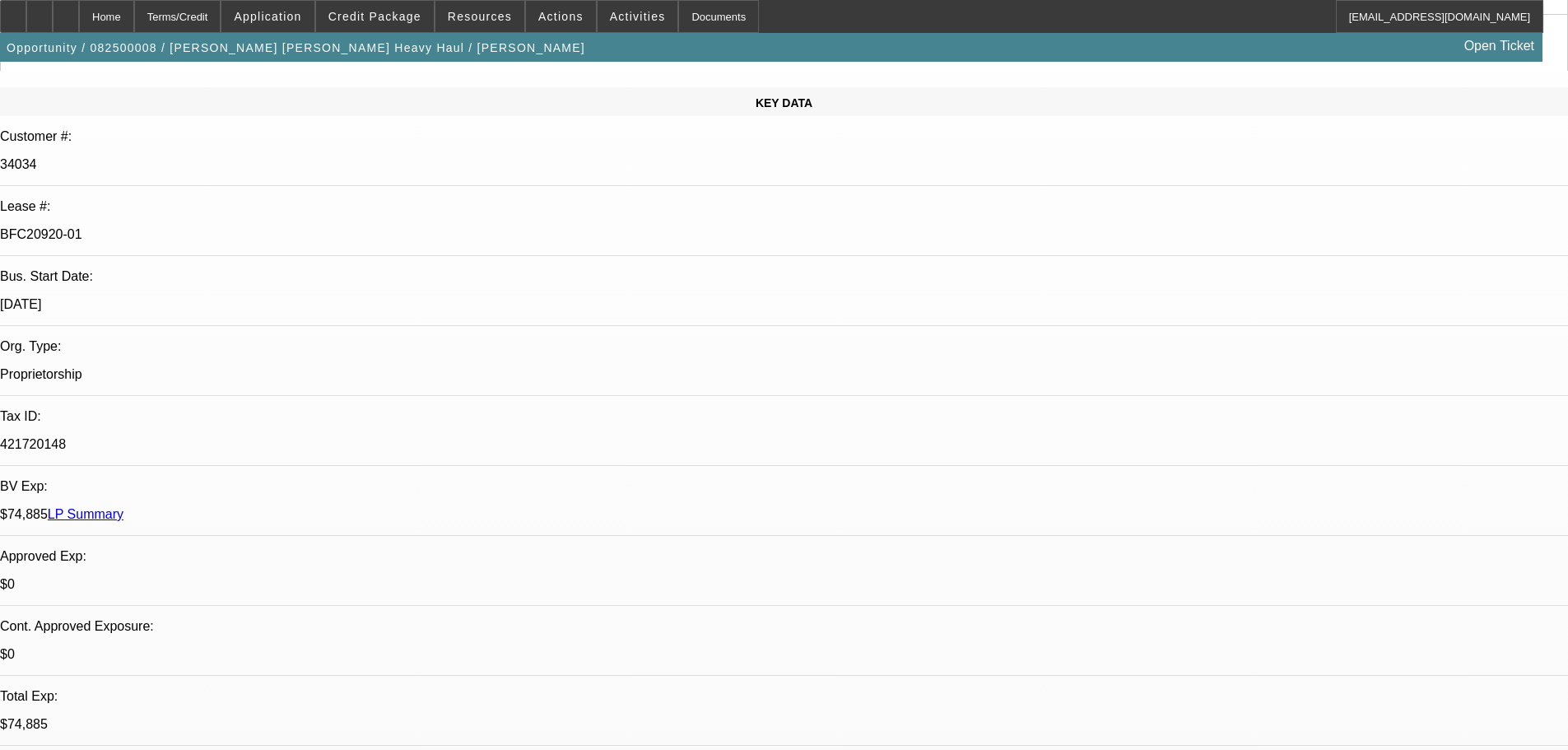
scroll to position [659, 0]
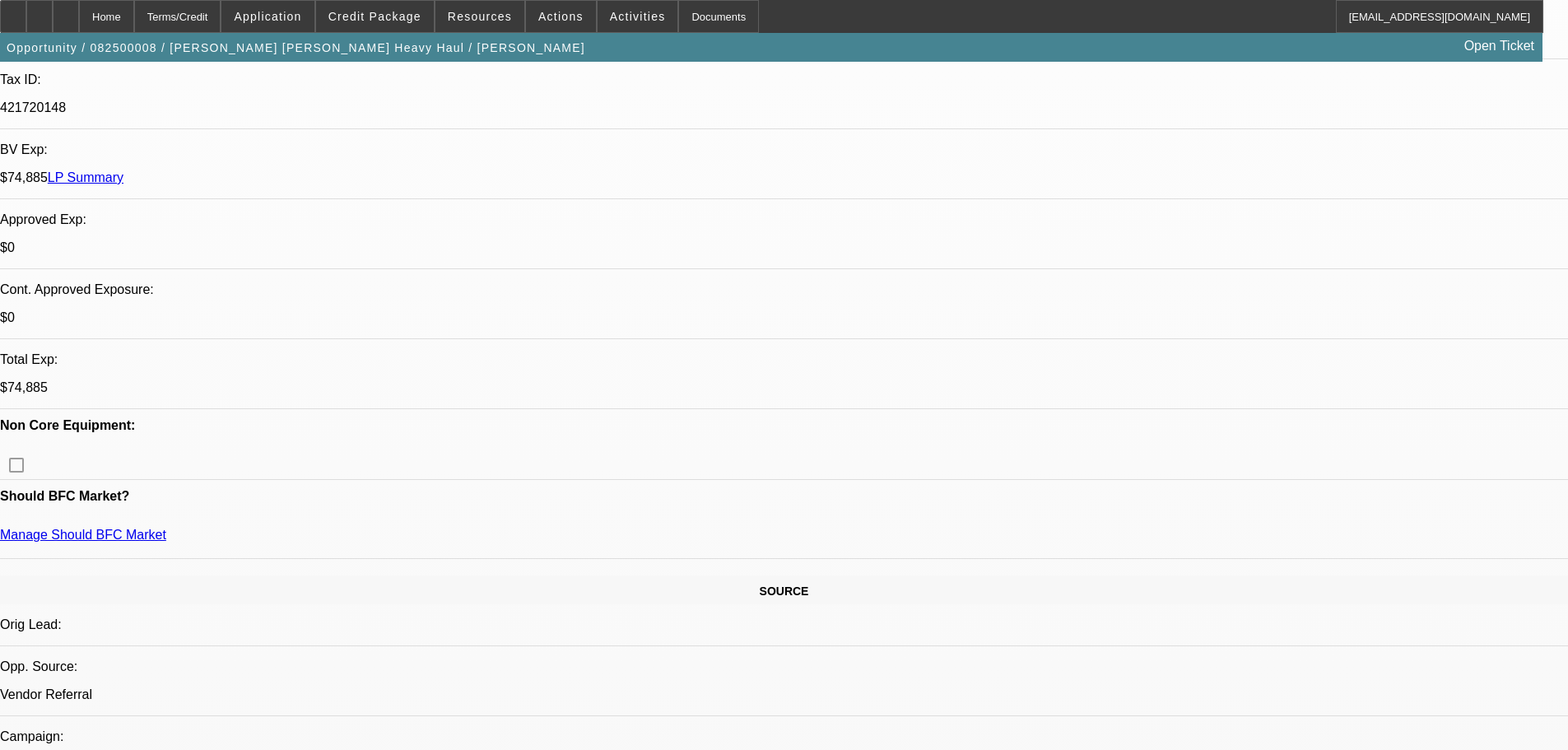
scroll to position [329, 0]
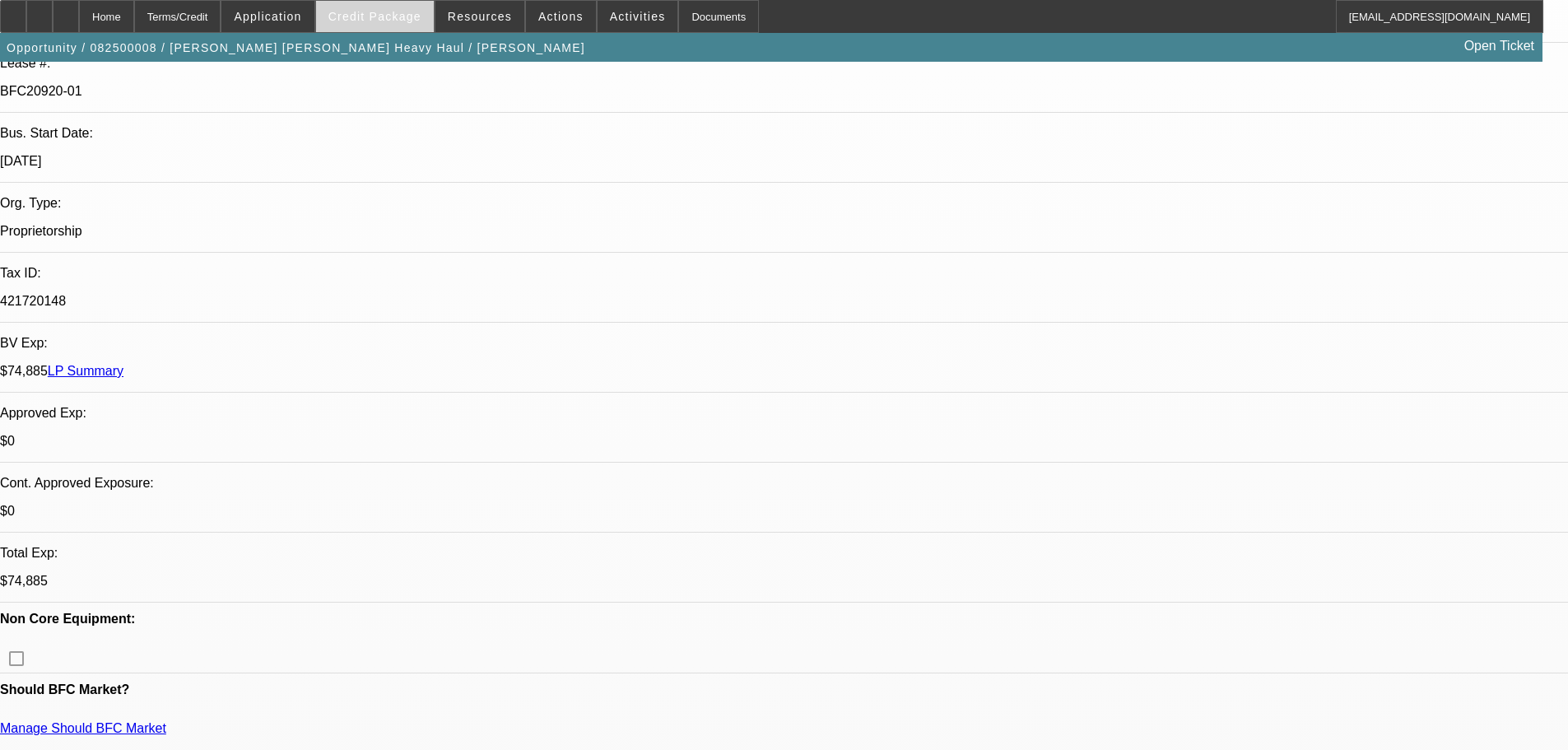
click at [400, 15] on span "Credit Package" at bounding box center [375, 15] width 93 height 13
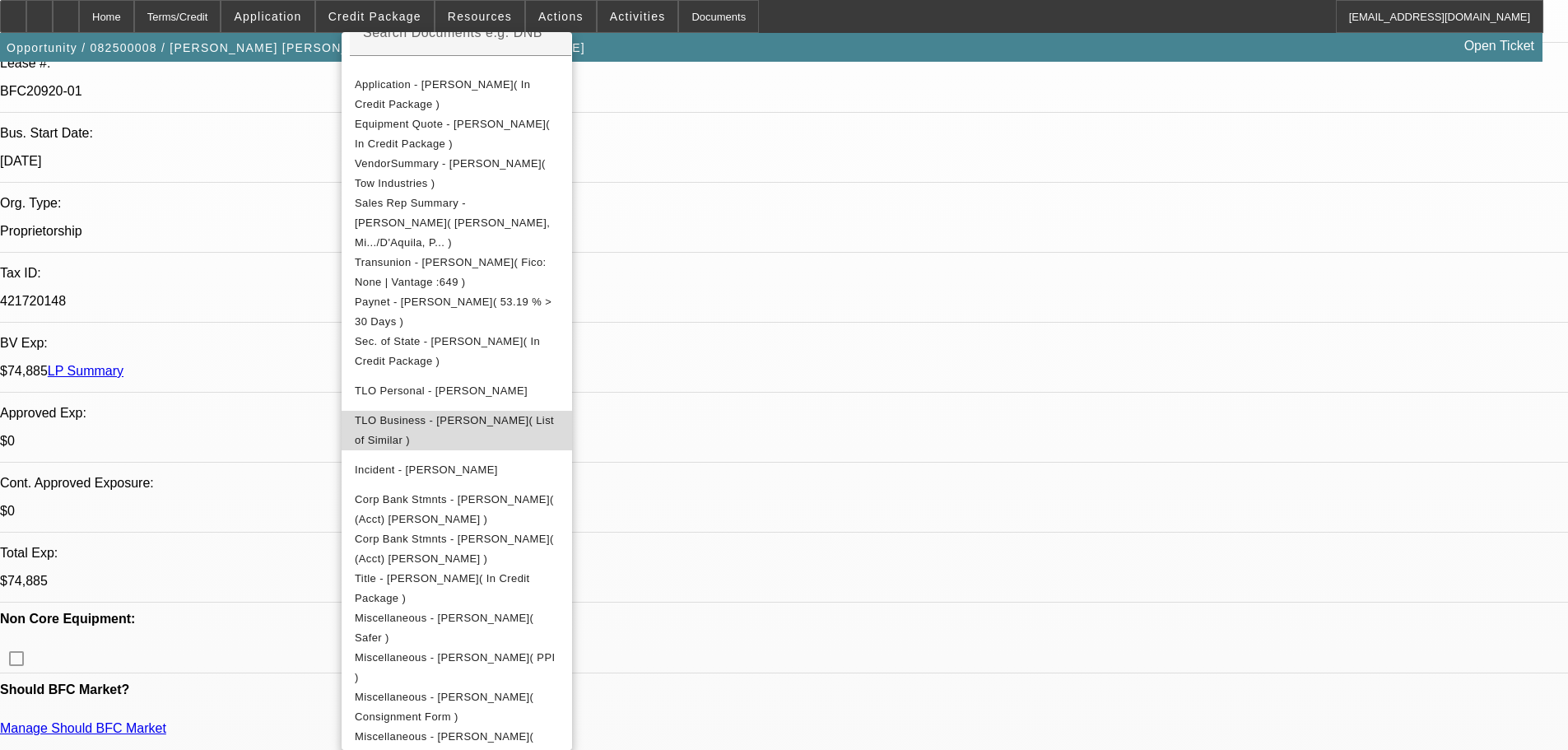
click at [509, 411] on span "TLO Business - Glenn Davis( List of Similar )" at bounding box center [456, 431] width 204 height 40
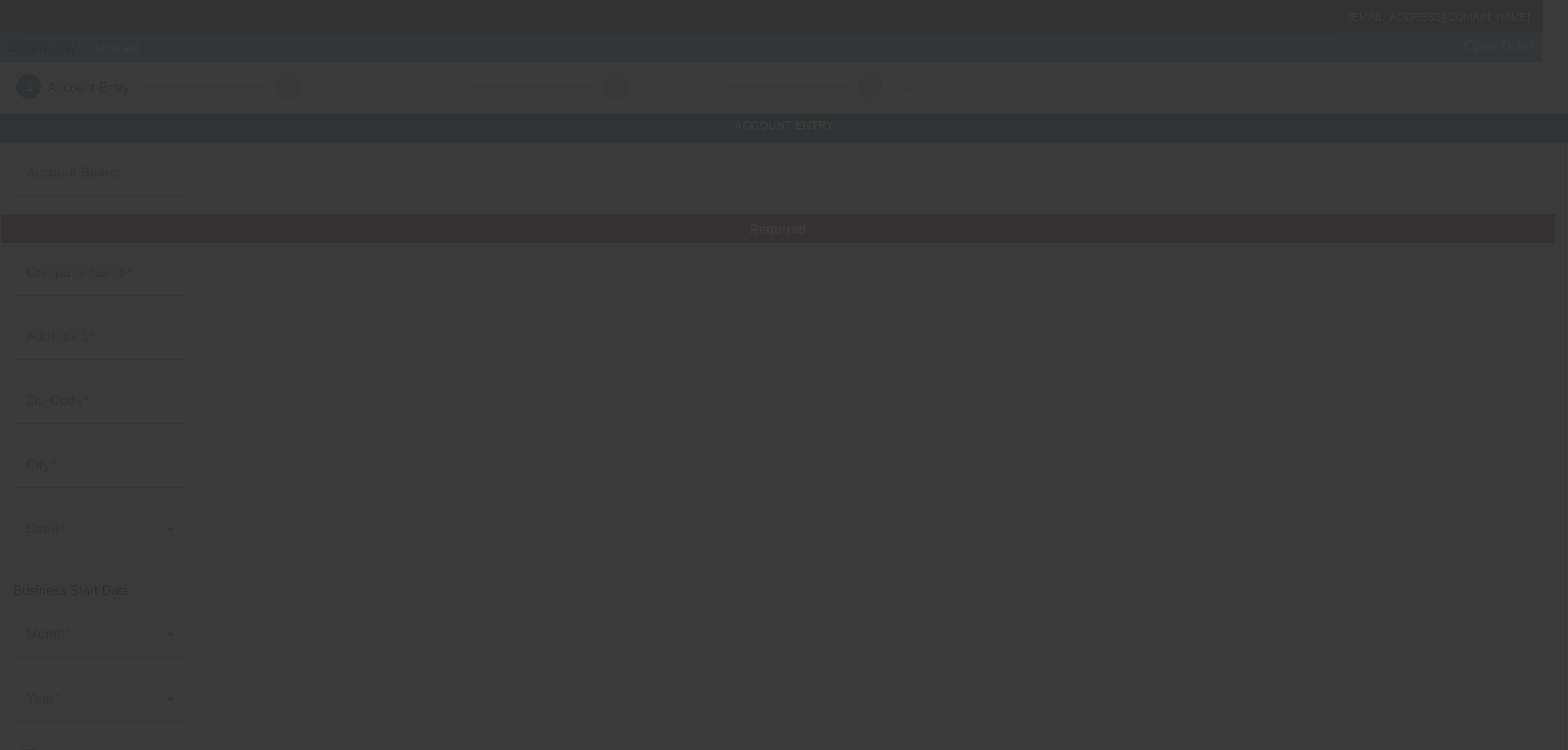
type input "[PERSON_NAME]"
type input "[STREET_ADDRESS]"
type input "89149"
type input "[GEOGRAPHIC_DATA]"
type input "[PHONE_NUMBER]"
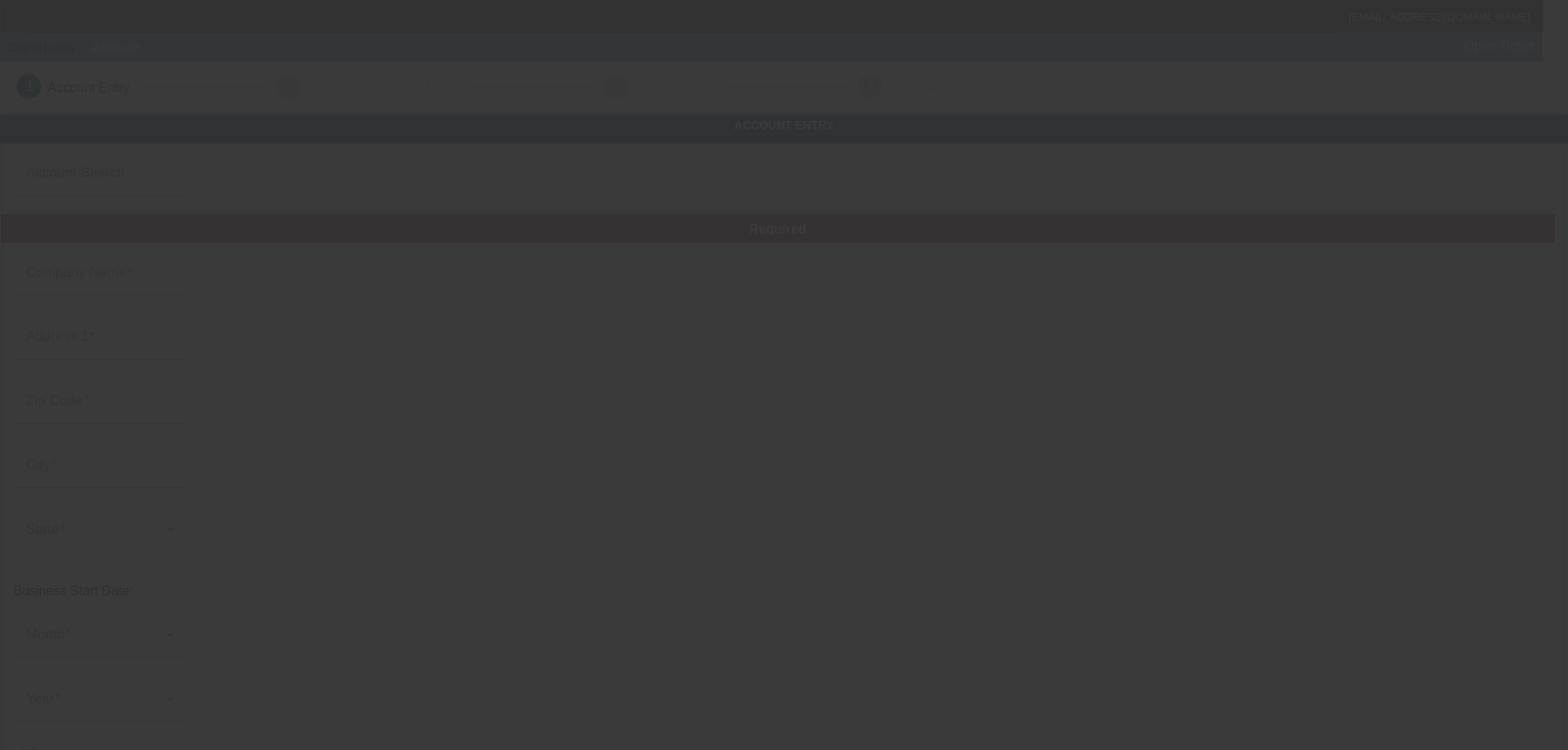
type input "[PERSON_NAME] Heavy Haul"
type input "[PERSON_NAME]"
type input "421720148"
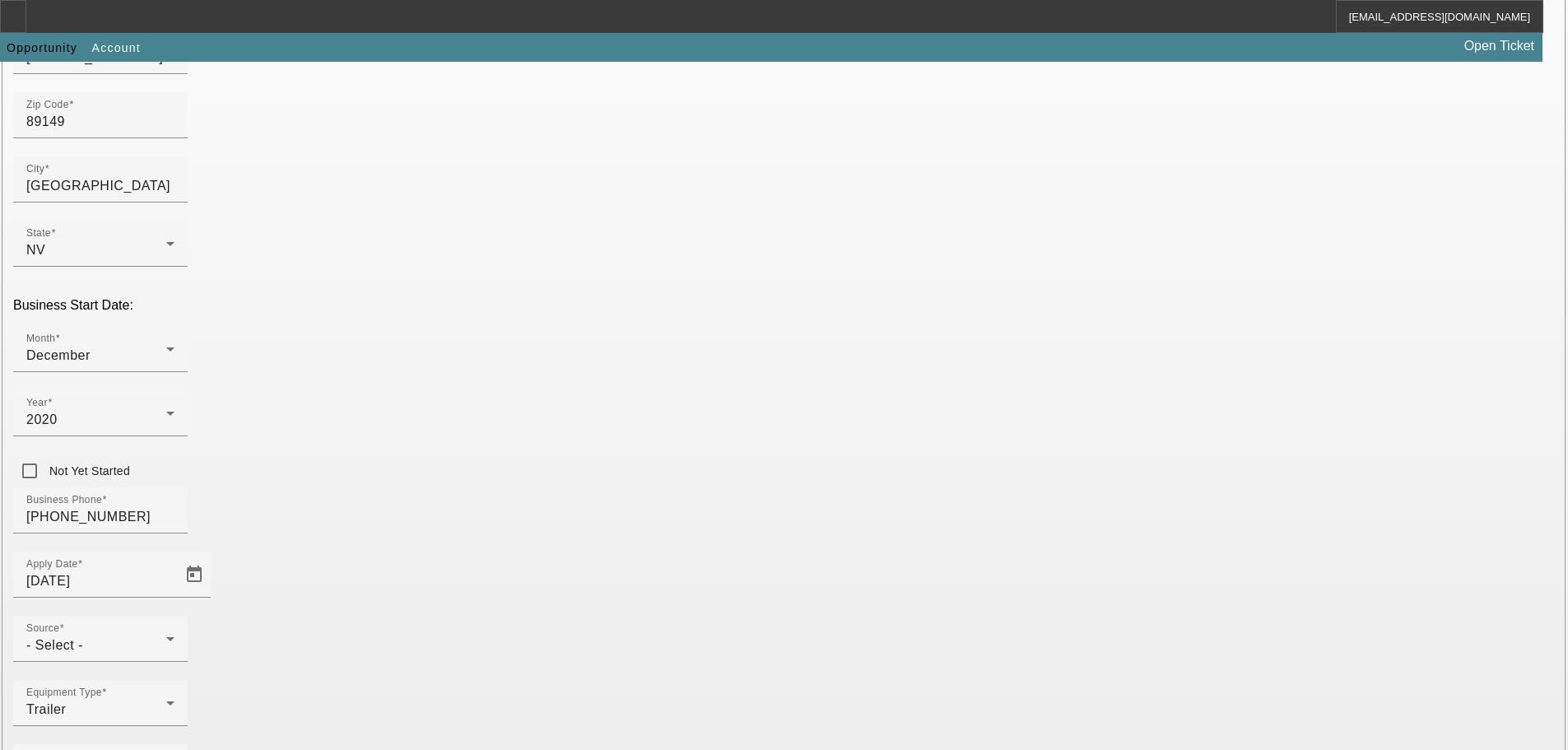
scroll to position [288, 0]
click at [175, 612] on div "Source - Select -" at bounding box center [101, 635] width 148 height 46
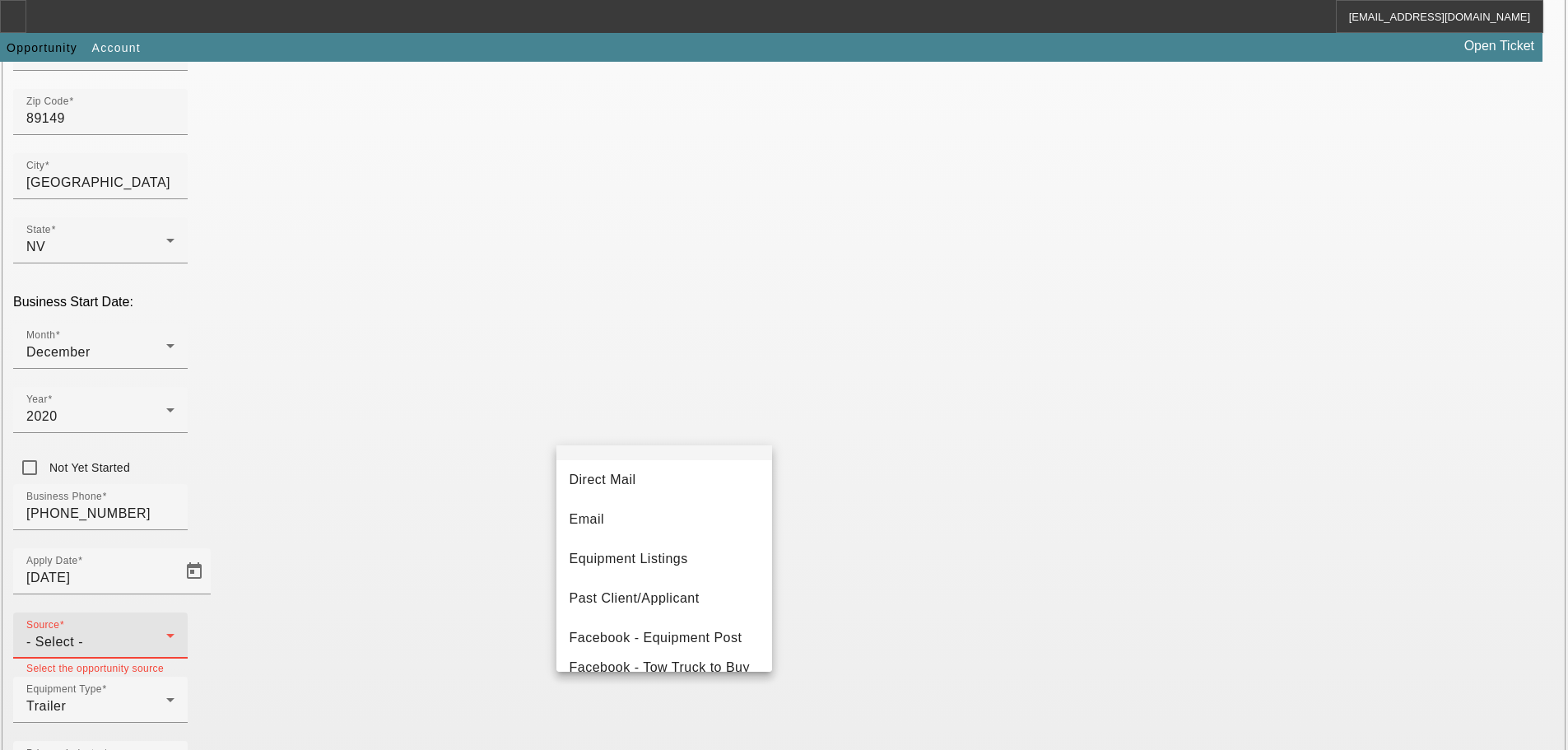
scroll to position [164, 0]
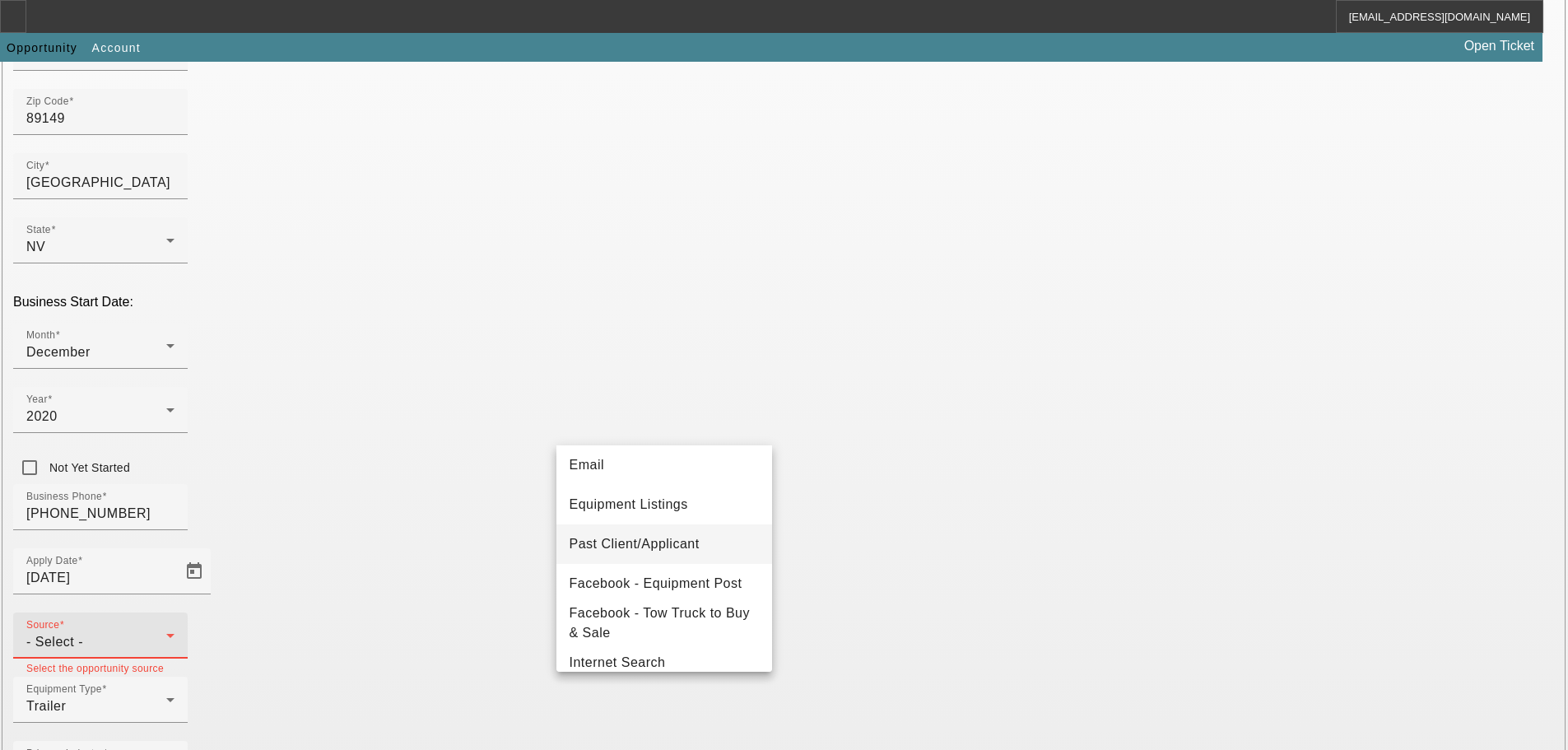
click at [709, 550] on mat-option "Past Client/Applicant" at bounding box center [664, 544] width 215 height 40
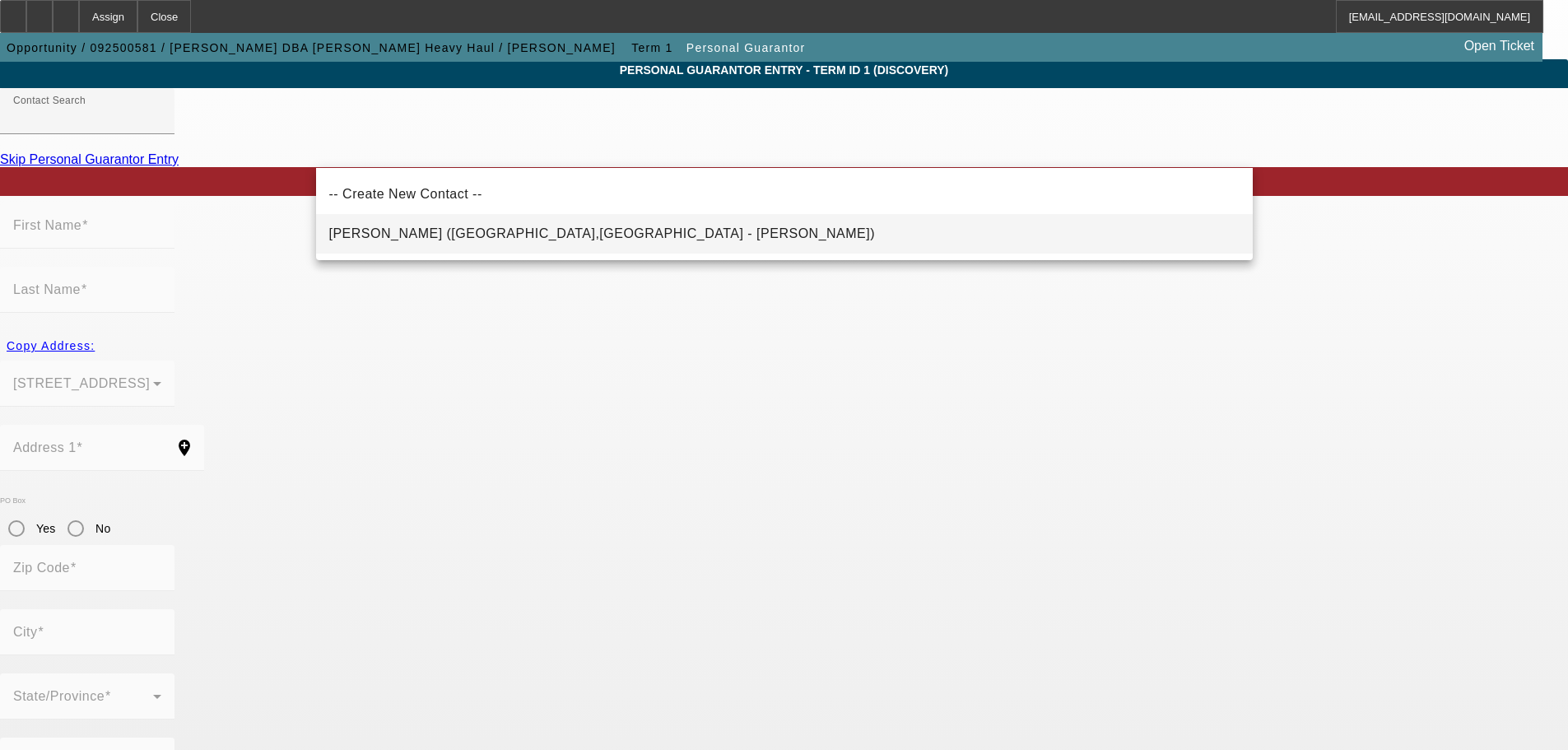
click at [412, 245] on mat-option "[PERSON_NAME] ([GEOGRAPHIC_DATA],[GEOGRAPHIC_DATA] - [PERSON_NAME])" at bounding box center [784, 233] width 937 height 40
type input "[PERSON_NAME] ([GEOGRAPHIC_DATA],[GEOGRAPHIC_DATA] - [PERSON_NAME])"
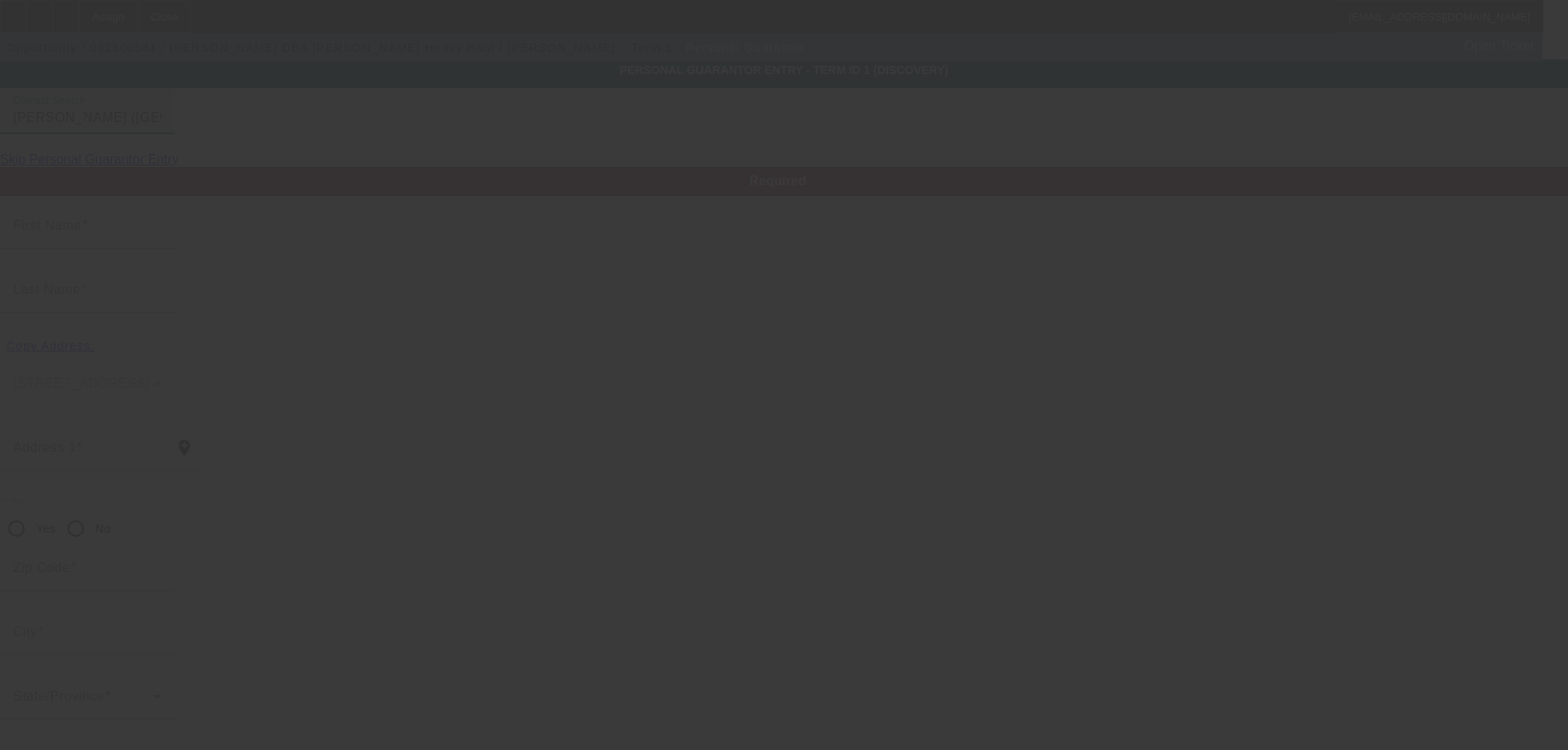
type input "[PERSON_NAME]"
type input "[STREET_ADDRESS]"
radio input "true"
type input "89149"
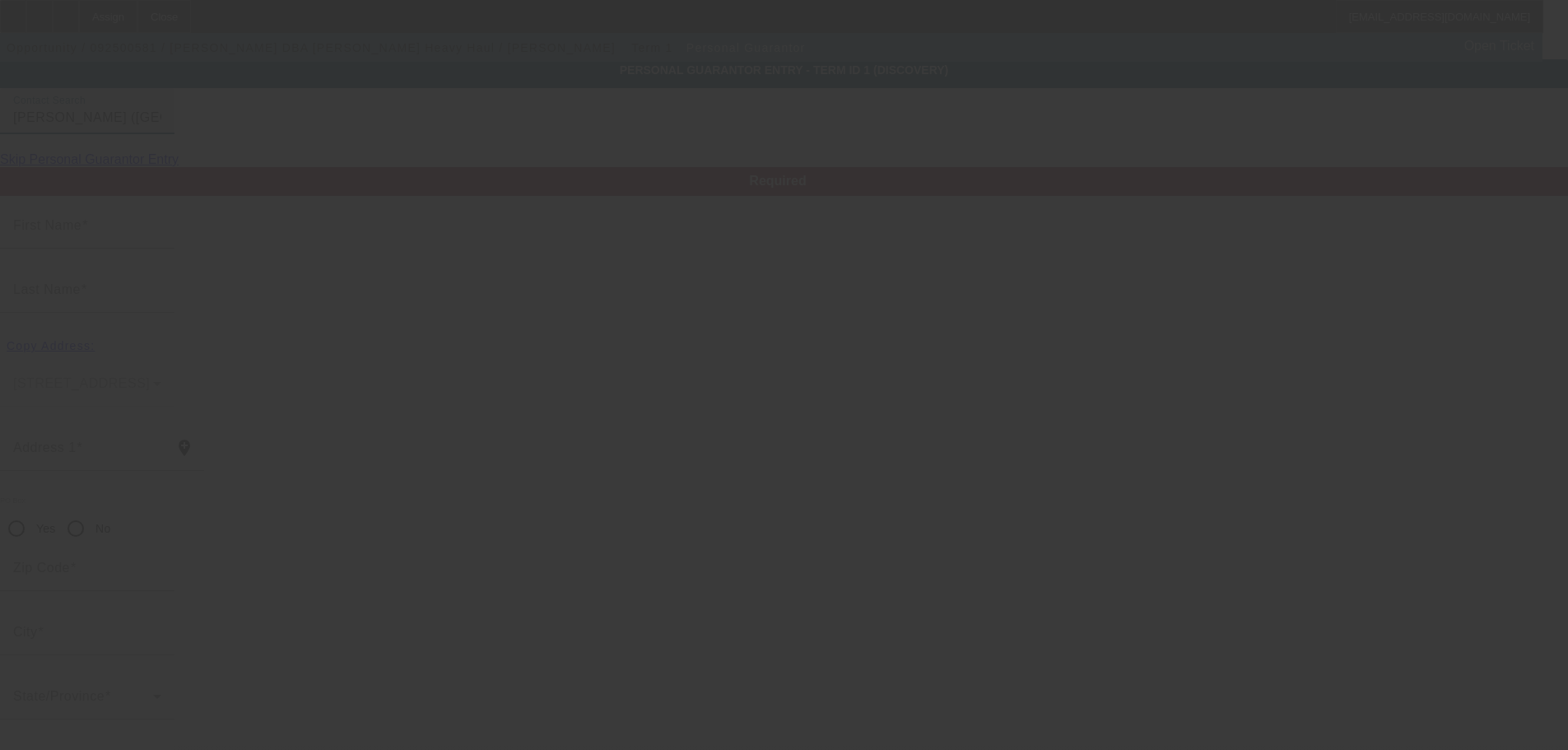
type input "[GEOGRAPHIC_DATA]"
type input "[PHONE_NUMBER]"
type input "100"
type input "554-17-9605"
type input "[EMAIL_ADDRESS][DOMAIN_NAME]"
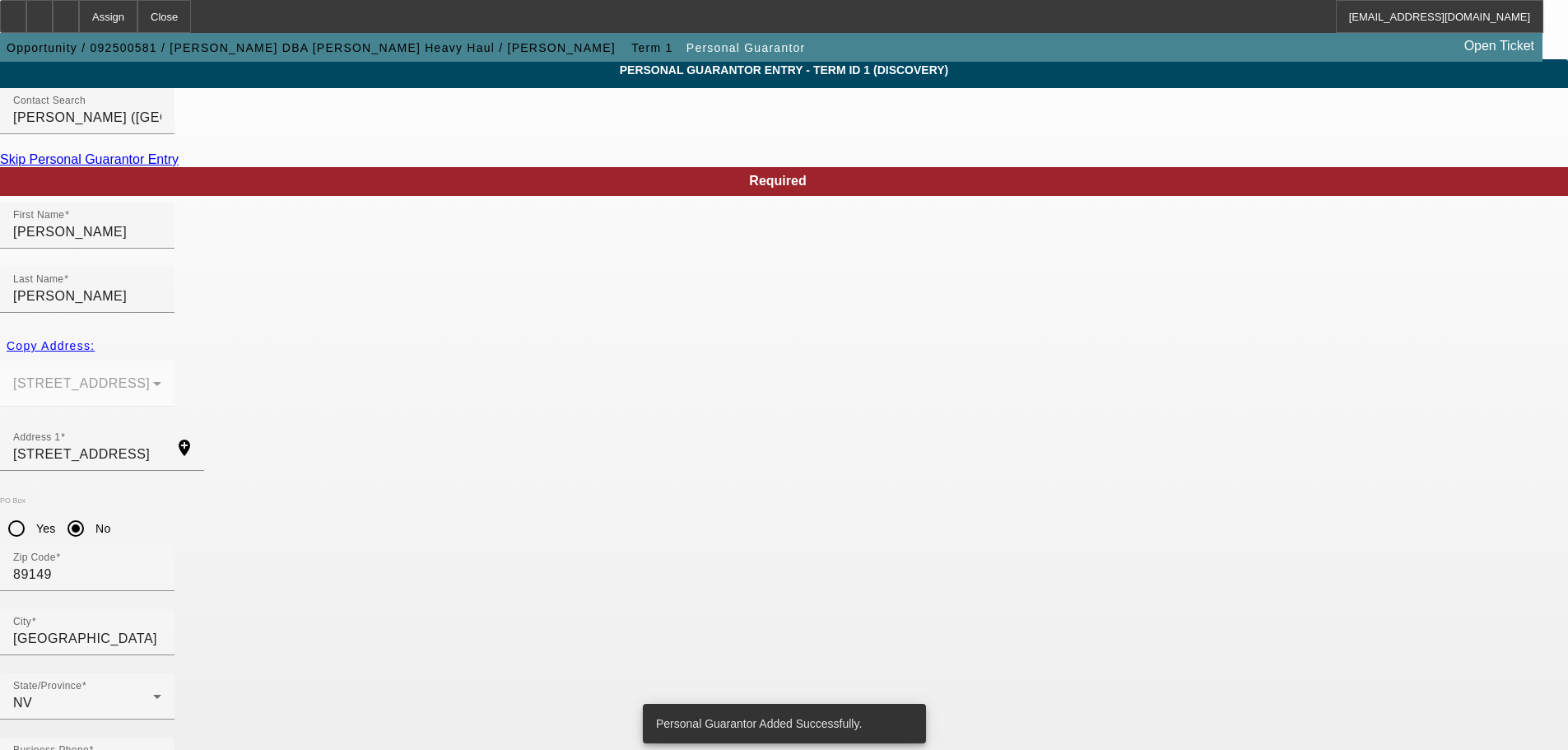
scroll to position [0, 0]
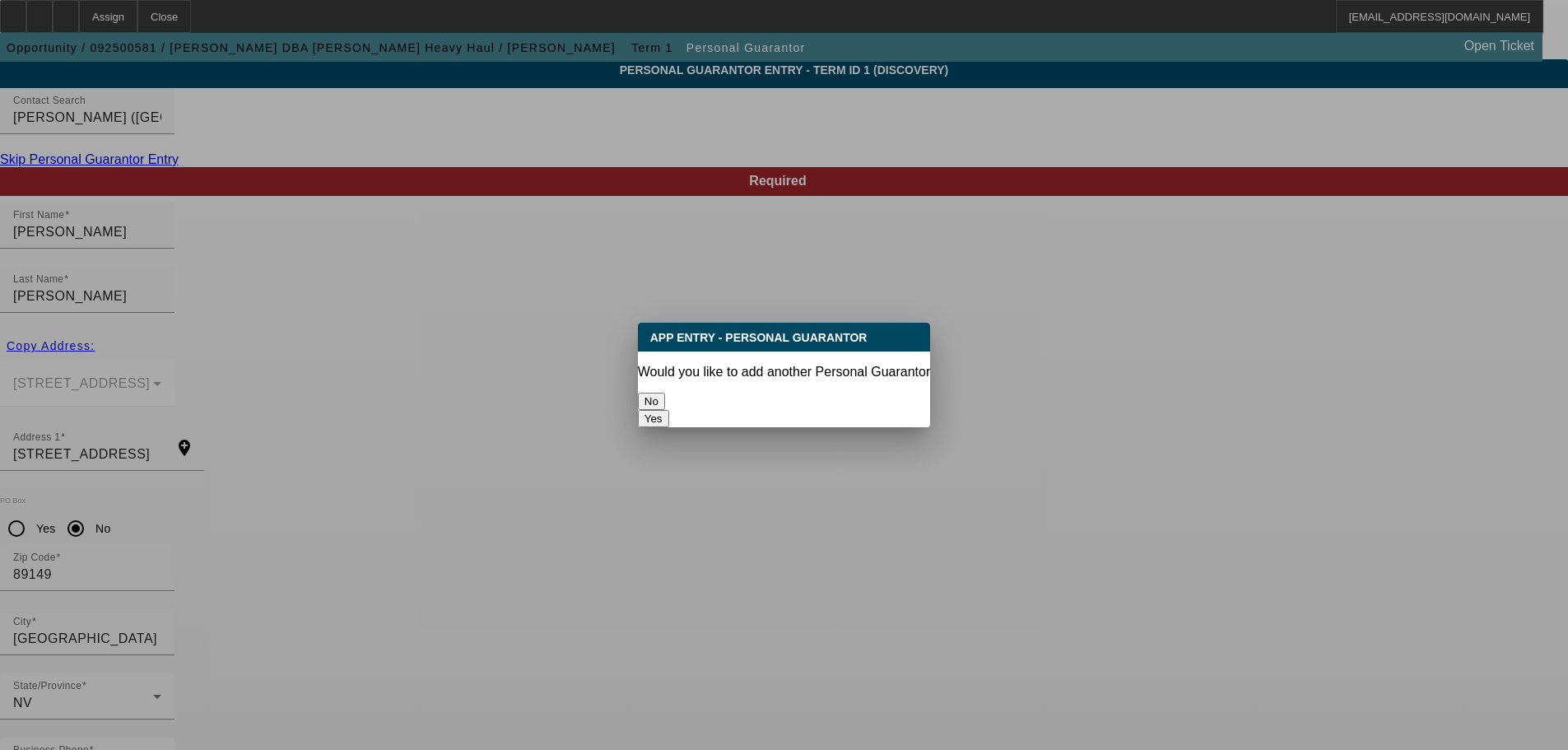
click at [665, 394] on button "No" at bounding box center [652, 401] width 28 height 17
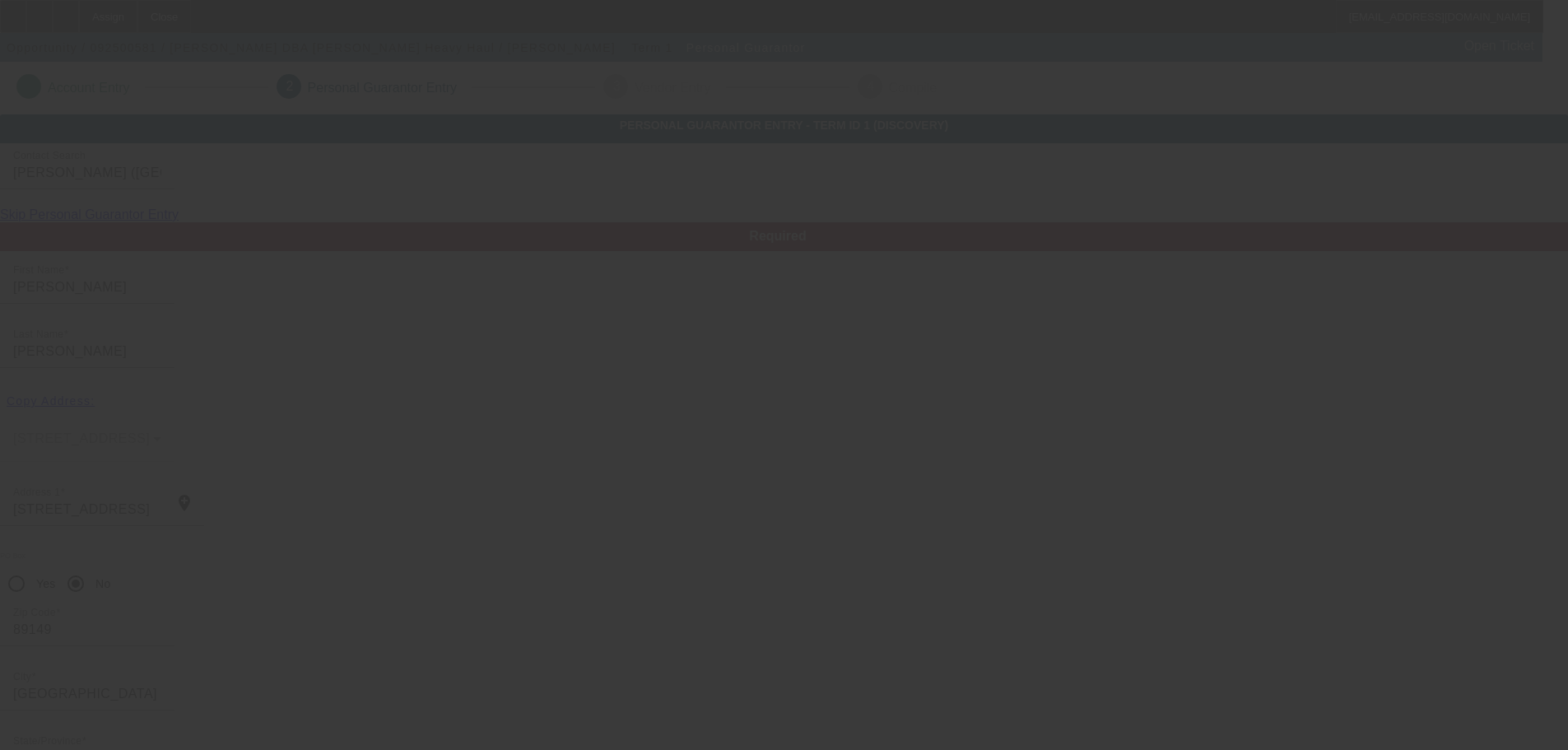
scroll to position [55, 0]
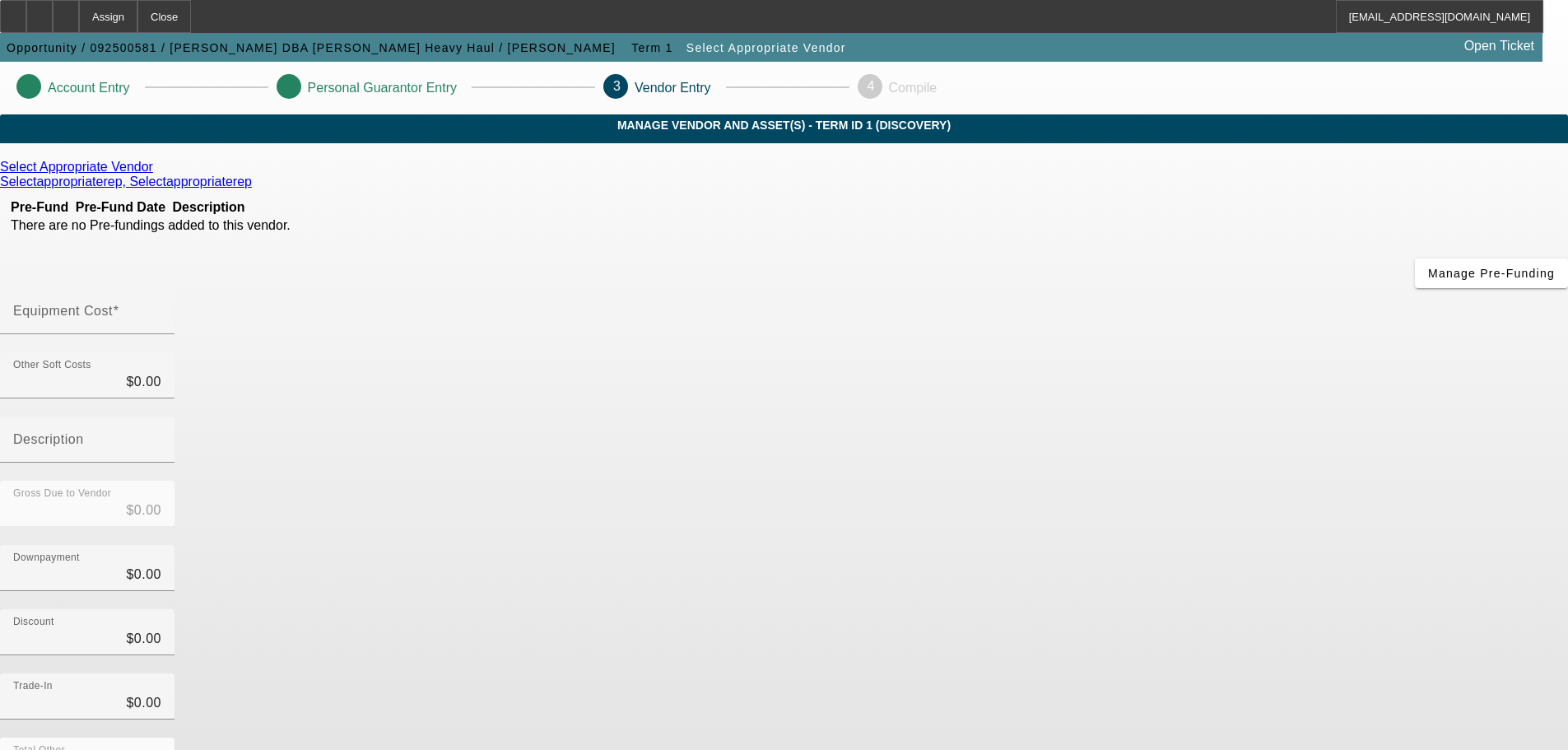
click at [158, 175] on link at bounding box center [155, 166] width 4 height 15
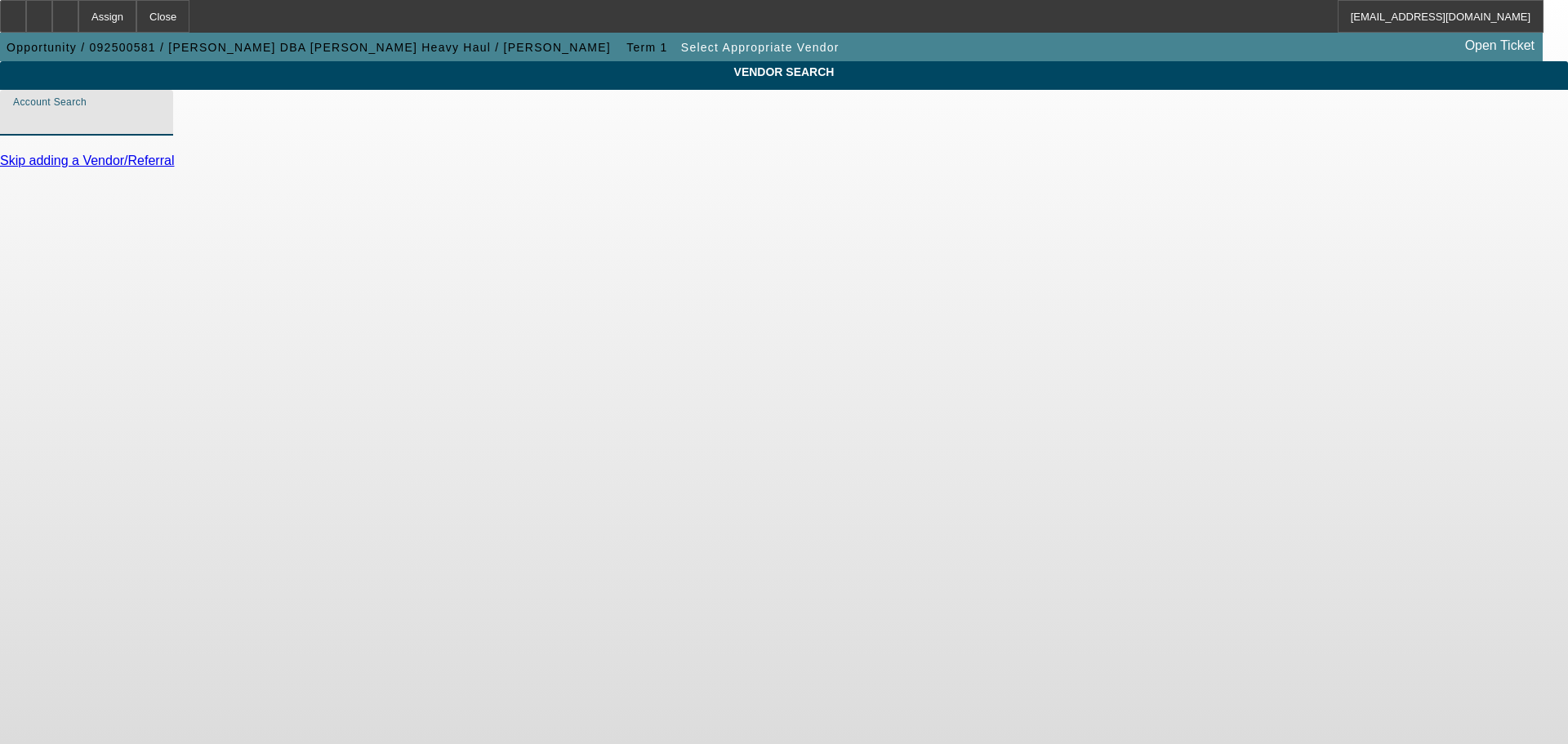
click at [160, 129] on input "Account Search" at bounding box center [86, 119] width 147 height 20
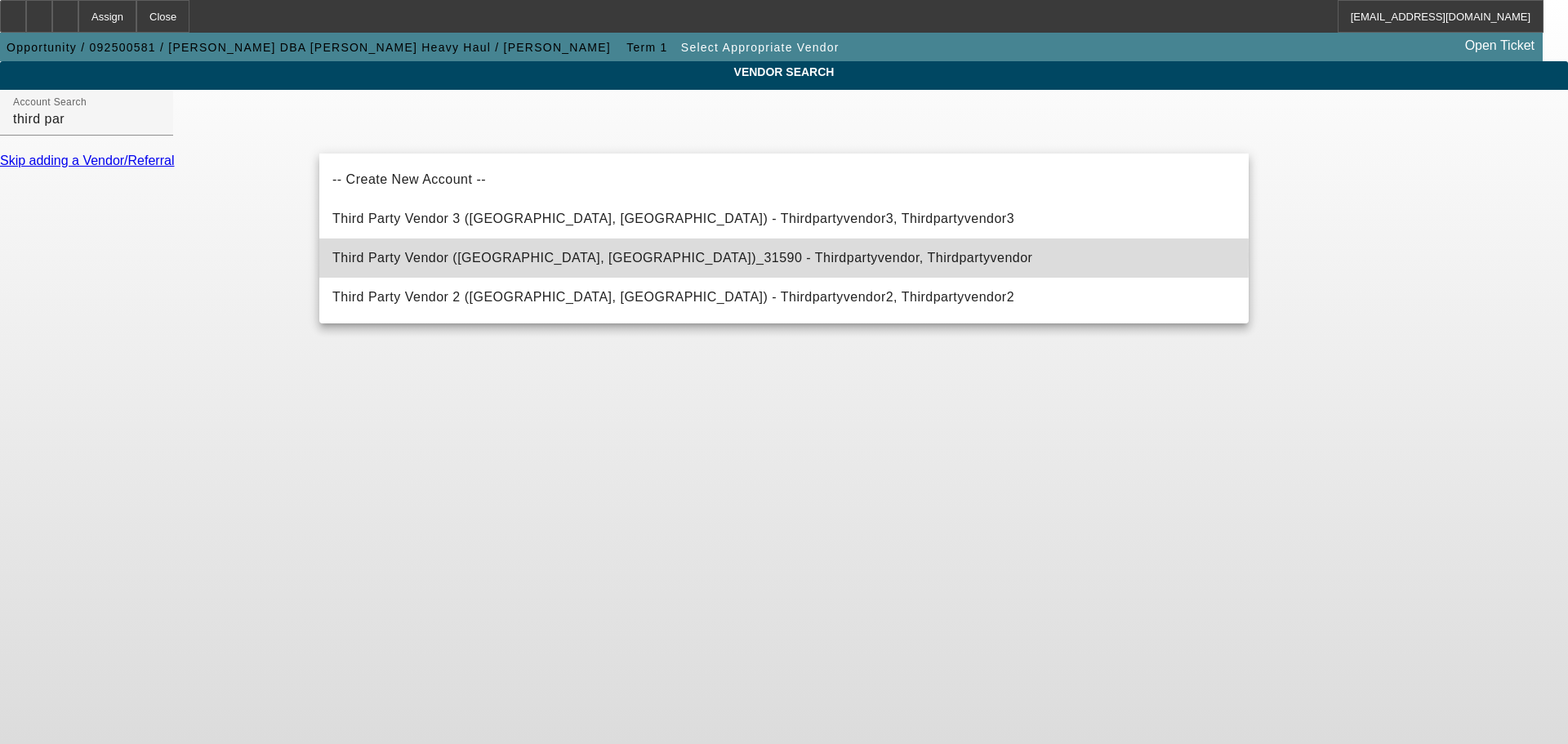
click at [464, 255] on span "Third Party Vendor (Northbrook, IL)_31590 - Thirdpartyvendor, Thirdpartyvendor" at bounding box center [682, 257] width 700 height 14
type input "Third Party Vendor (Northbrook, IL)_31590 - Thirdpartyvendor, Thirdpartyvendor"
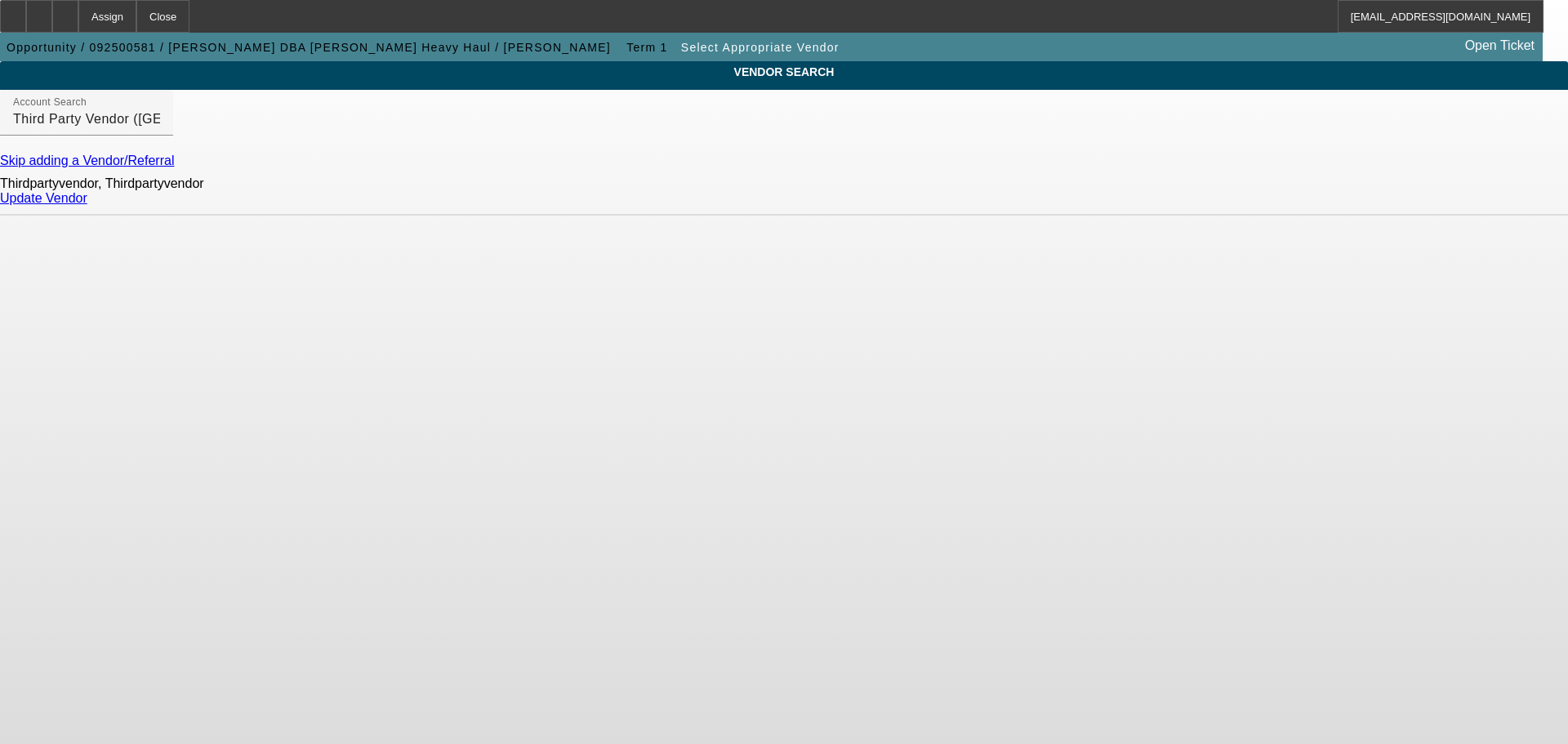
click at [87, 205] on link "Update Vendor" at bounding box center [44, 198] width 87 height 14
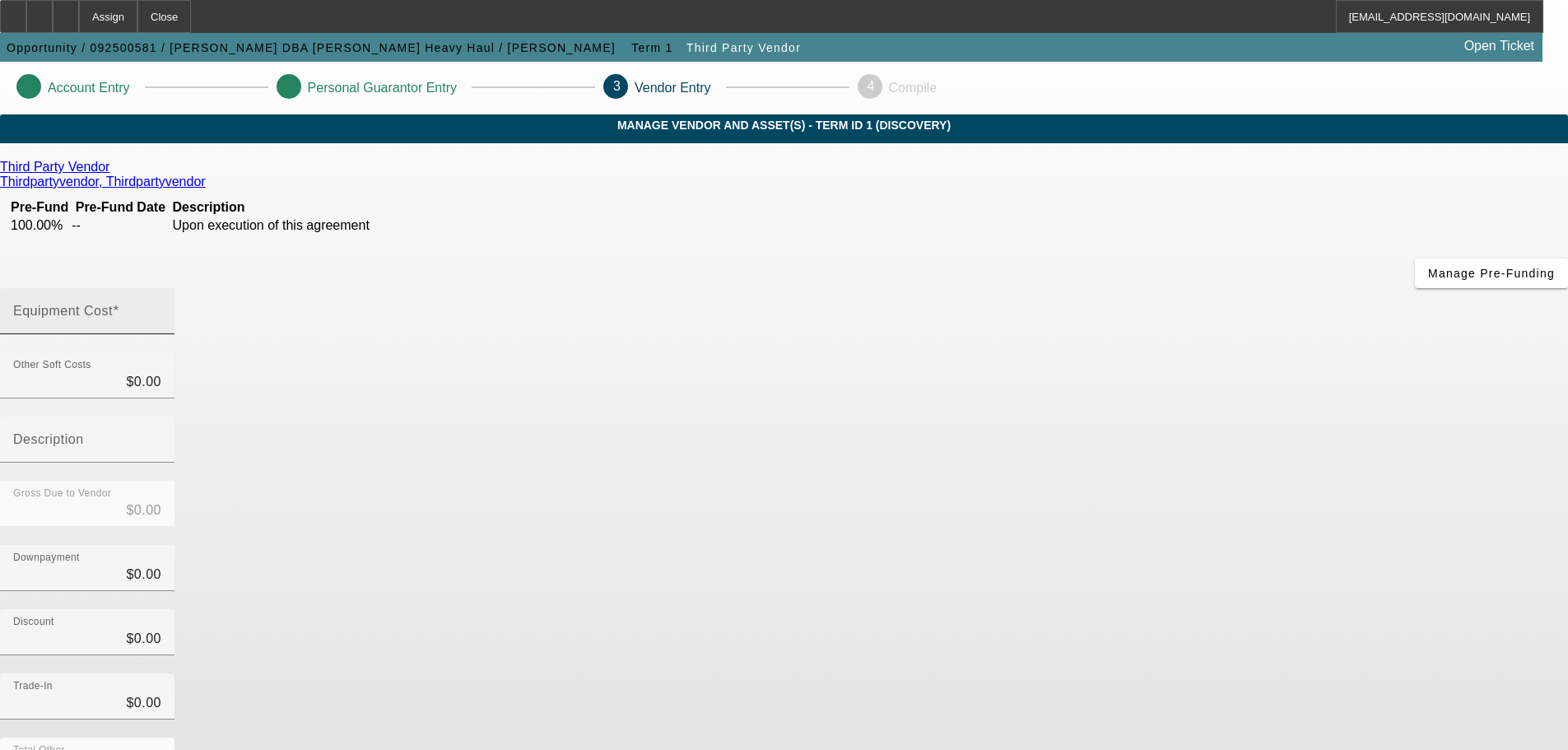
click at [161, 288] on div "Equipment Cost" at bounding box center [87, 311] width 148 height 46
type input "1"
type input "$1.00"
type input "16"
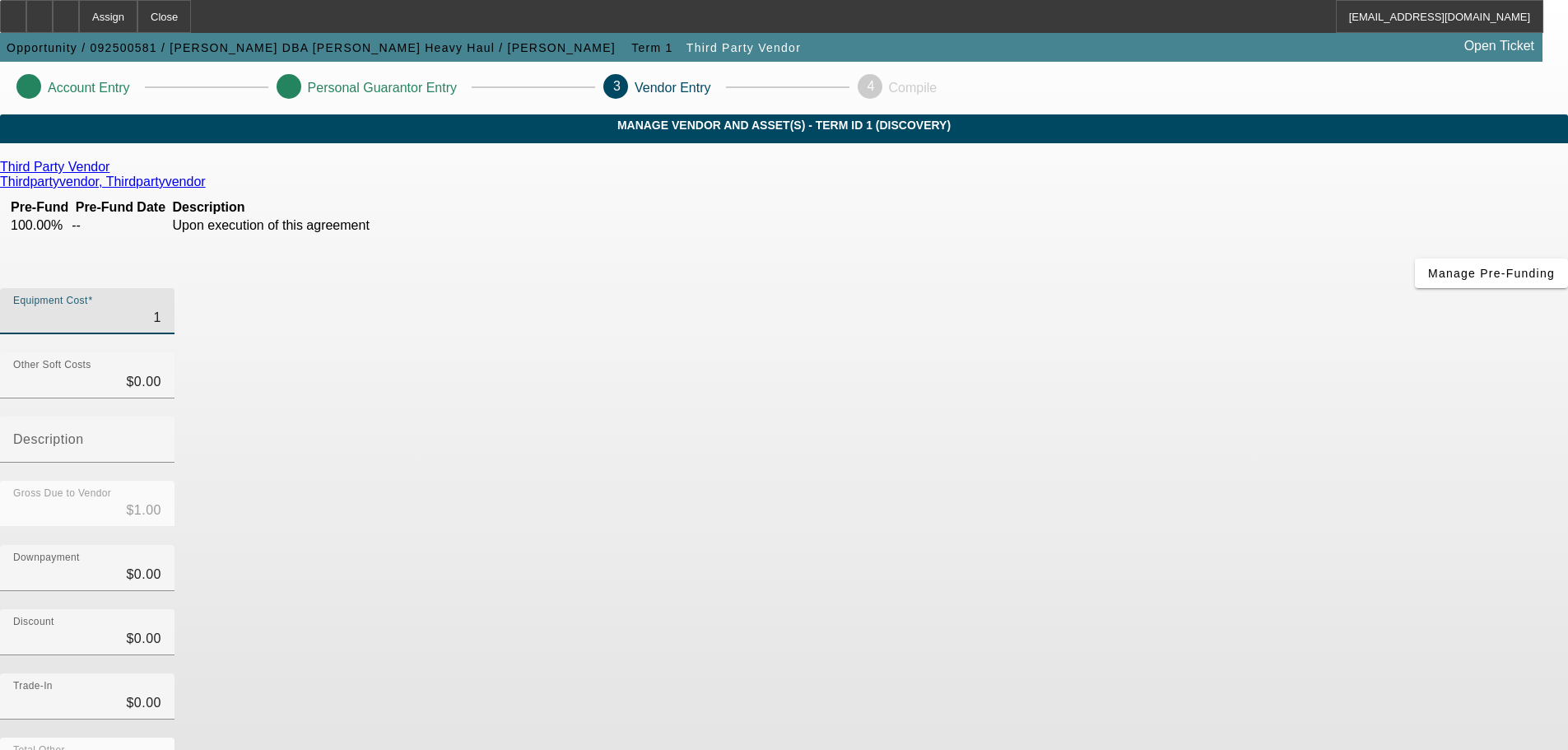
type input "$16.00"
type input "160"
type input "$160.00"
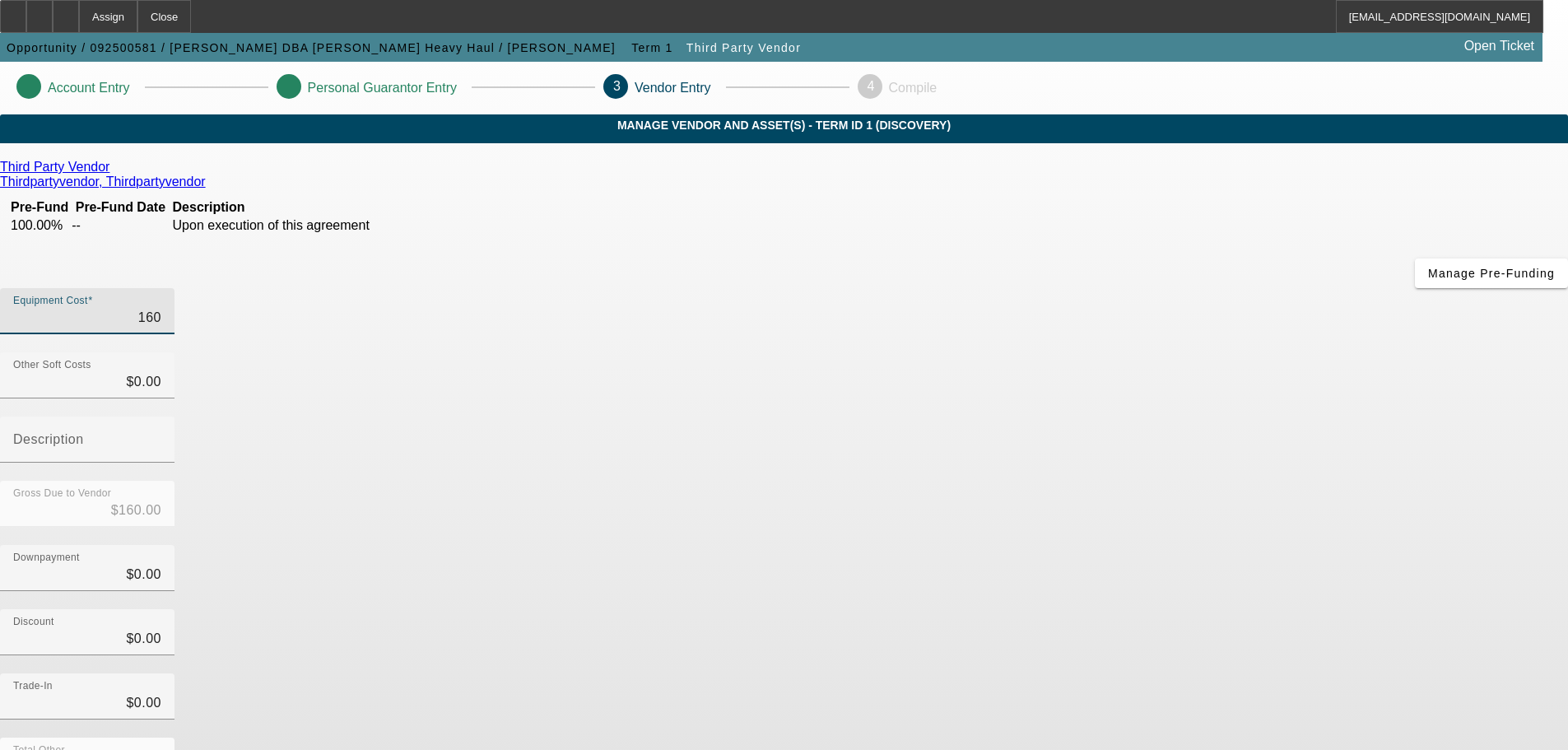
type input "1600"
type input "$1,600.00"
type input "16000"
type input "$16,000.00"
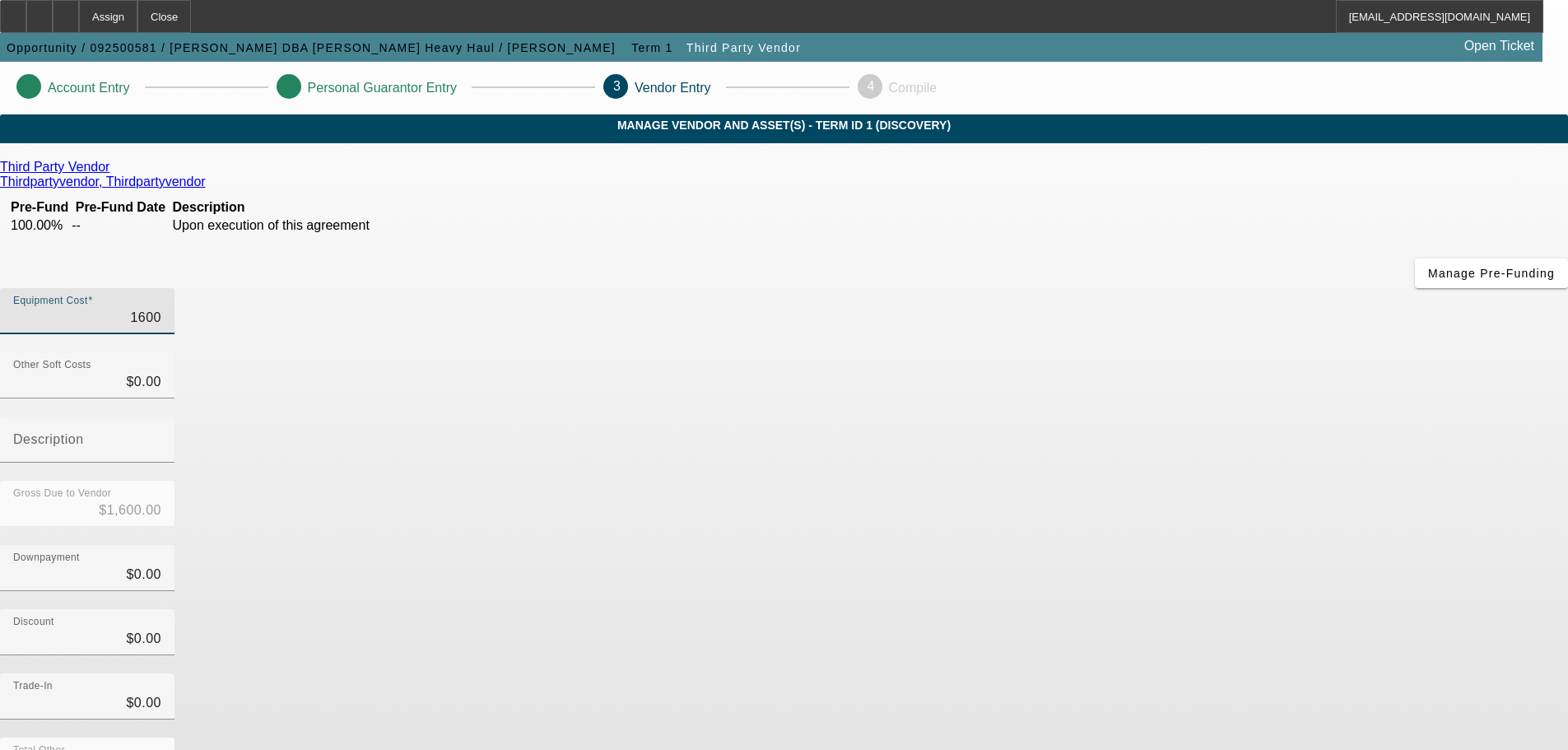
type input "$16,000.00"
type input "160000"
type input "$160,000.00"
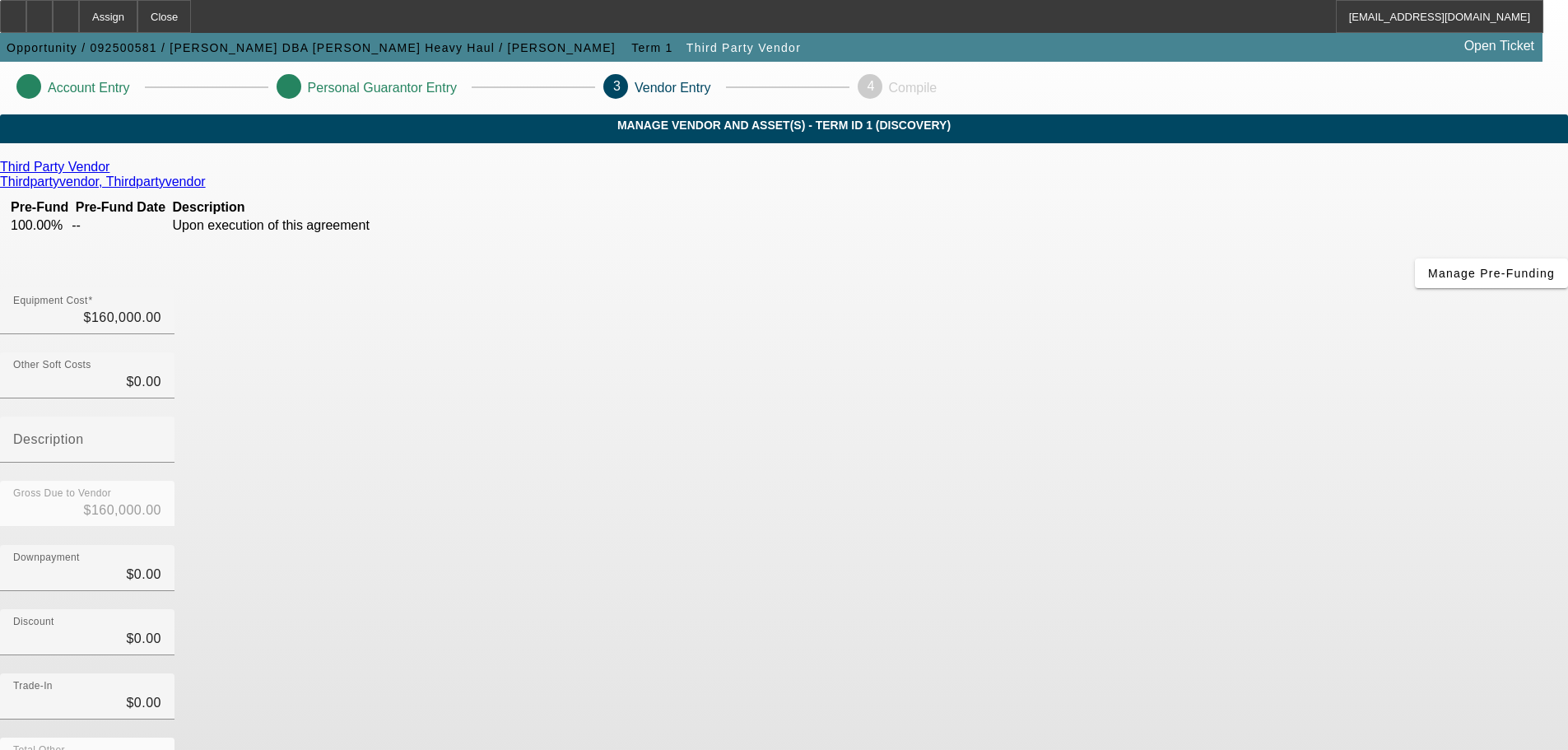
click at [1153, 545] on div "Downpayment $0.00" at bounding box center [784, 577] width 1568 height 65
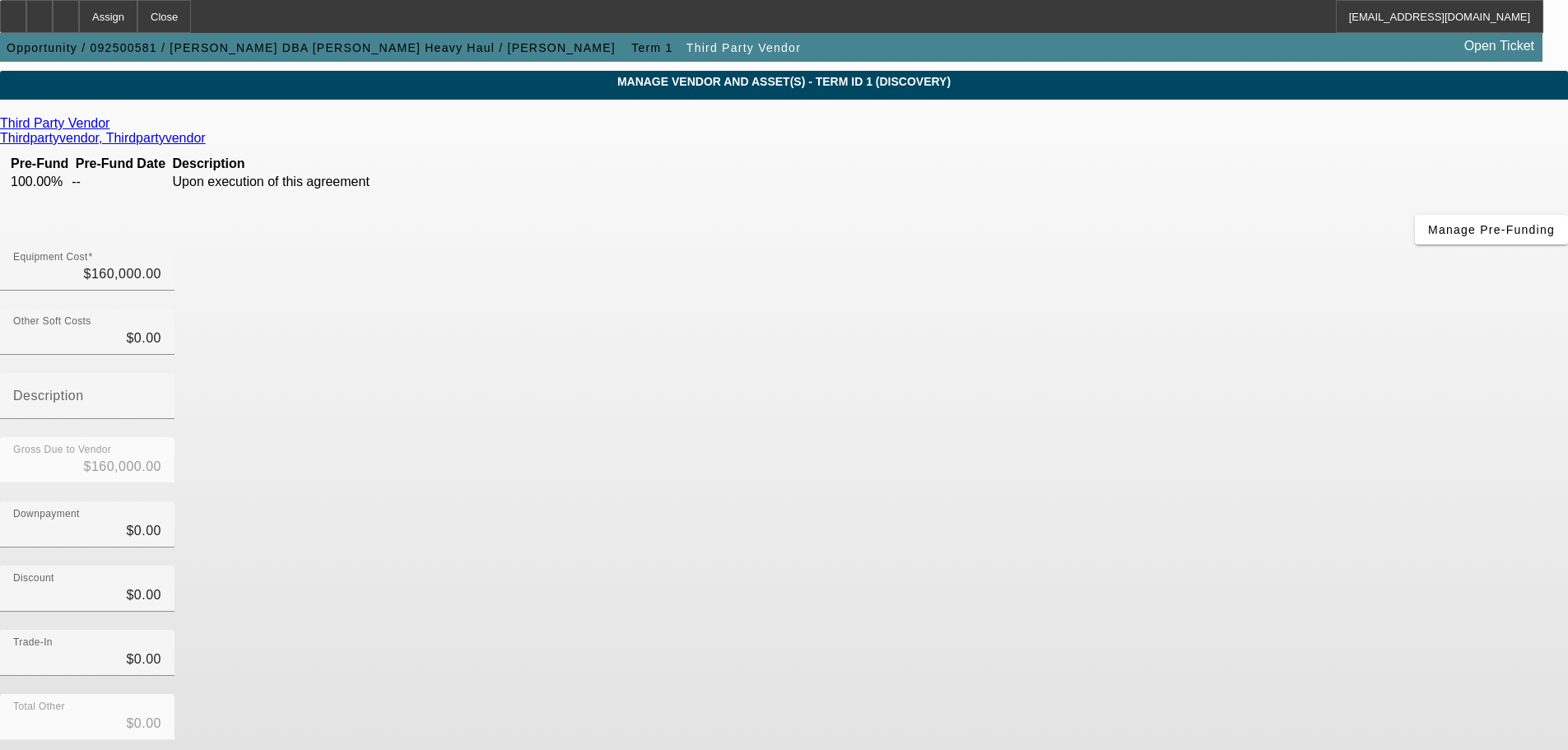
scroll to position [84, 0]
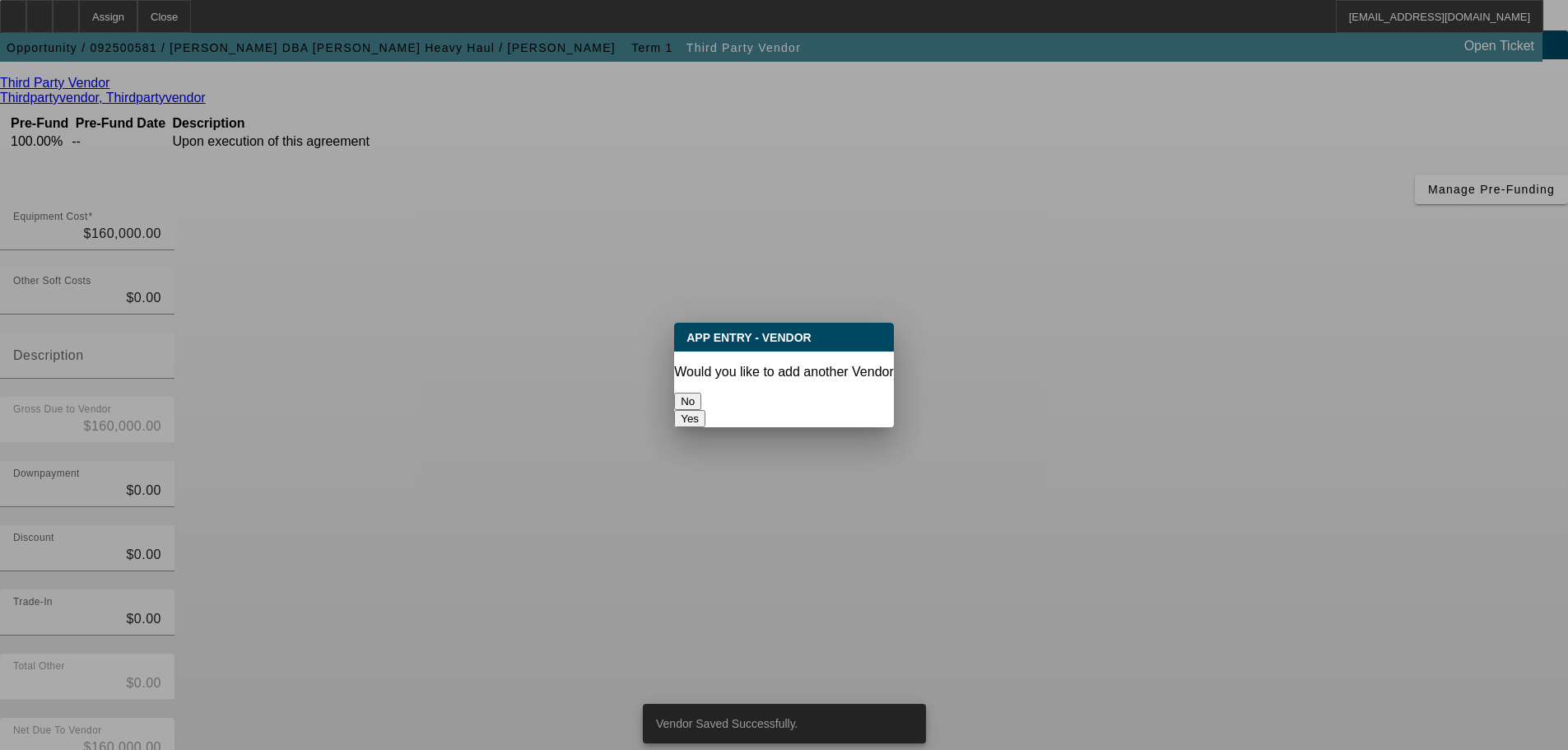
scroll to position [0, 0]
click at [701, 401] on button "No" at bounding box center [688, 401] width 28 height 17
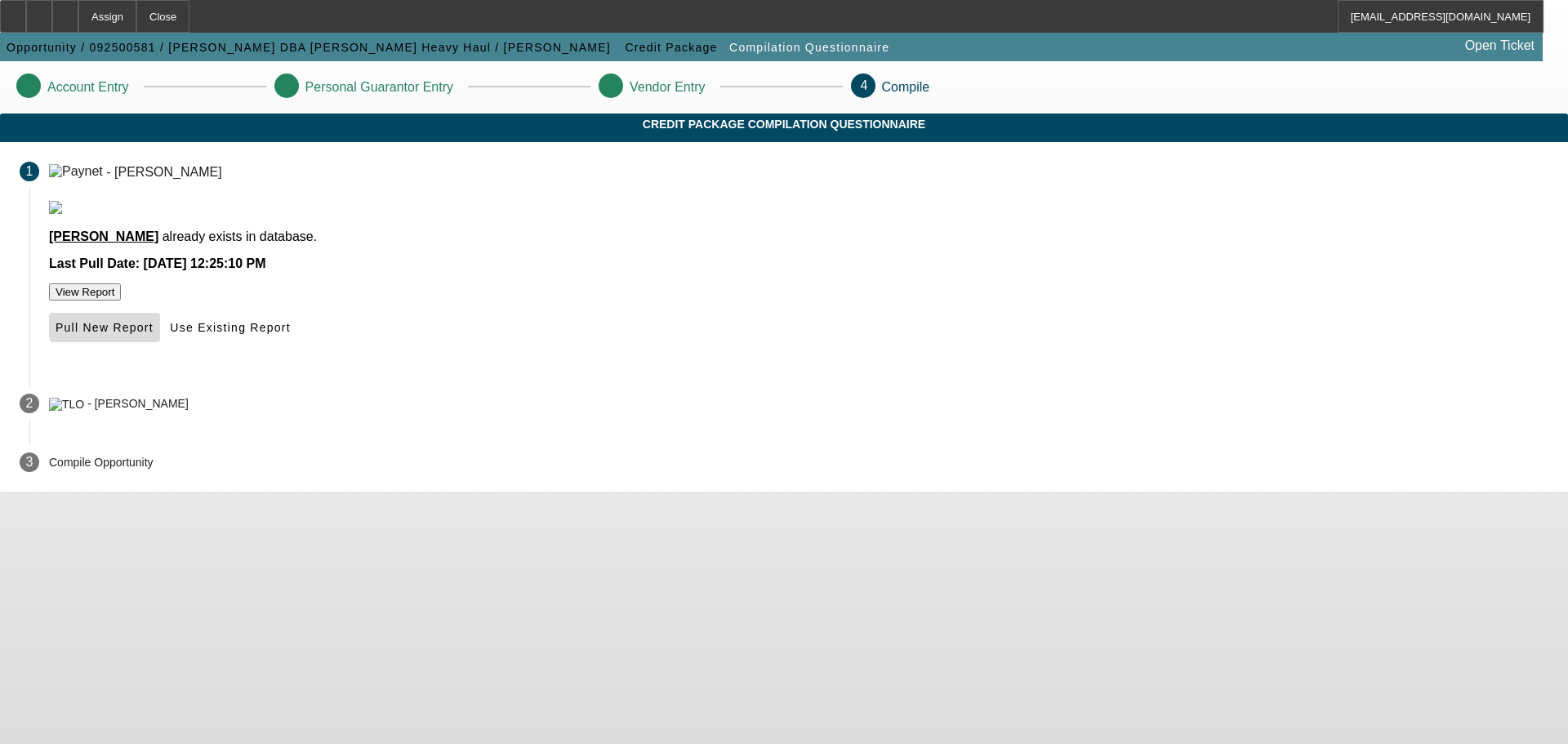
click at [154, 334] on span "Pull New Report" at bounding box center [104, 327] width 98 height 13
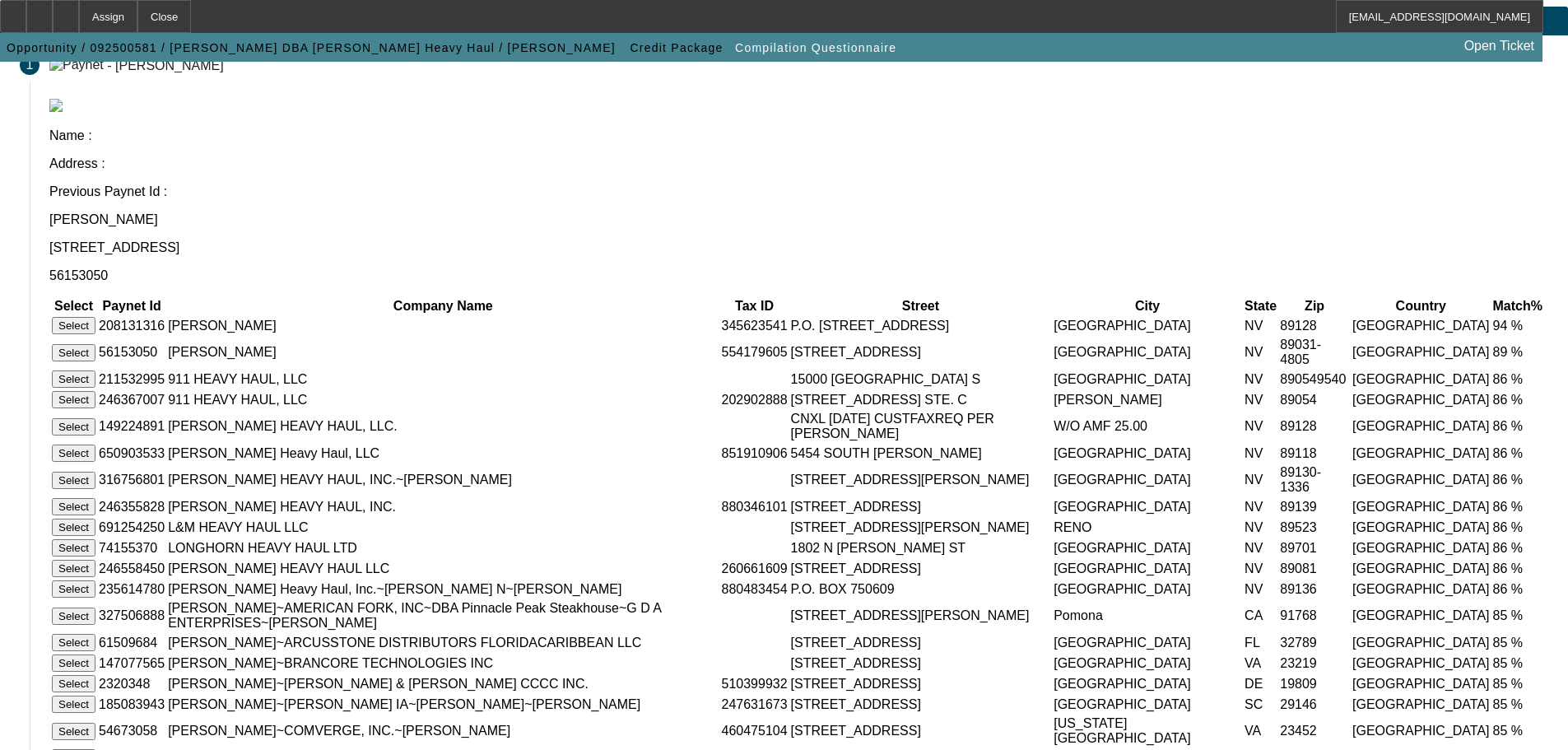
scroll to position [164, 0]
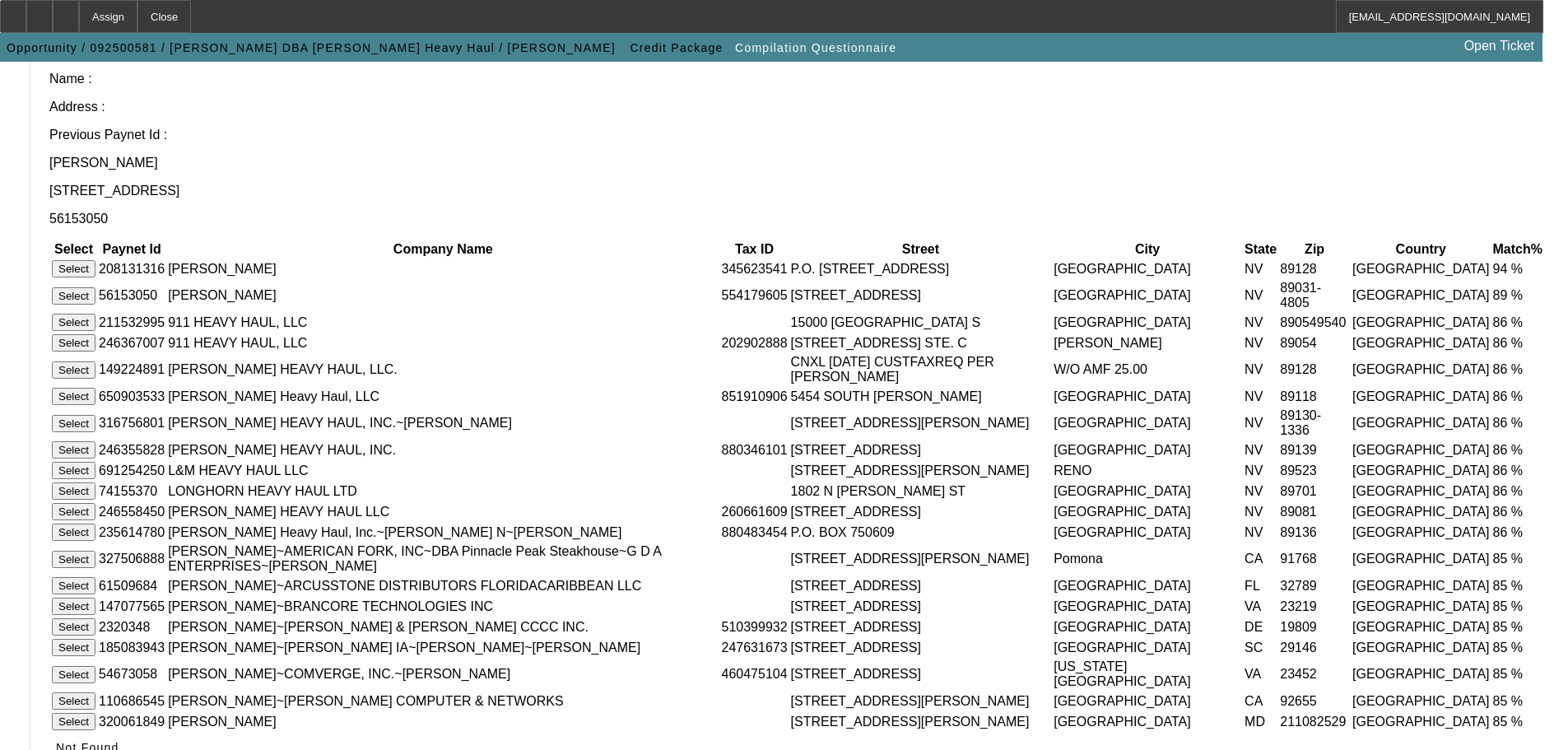
drag, startPoint x: 368, startPoint y: 190, endPoint x: 65, endPoint y: 213, distance: 303.9
click at [255, 196] on app-compilation-stepper "Account Entry Personal Guarantor Entry Vendor Entry 4 Compile Credit Package Co…" at bounding box center [784, 399] width 1568 height 1003
click at [96, 288] on button "Select" at bounding box center [73, 296] width 44 height 17
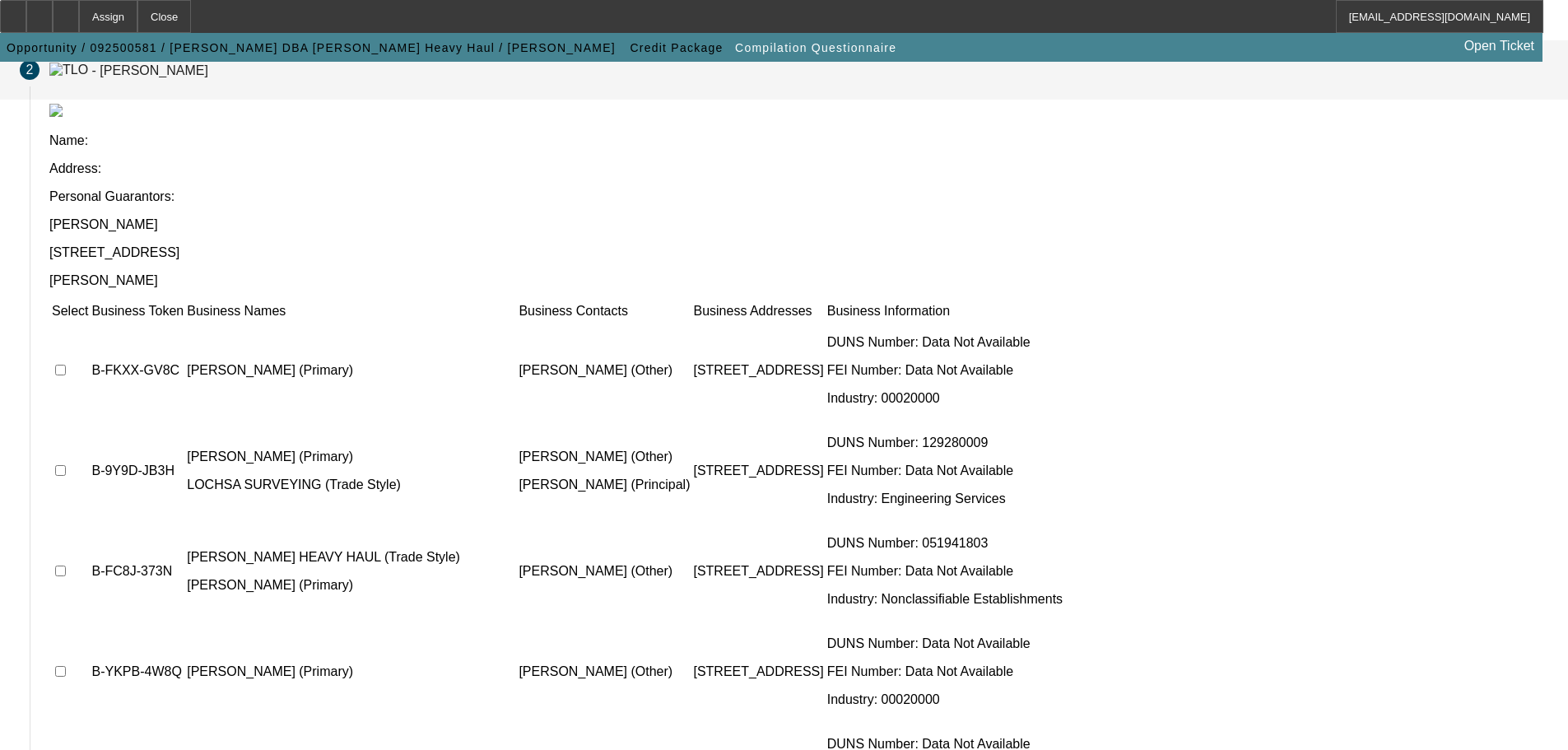
scroll to position [160, 0]
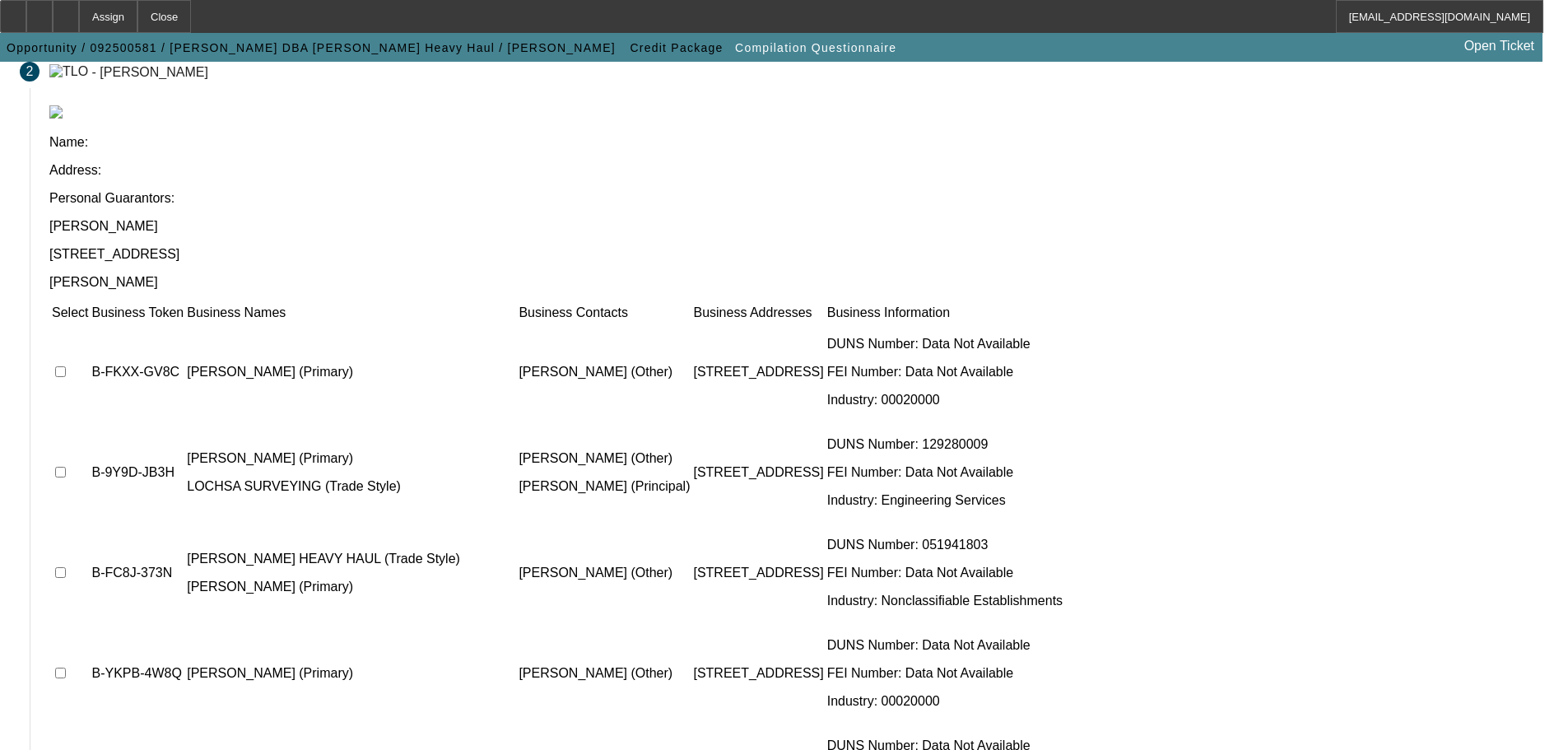
click at [65, 366] on input "checkbox" at bounding box center [60, 371] width 10 height 10
checkbox input "true"
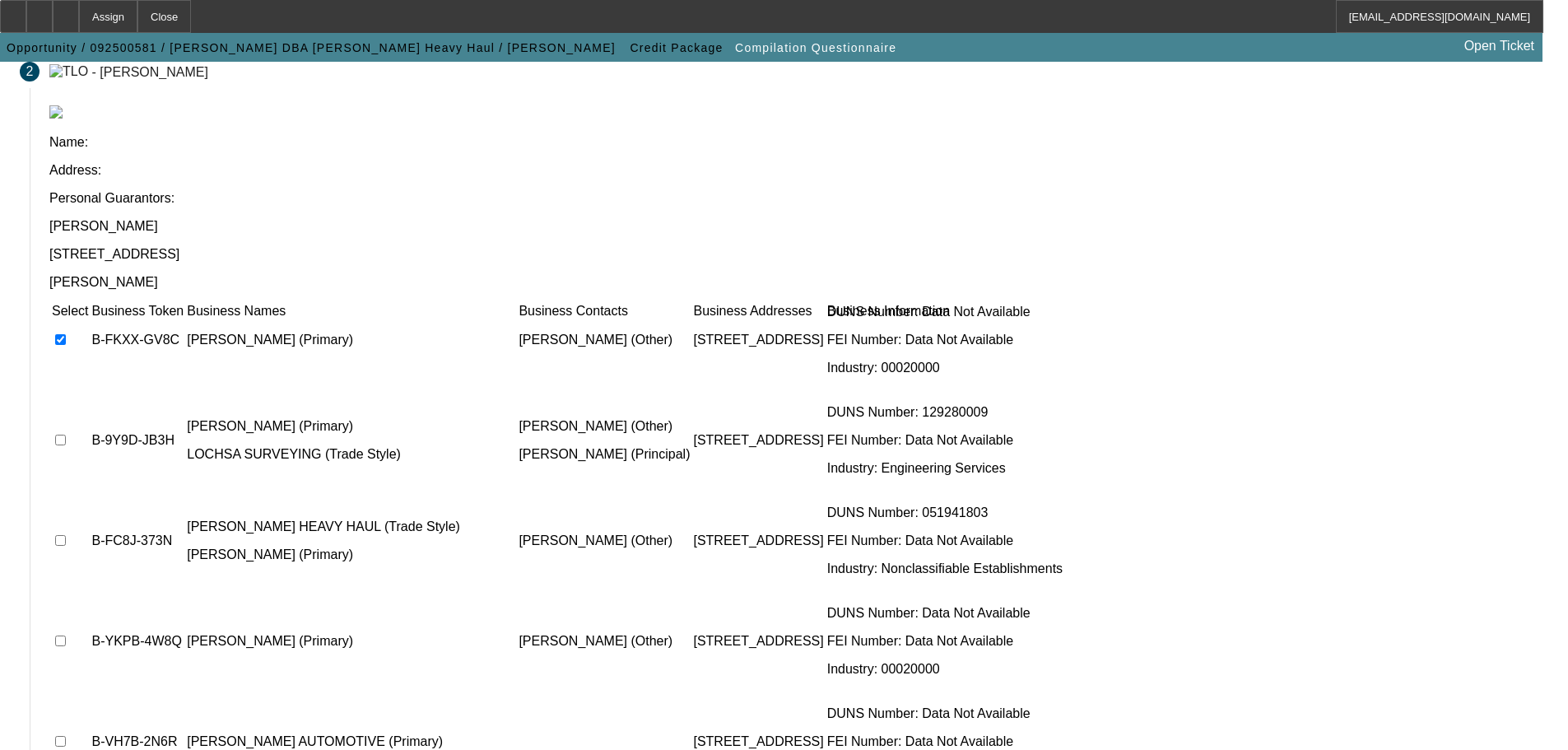
scroll to position [0, 0]
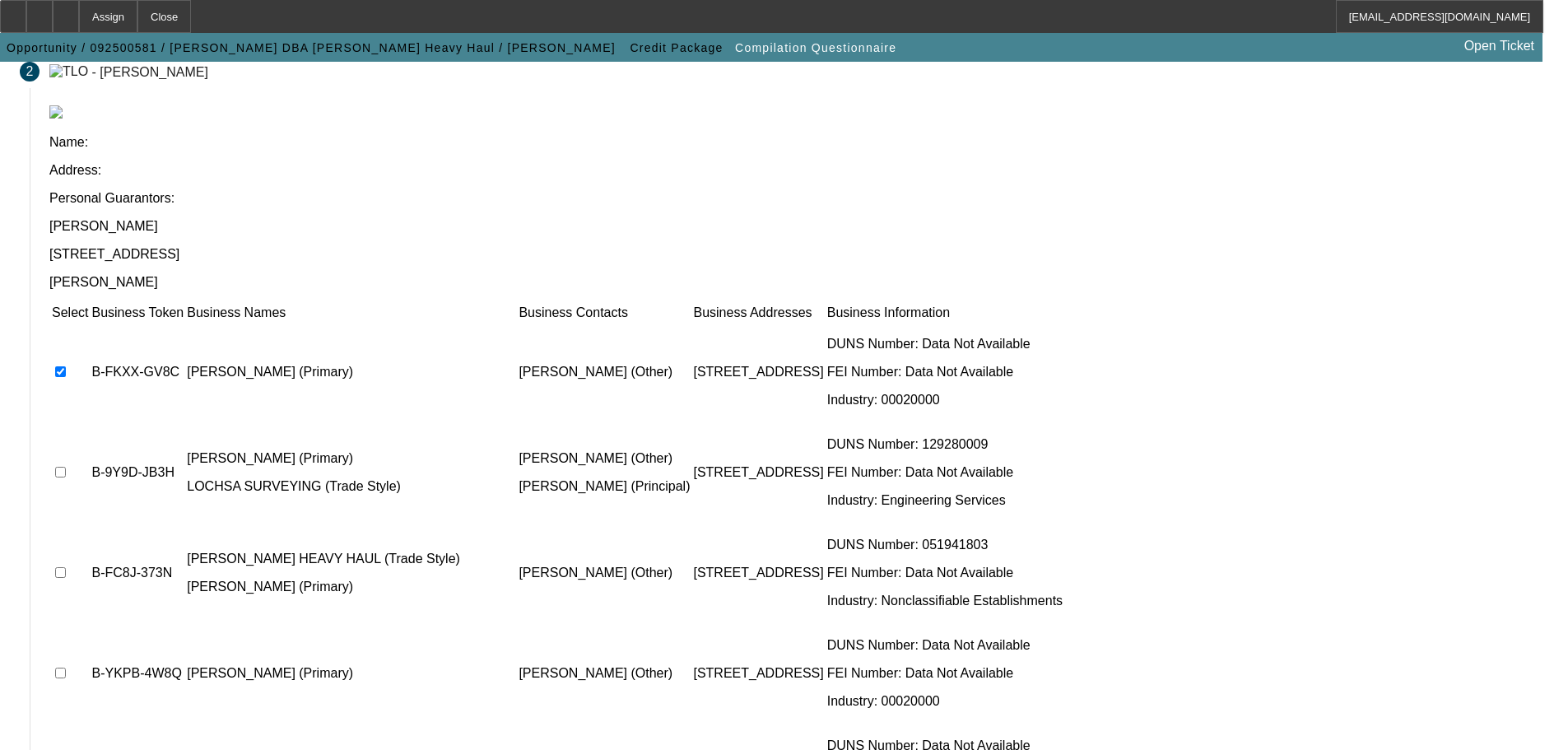
click at [65, 567] on input "checkbox" at bounding box center [60, 572] width 10 height 10
checkbox input "true"
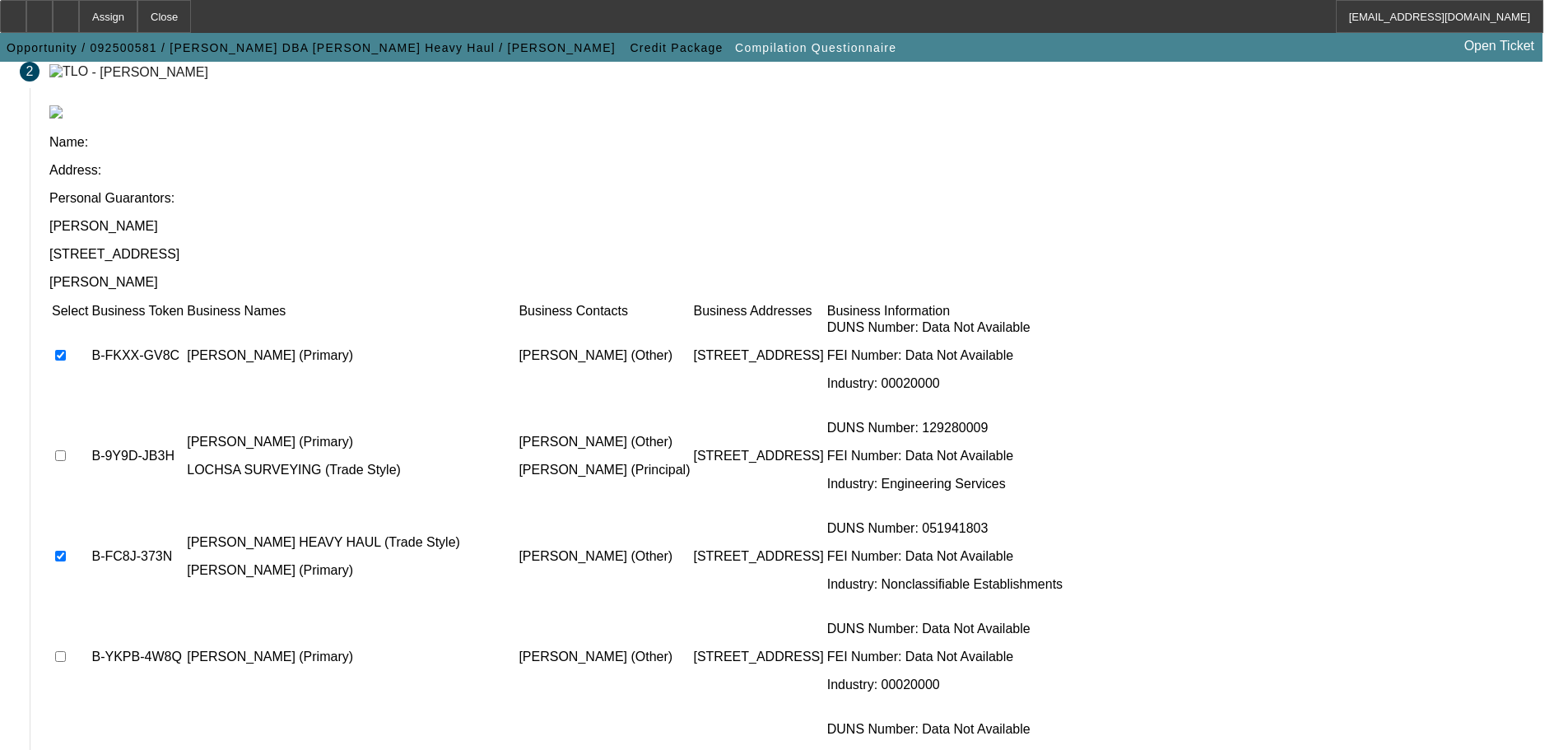
scroll to position [32, 0]
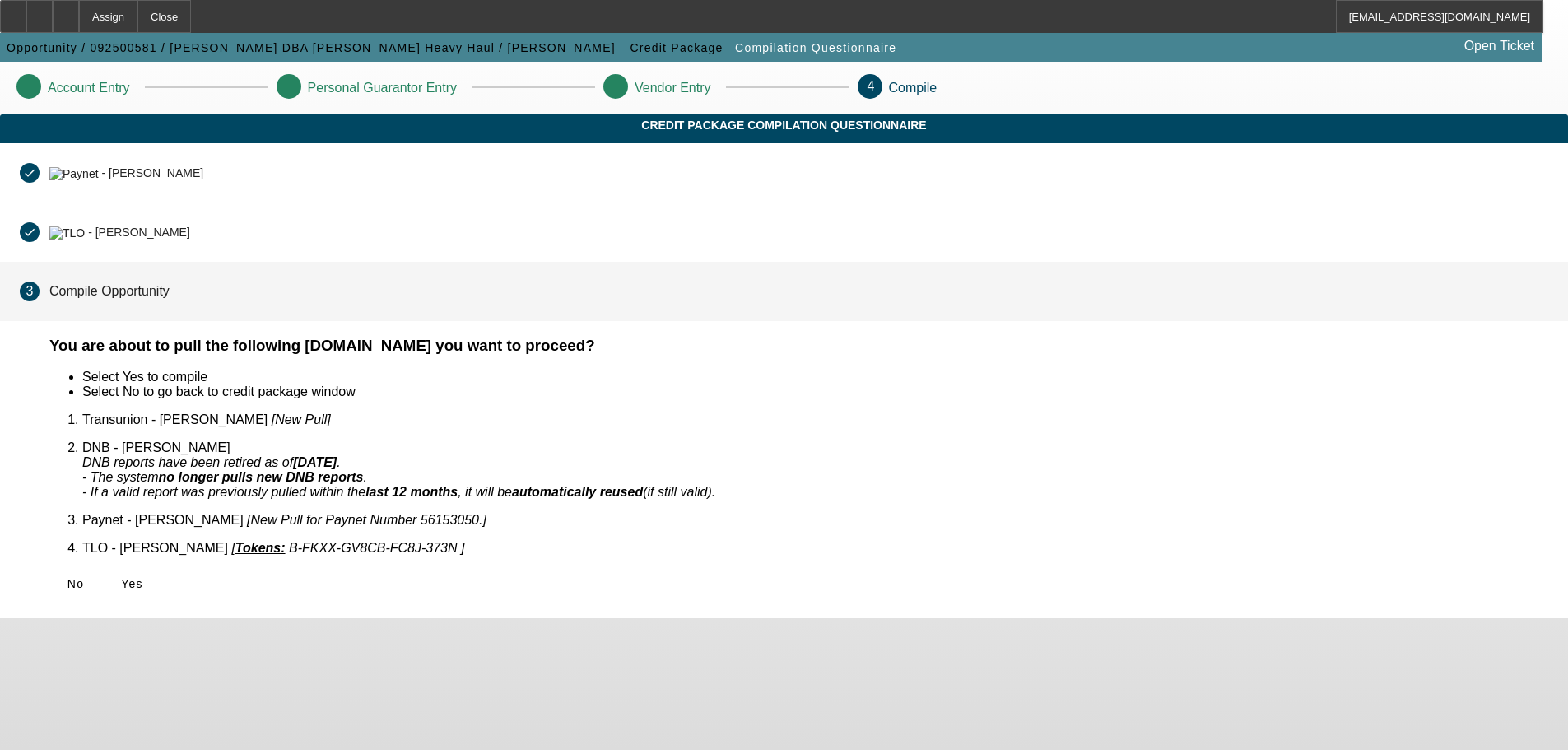
scroll to position [0, 0]
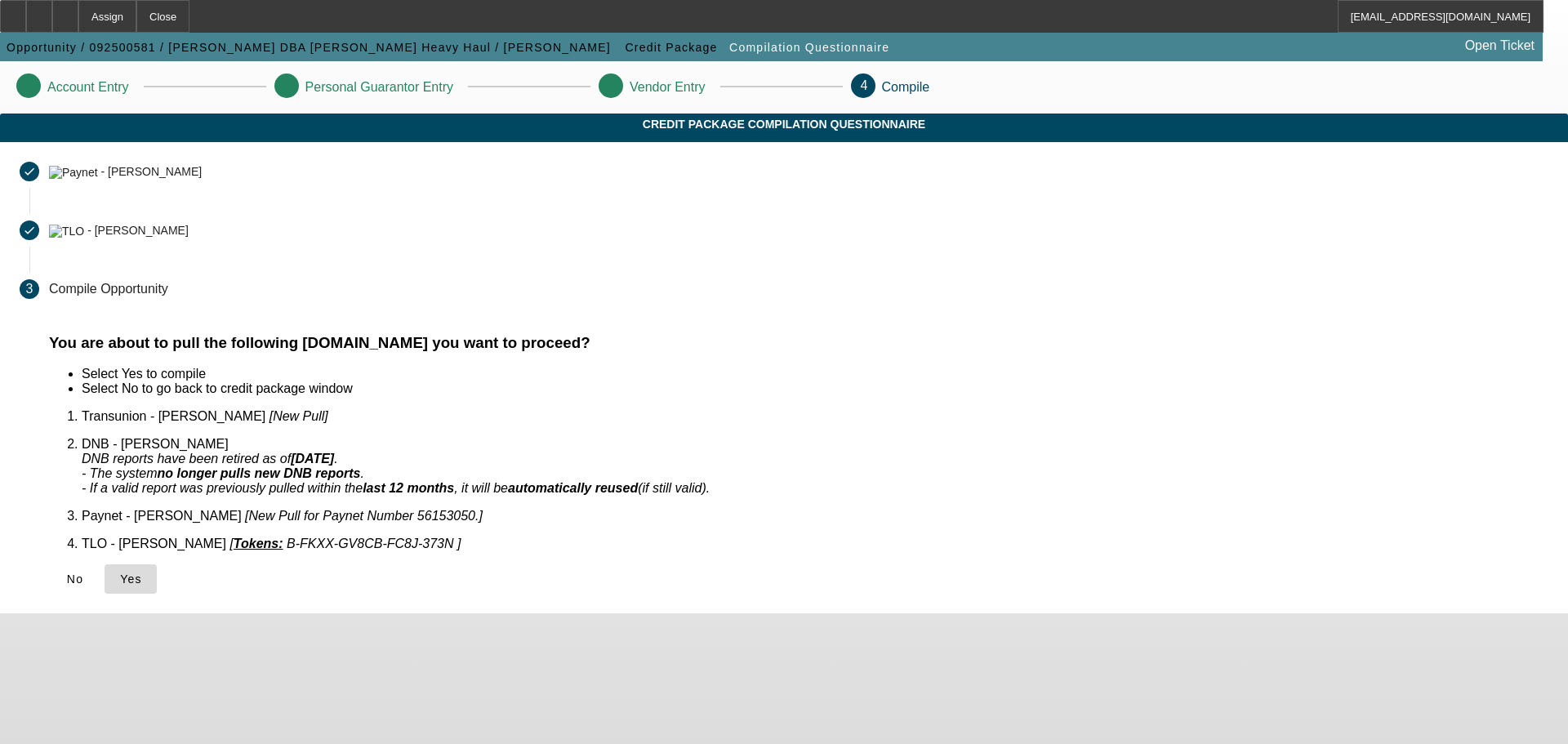
click at [142, 572] on span "Yes" at bounding box center [131, 578] width 22 height 13
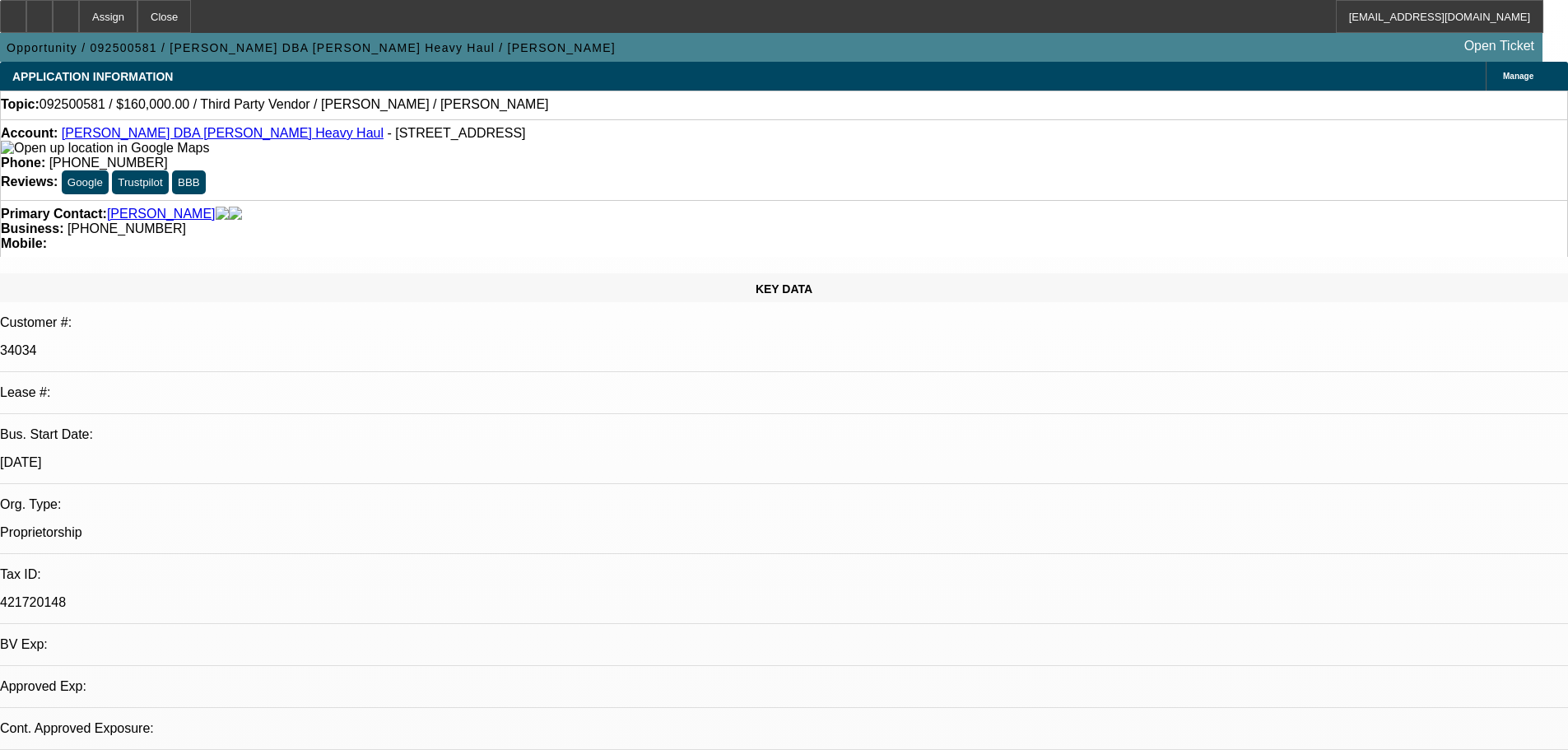
select select "0"
select select "2"
select select "0.1"
select select "4"
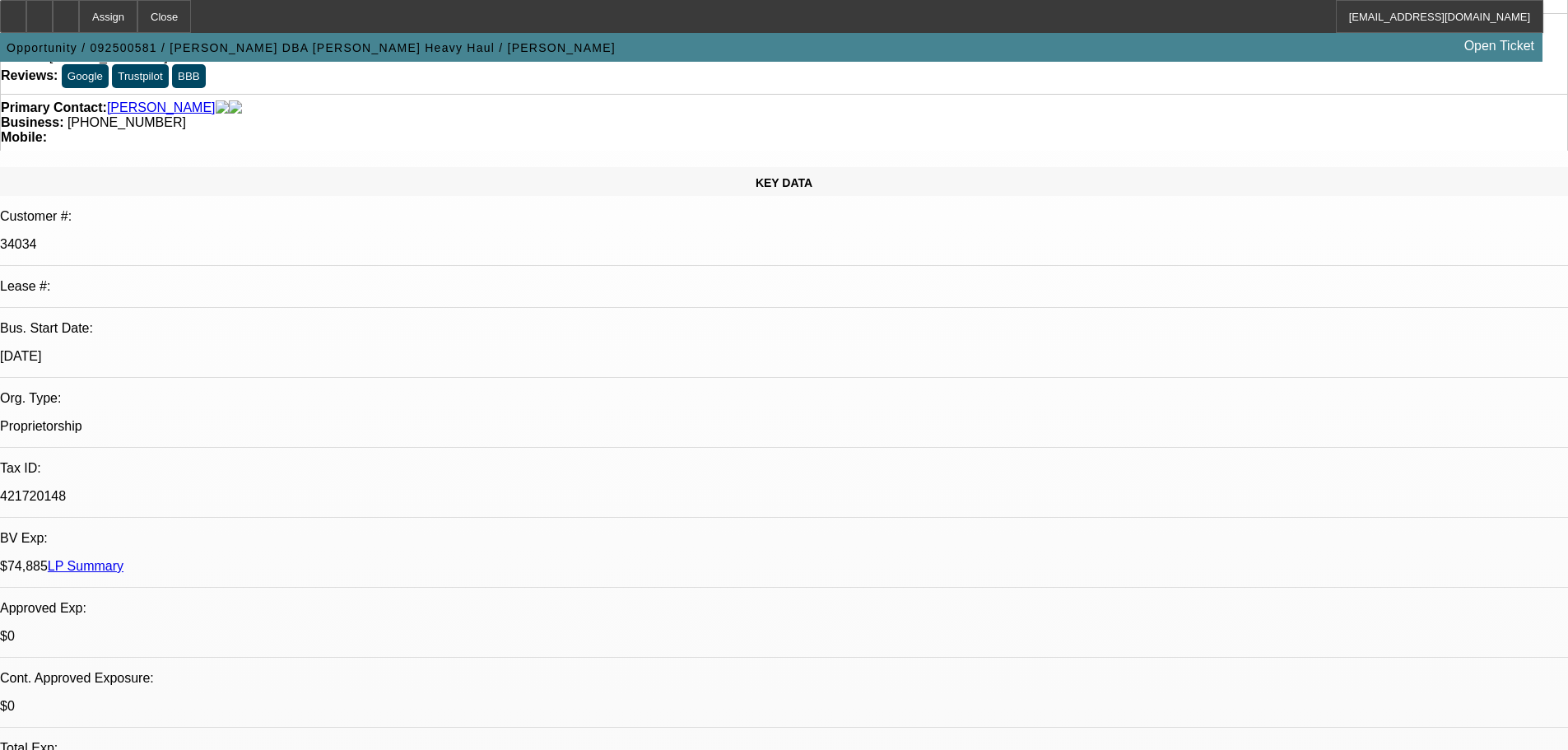
scroll to position [164, 0]
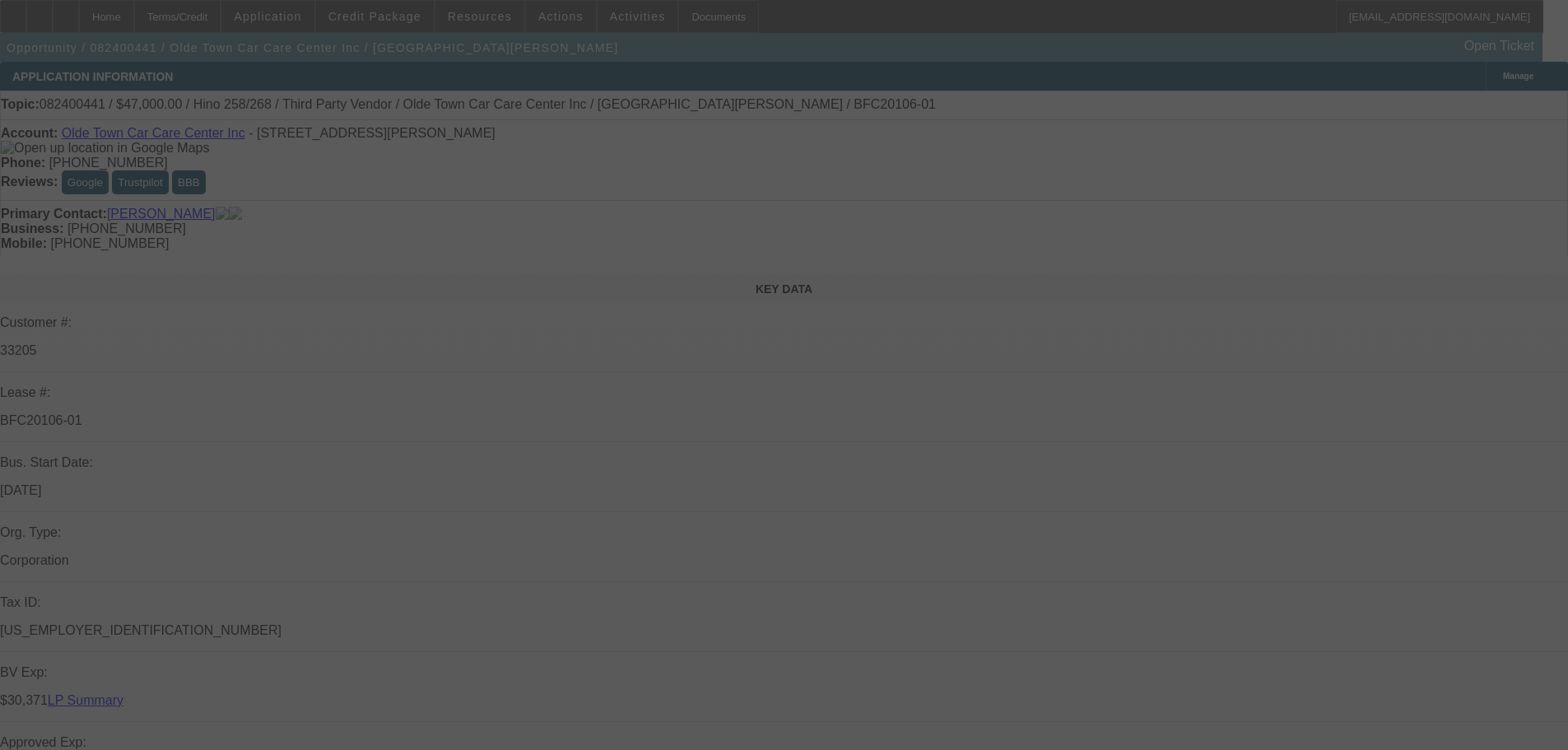
select select "0"
select select "2"
select select "0"
select select "6"
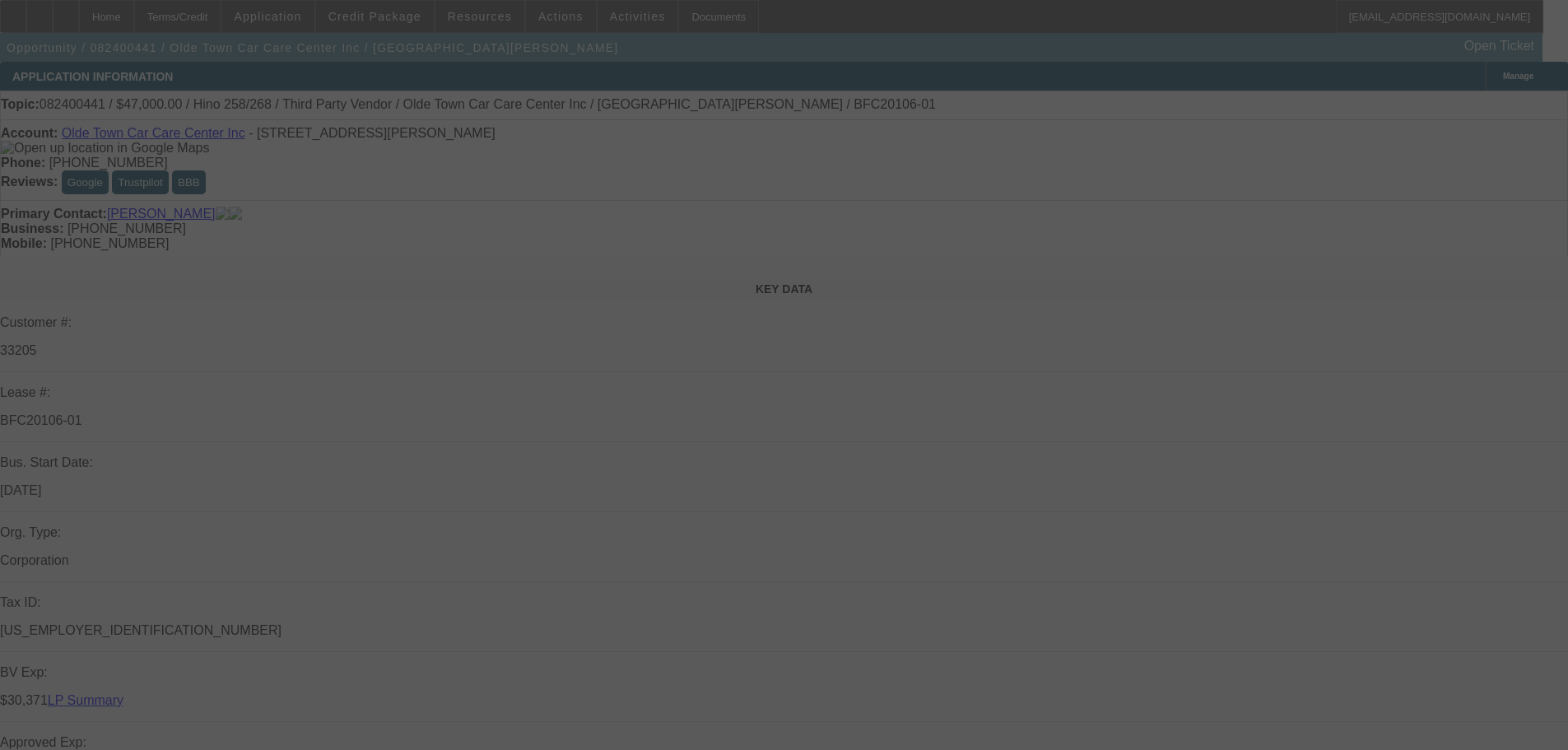
select select "0"
select select "2"
select select "0"
select select "6"
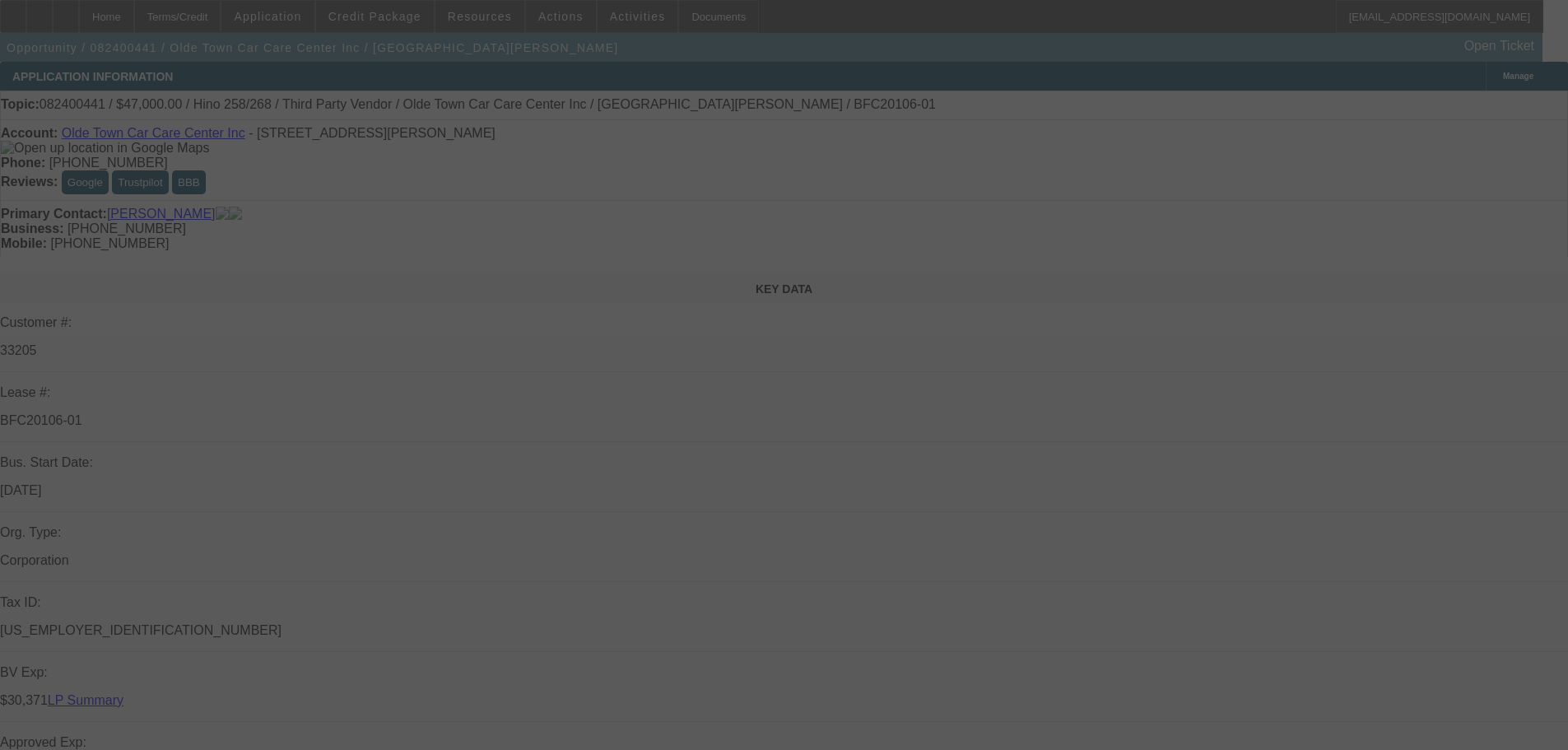
select select "0"
select select "2"
select select "0"
select select "6"
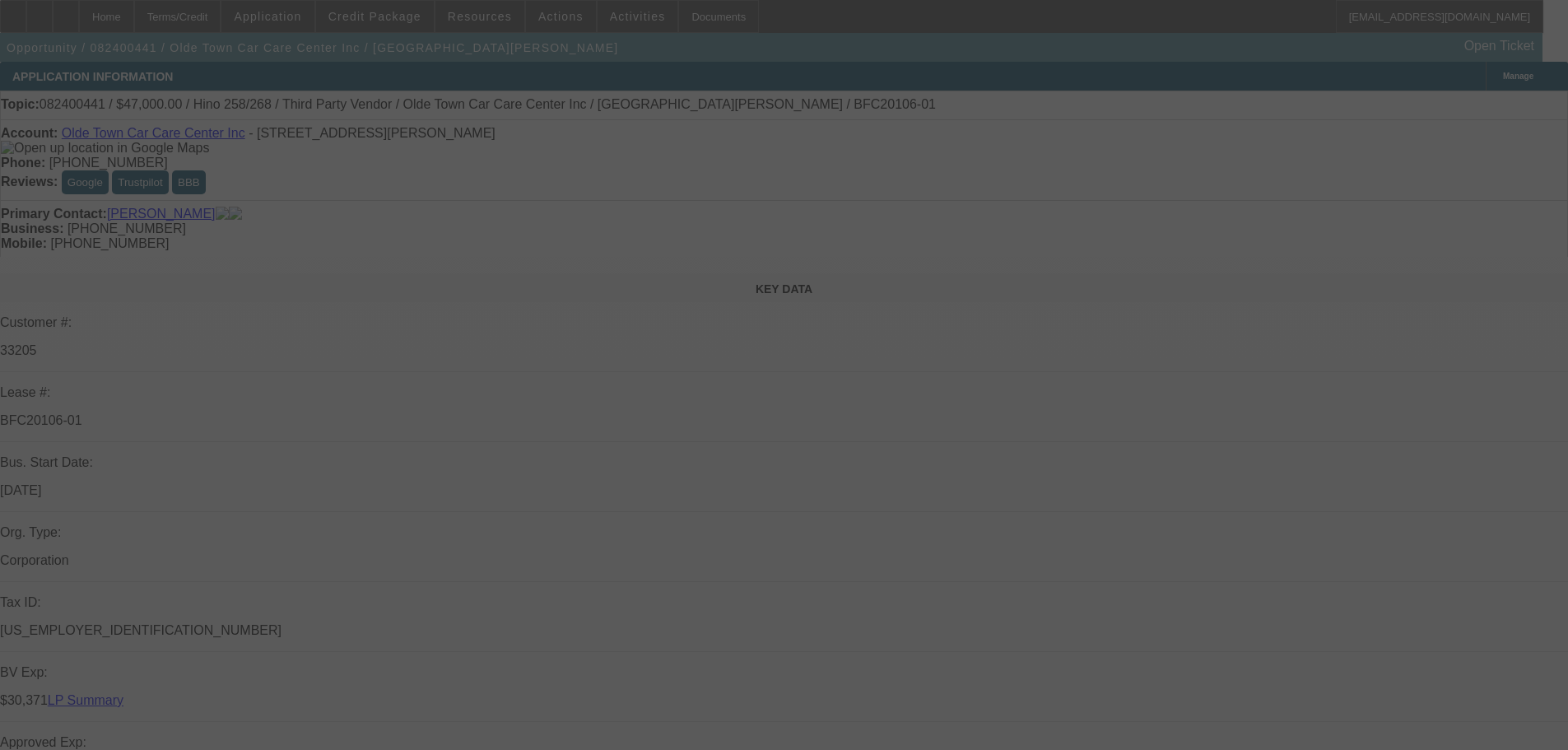
select select "0"
select select "2"
select select "0"
select select "6"
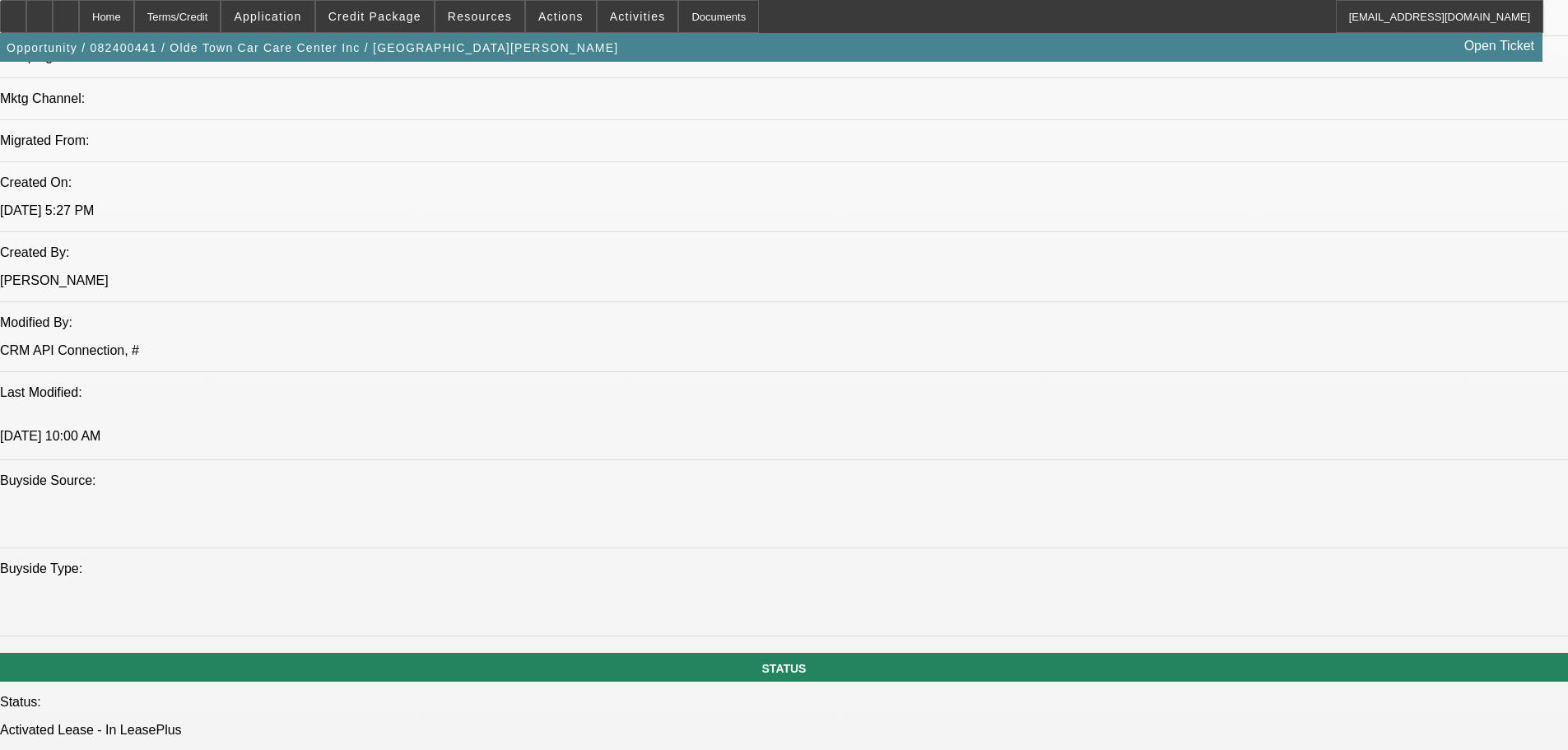
scroll to position [1152, 0]
